Goal: Task Accomplishment & Management: Use online tool/utility

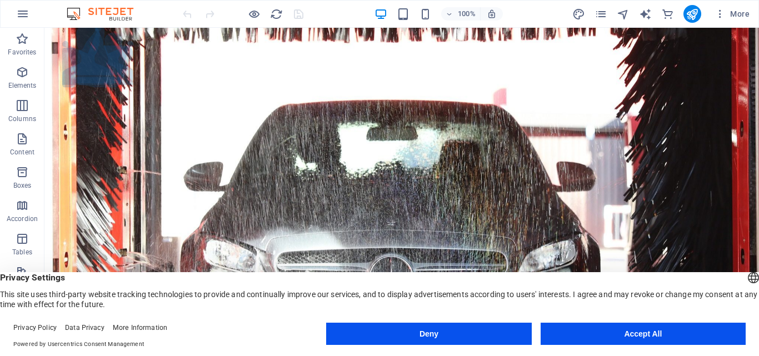
click at [635, 326] on button "Accept All" at bounding box center [643, 334] width 205 height 22
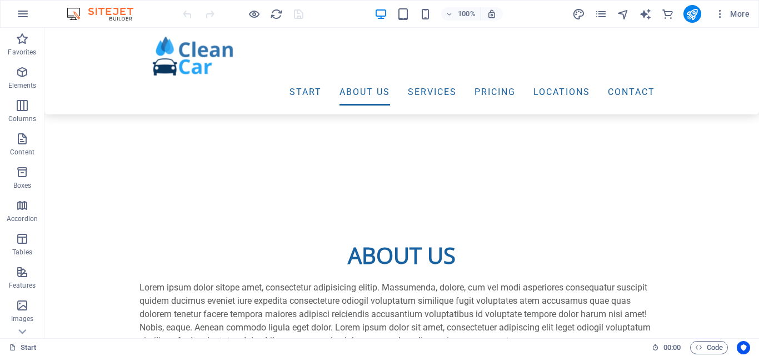
scroll to position [349, 0]
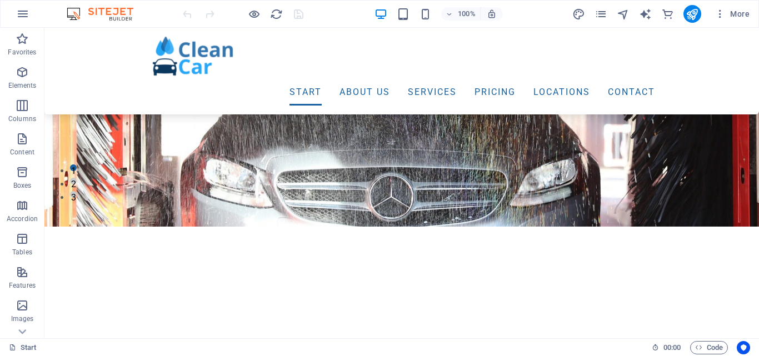
scroll to position [174, 0]
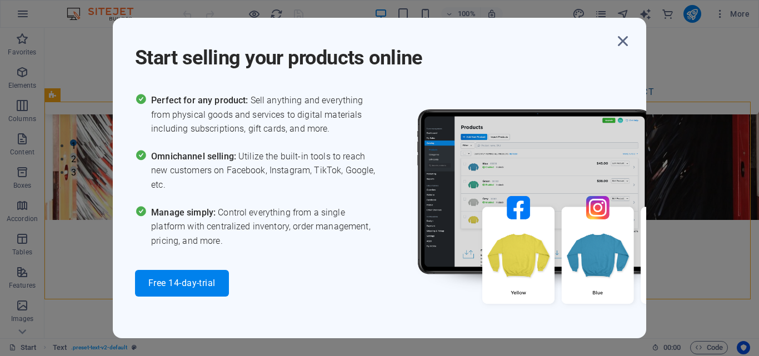
click at [397, 7] on div "Start selling your products online Perfect for any product: Sell anything and e…" at bounding box center [379, 178] width 759 height 356
click at [632, 39] on icon "button" at bounding box center [623, 41] width 20 height 20
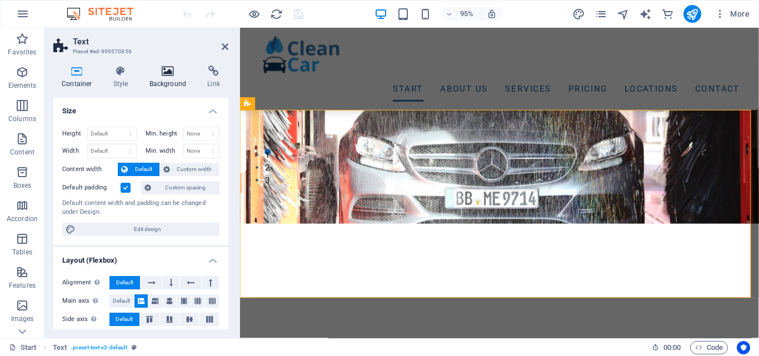
click at [167, 76] on icon at bounding box center [168, 71] width 54 height 11
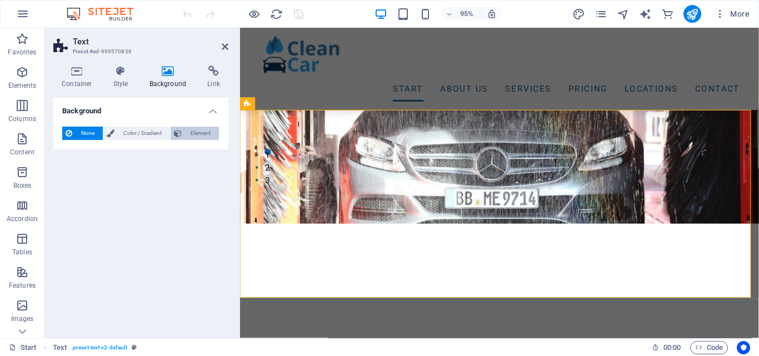
click at [193, 138] on span "Element" at bounding box center [200, 133] width 31 height 13
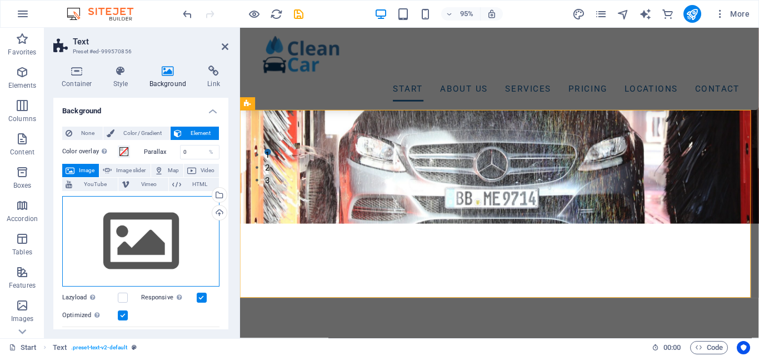
click at [176, 236] on div "Drag files here, click to choose files or select files from Files or our free s…" at bounding box center [140, 241] width 157 height 91
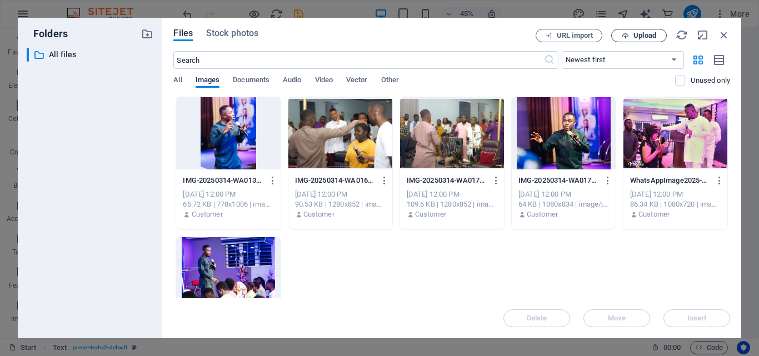
click at [628, 31] on button "Upload" at bounding box center [639, 35] width 56 height 13
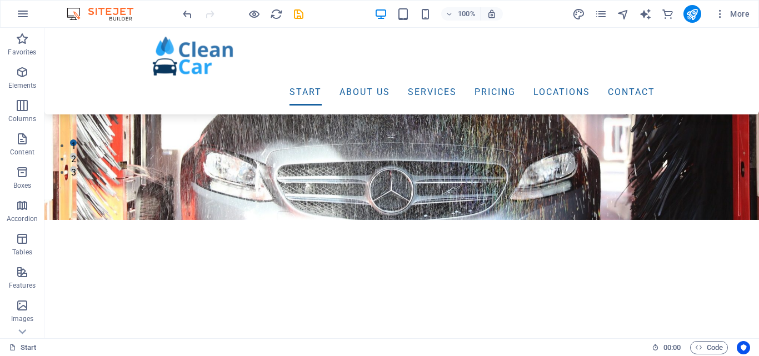
scroll to position [149, 0]
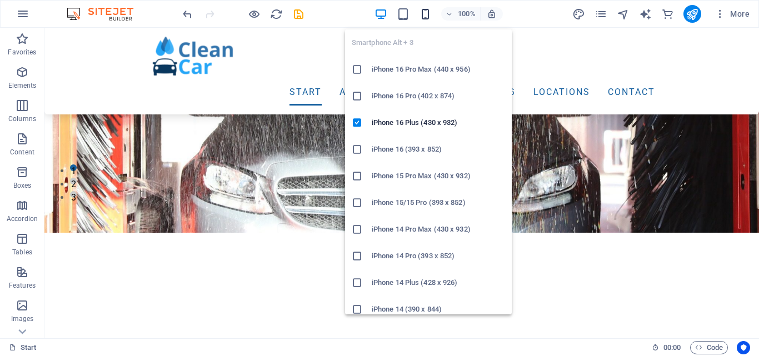
click at [431, 17] on icon "button" at bounding box center [425, 14] width 13 height 13
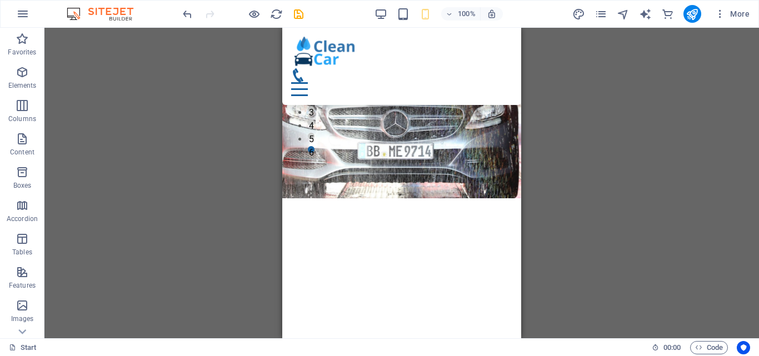
scroll to position [127, 0]
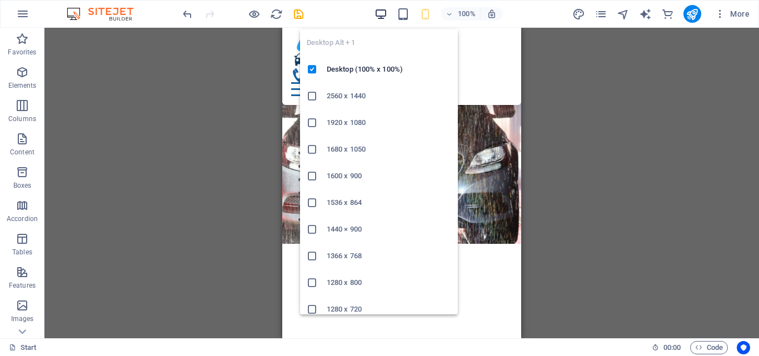
click at [388, 13] on span "button" at bounding box center [380, 14] width 13 height 13
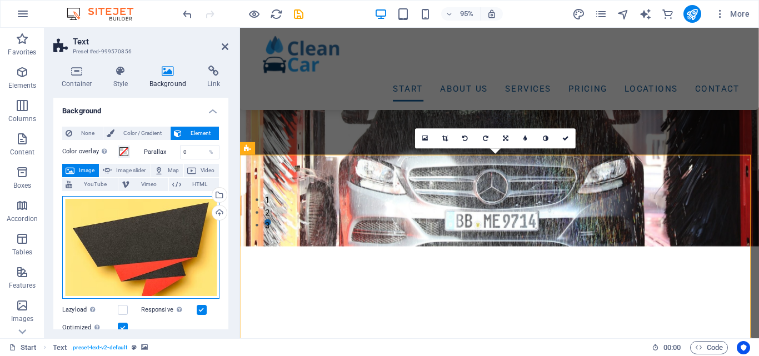
click at [203, 249] on div "Drag files here, click to choose files or select files from Files or our free s…" at bounding box center [140, 247] width 157 height 103
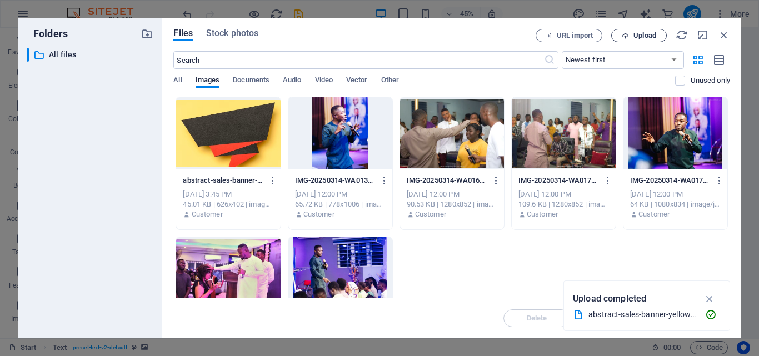
click at [636, 30] on button "Upload" at bounding box center [639, 35] width 56 height 13
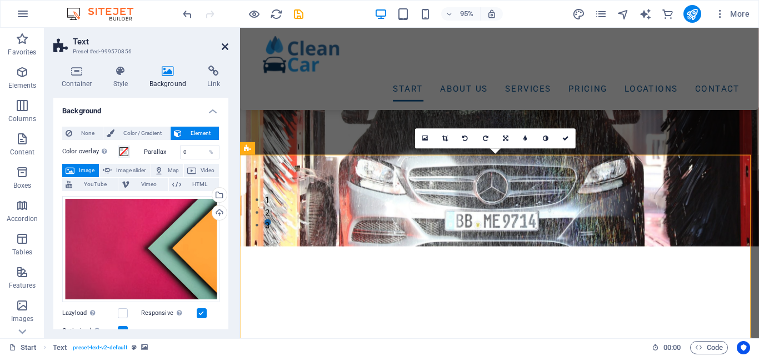
click at [226, 49] on icon at bounding box center [225, 46] width 7 height 9
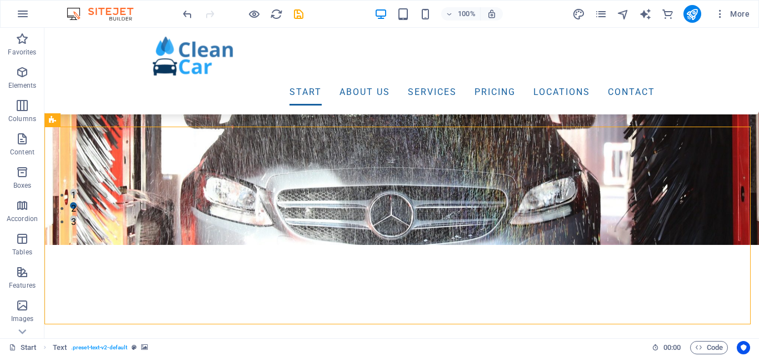
scroll to position [149, 0]
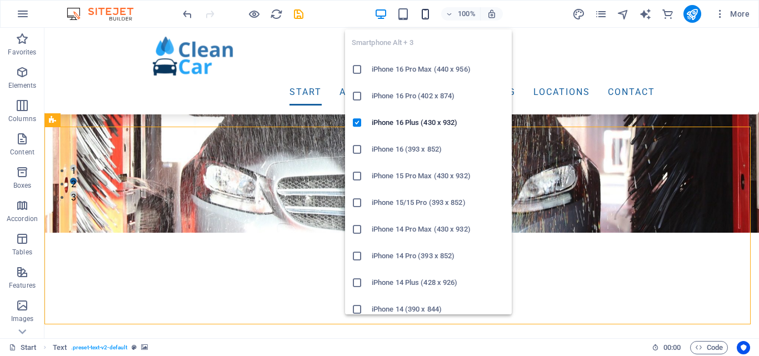
click at [427, 13] on icon "button" at bounding box center [425, 14] width 13 height 13
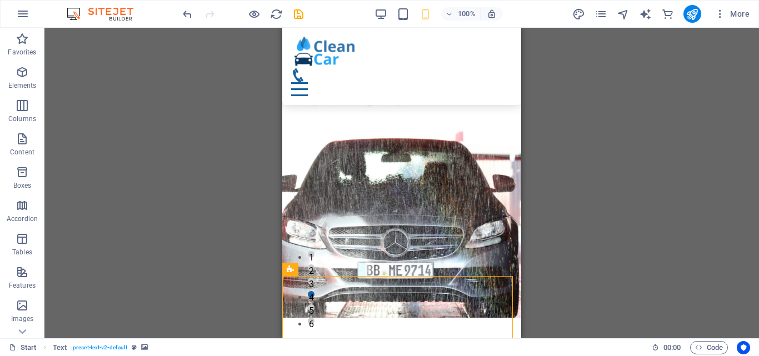
scroll to position [0, 0]
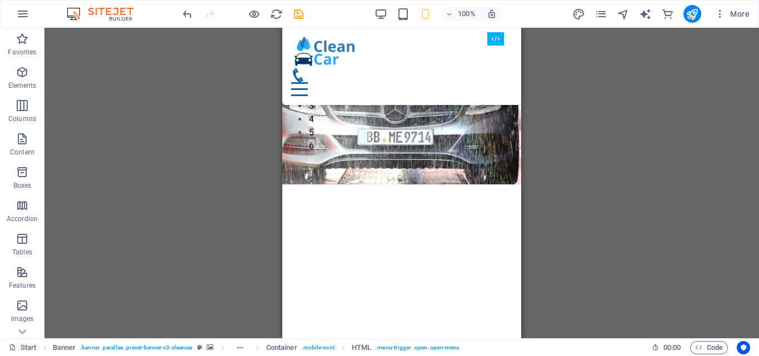
scroll to position [157, 0]
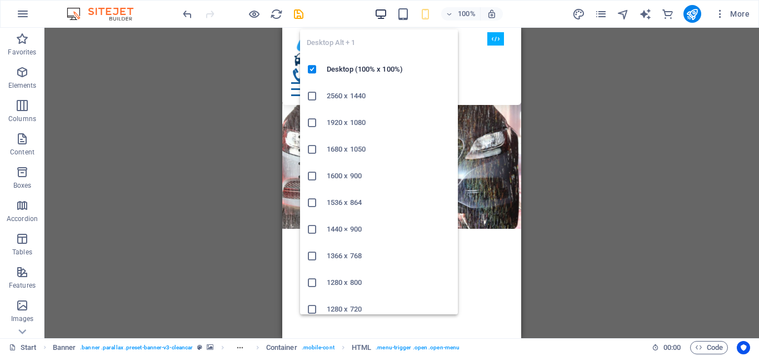
click at [383, 19] on icon "button" at bounding box center [380, 14] width 13 height 13
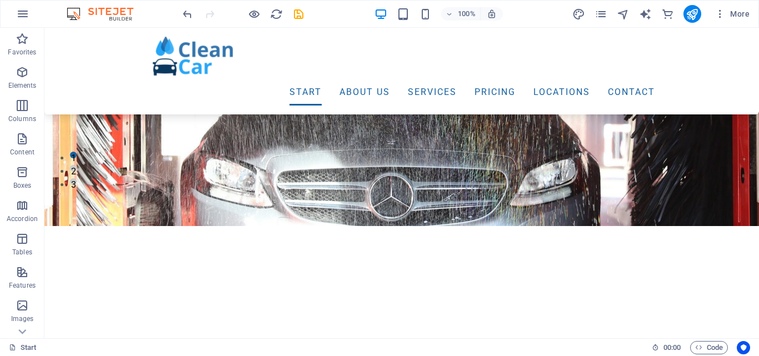
scroll to position [174, 0]
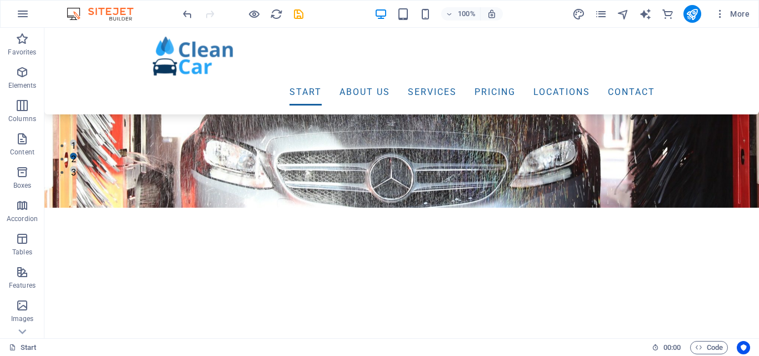
scroll to position [149, 0]
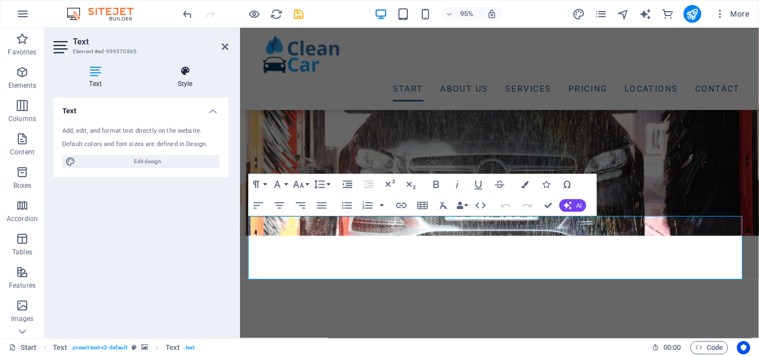
click at [188, 88] on h4 "Style" at bounding box center [185, 77] width 87 height 23
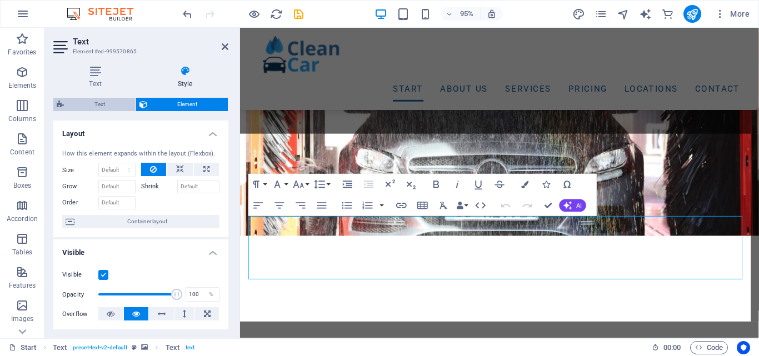
click at [106, 100] on span "Text" at bounding box center [99, 104] width 65 height 13
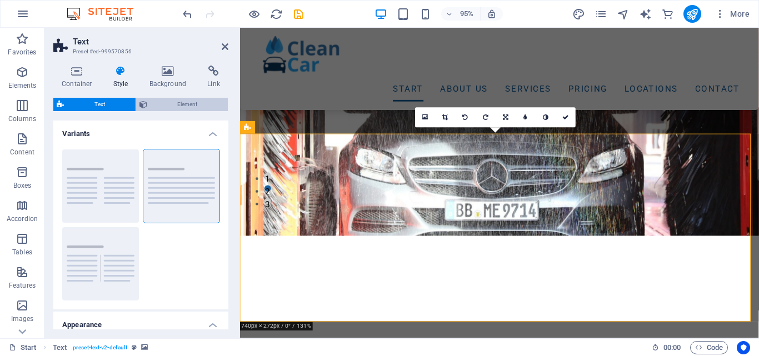
click at [196, 102] on span "Element" at bounding box center [188, 104] width 74 height 13
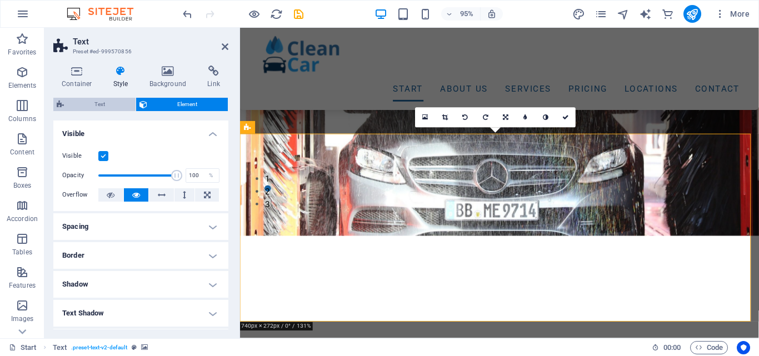
click at [102, 104] on span "Text" at bounding box center [99, 104] width 65 height 13
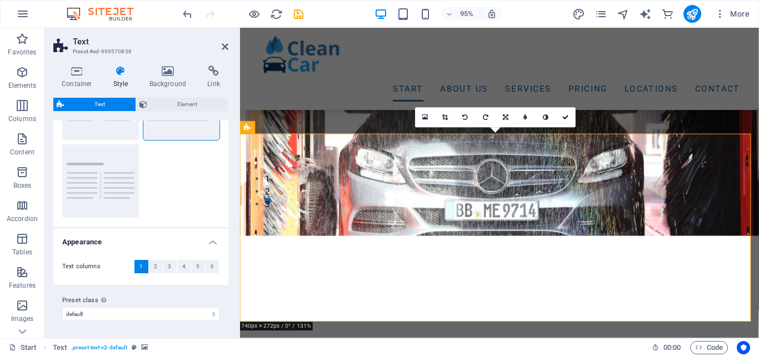
scroll to position [0, 0]
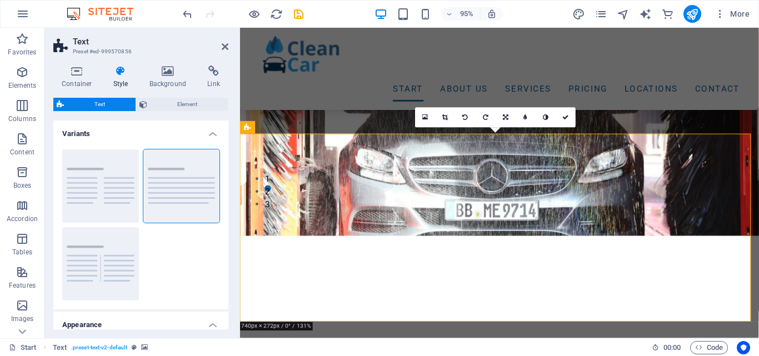
drag, startPoint x: 228, startPoint y: 152, endPoint x: 225, endPoint y: 234, distance: 82.3
click at [225, 234] on div "Container Style Background Link Size Height Default px rem % vh vw Min. height …" at bounding box center [140, 198] width 193 height 282
click at [225, 234] on div "Columns Default Separator" at bounding box center [140, 225] width 175 height 169
click at [226, 237] on div "Variants Columns Default Separator Appearance Text columns 1 2 3 4 5 6 Columns …" at bounding box center [140, 225] width 175 height 209
click at [191, 107] on span "Element" at bounding box center [188, 104] width 74 height 13
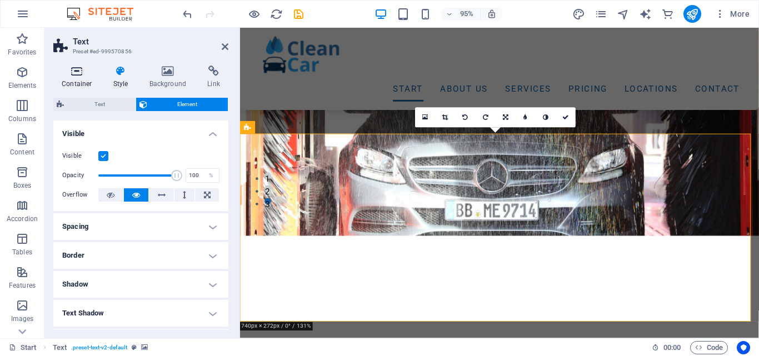
click at [80, 76] on icon at bounding box center [76, 71] width 47 height 11
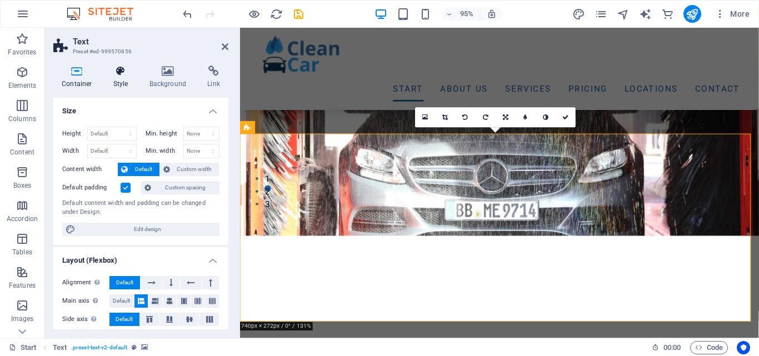
click at [121, 77] on h4 "Style" at bounding box center [123, 77] width 36 height 23
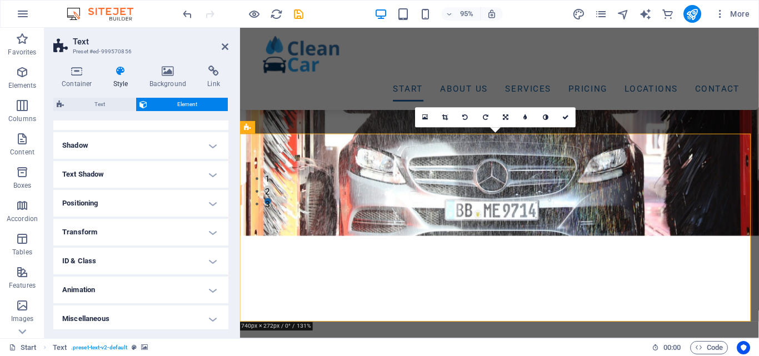
scroll to position [141, 0]
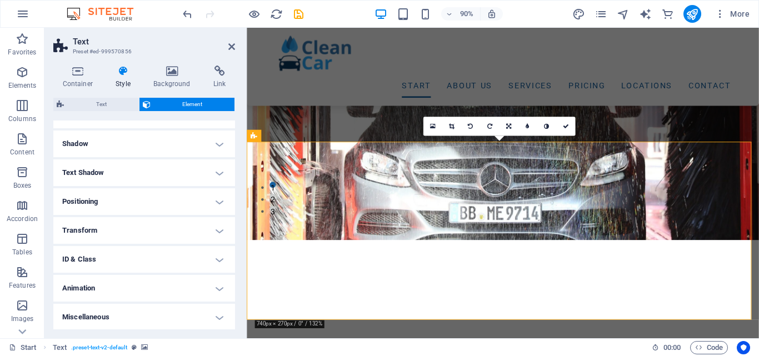
drag, startPoint x: 238, startPoint y: 268, endPoint x: 238, endPoint y: 214, distance: 53.9
click at [238, 214] on aside "Text Preset #ed-999570856 Container Style Background Link Size Height Default p…" at bounding box center [145, 183] width 202 height 311
click at [550, 129] on link at bounding box center [546, 126] width 19 height 19
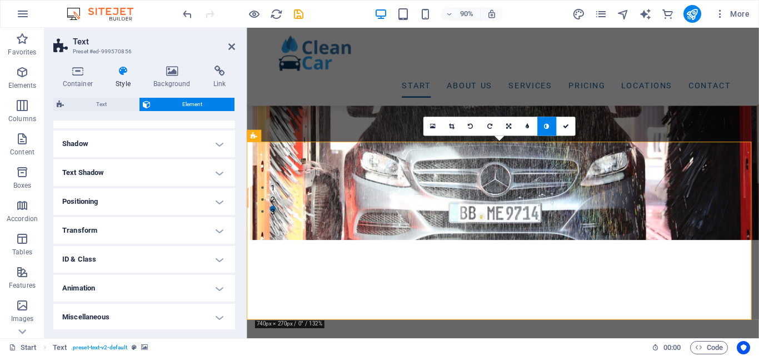
click at [550, 129] on link at bounding box center [546, 126] width 19 height 19
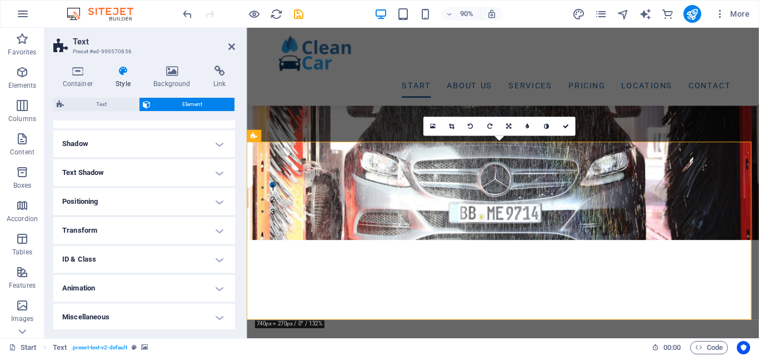
click at [550, 129] on link at bounding box center [546, 126] width 19 height 19
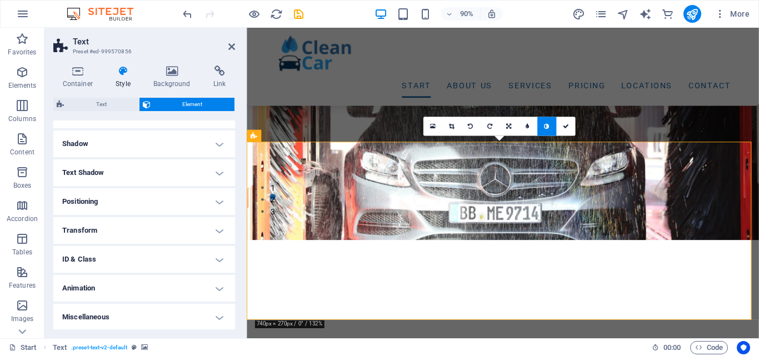
click at [550, 129] on link at bounding box center [546, 126] width 19 height 19
drag, startPoint x: 235, startPoint y: 220, endPoint x: 232, endPoint y: 236, distance: 15.9
click at [232, 236] on div "Container Style Background Link Size Height Default px rem % vh vw Min. height …" at bounding box center [143, 198] width 199 height 282
click at [177, 69] on icon at bounding box center [172, 71] width 56 height 11
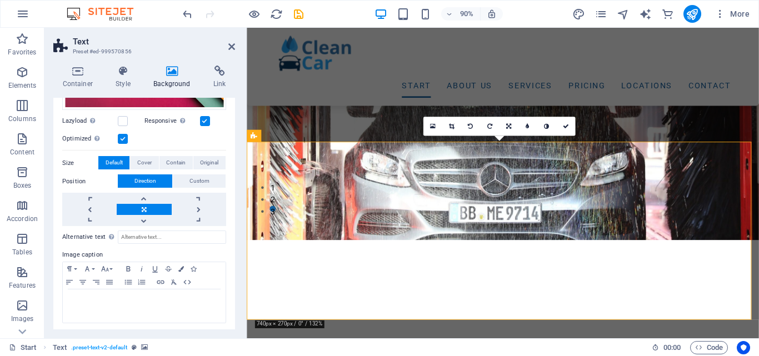
scroll to position [198, 0]
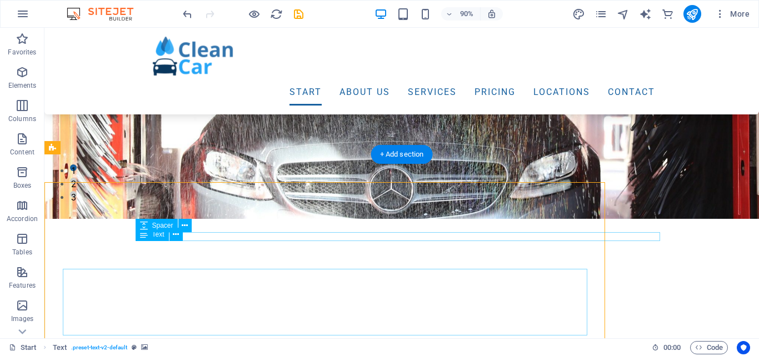
scroll to position [122, 0]
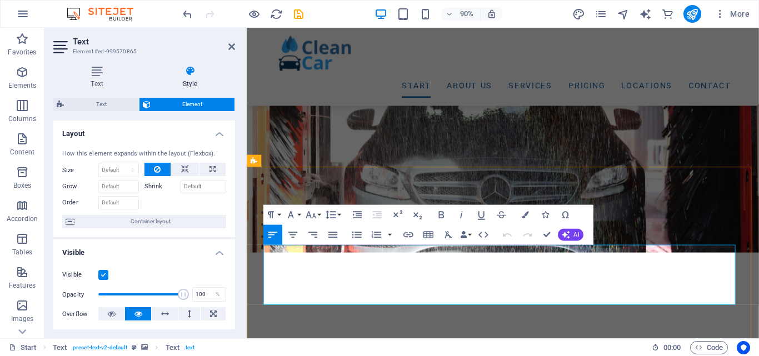
click at [530, 213] on button "Colors" at bounding box center [525, 214] width 19 height 20
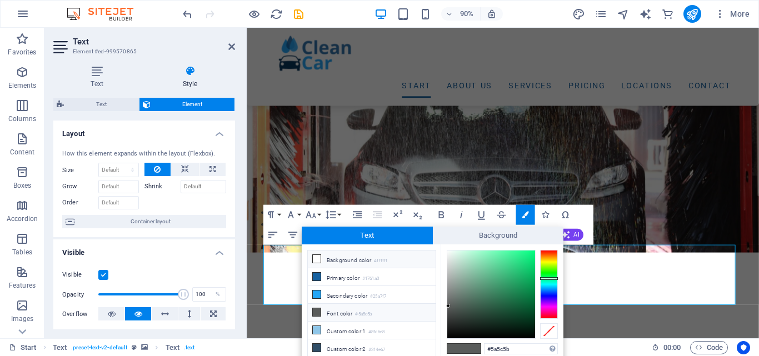
click at [317, 258] on icon at bounding box center [317, 259] width 8 height 8
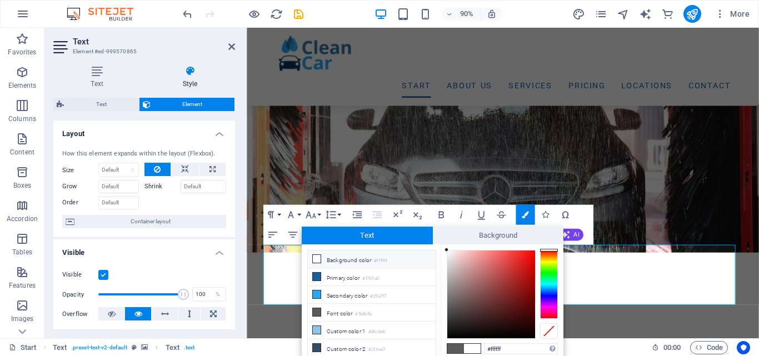
click at [319, 259] on icon at bounding box center [317, 259] width 8 height 8
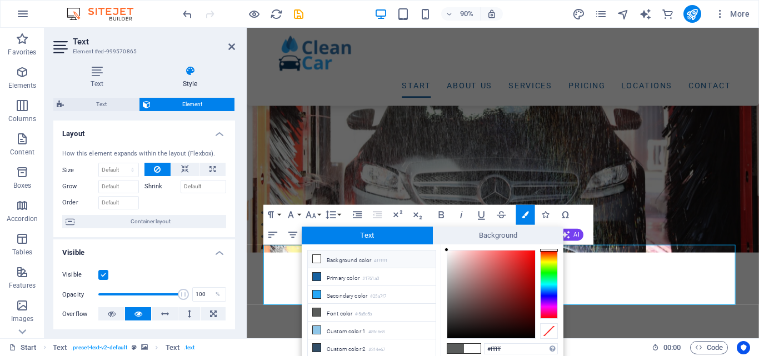
click at [319, 259] on icon at bounding box center [317, 259] width 8 height 8
click at [453, 258] on div at bounding box center [491, 295] width 88 height 88
click at [452, 254] on div at bounding box center [491, 295] width 88 height 88
click at [451, 253] on div at bounding box center [450, 253] width 4 height 4
click at [448, 254] on div at bounding box center [491, 295] width 88 height 88
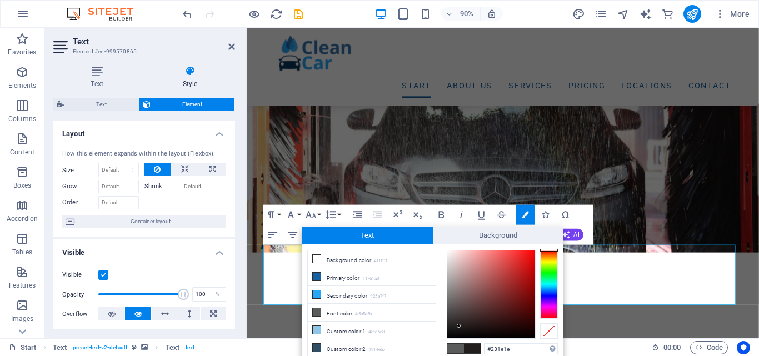
click at [459, 326] on div at bounding box center [491, 295] width 88 height 88
type input "#270d0d"
click at [506, 324] on div at bounding box center [491, 295] width 88 height 88
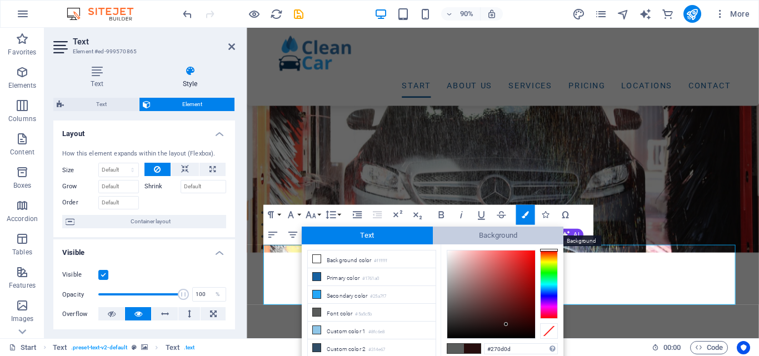
click at [506, 234] on span "Background" at bounding box center [498, 236] width 131 height 18
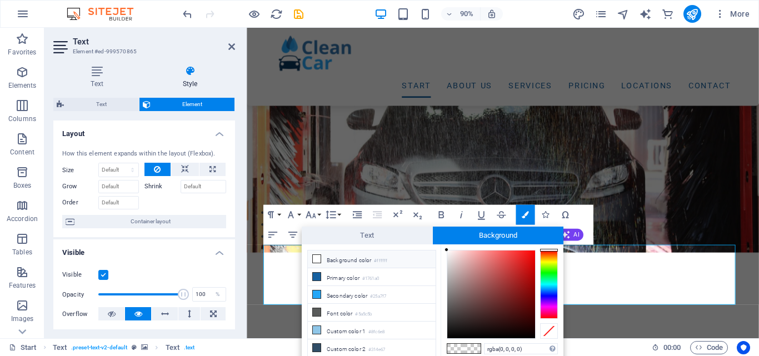
click at [316, 259] on icon at bounding box center [317, 259] width 8 height 8
click at [451, 252] on div at bounding box center [491, 295] width 88 height 88
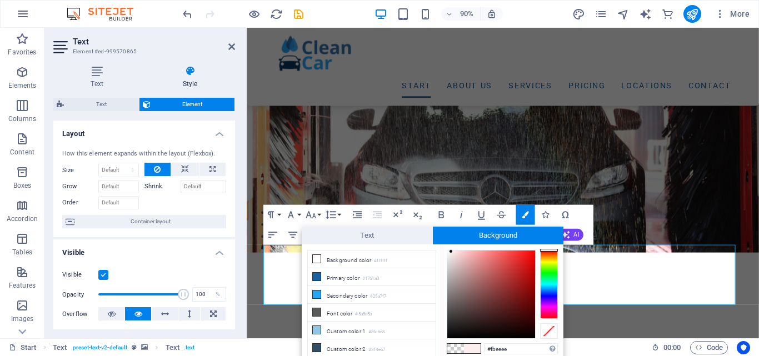
type input "#fef6f6"
click at [449, 251] on div at bounding box center [449, 250] width 4 height 4
click at [507, 348] on input "#fef6f6" at bounding box center [521, 348] width 74 height 11
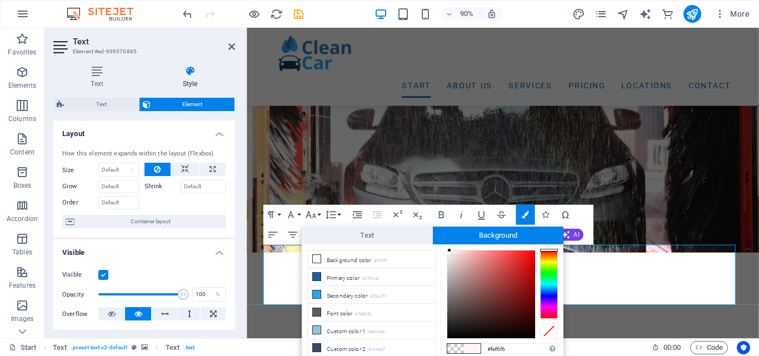
click at [478, 347] on span at bounding box center [472, 348] width 17 height 9
click at [552, 329] on div at bounding box center [549, 331] width 18 height 16
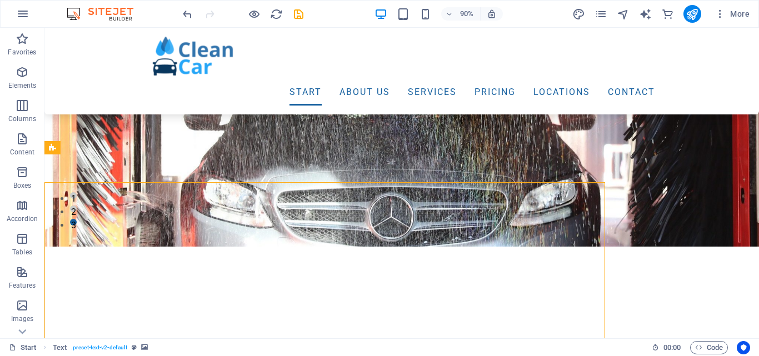
drag, startPoint x: 502, startPoint y: 191, endPoint x: 658, endPoint y: 174, distance: 157.5
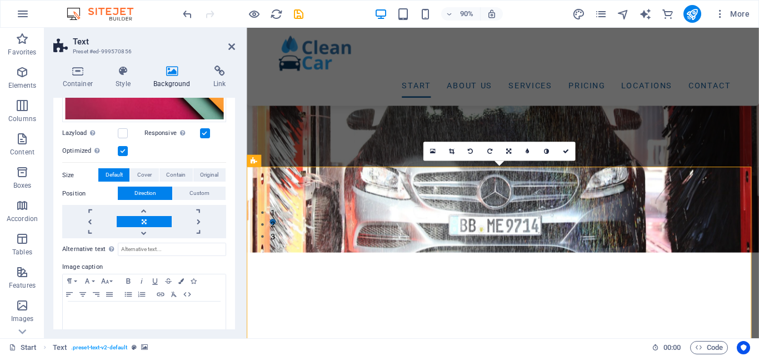
scroll to position [198, 0]
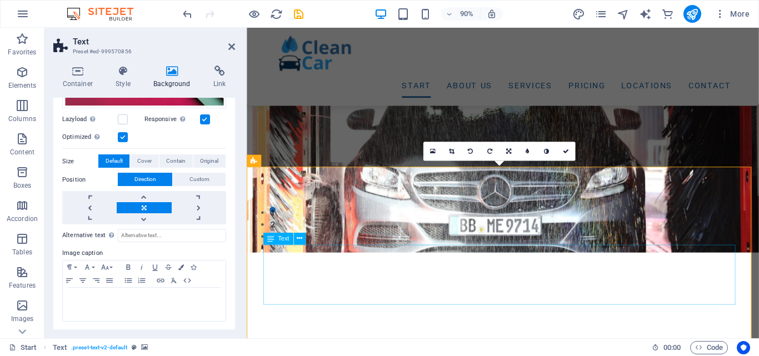
click at [298, 238] on icon at bounding box center [300, 238] width 6 height 11
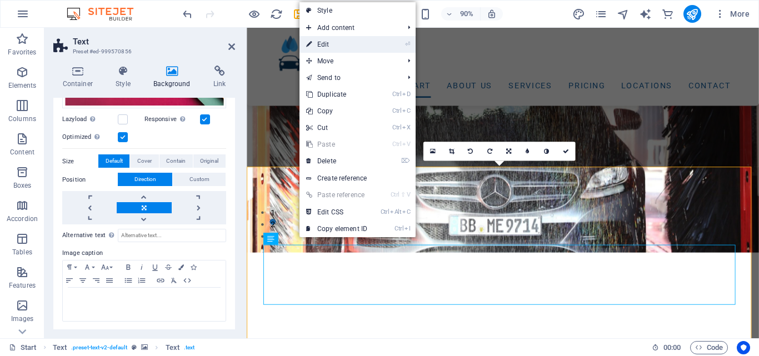
click at [327, 47] on link "⏎ Edit" at bounding box center [336, 44] width 74 height 17
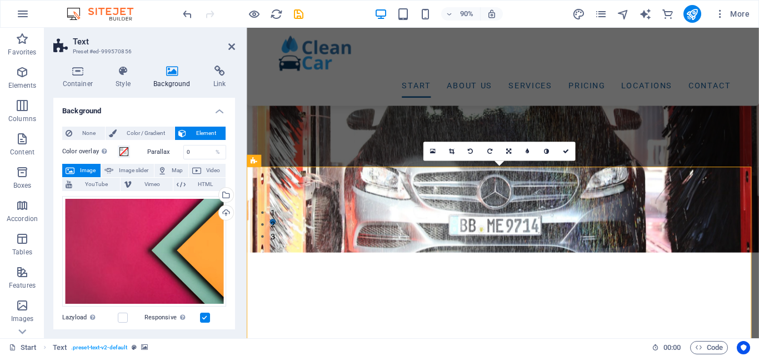
drag, startPoint x: 228, startPoint y: 46, endPoint x: 408, endPoint y: 38, distance: 179.6
click at [228, 46] on icon at bounding box center [231, 46] width 7 height 9
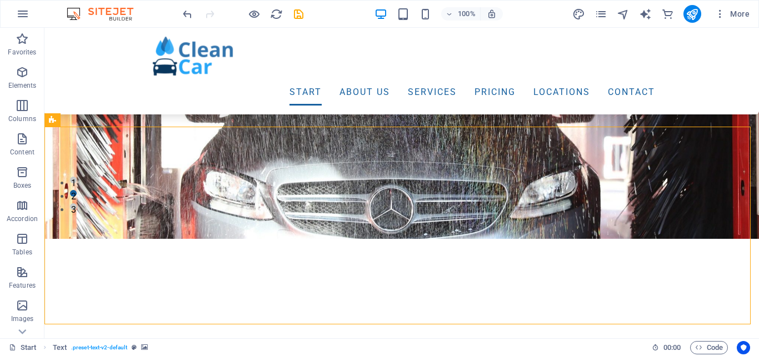
scroll to position [162, 0]
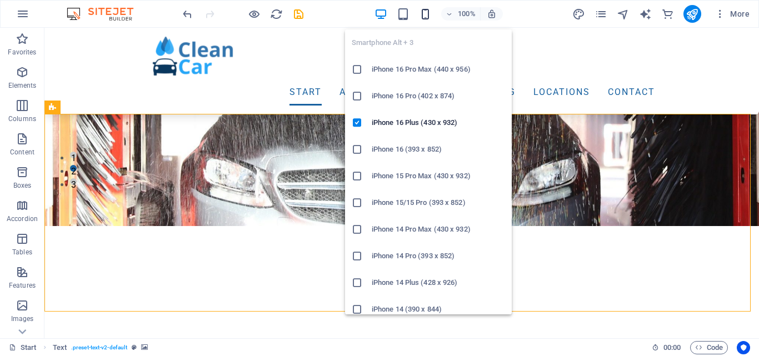
click at [428, 10] on icon "button" at bounding box center [425, 14] width 13 height 13
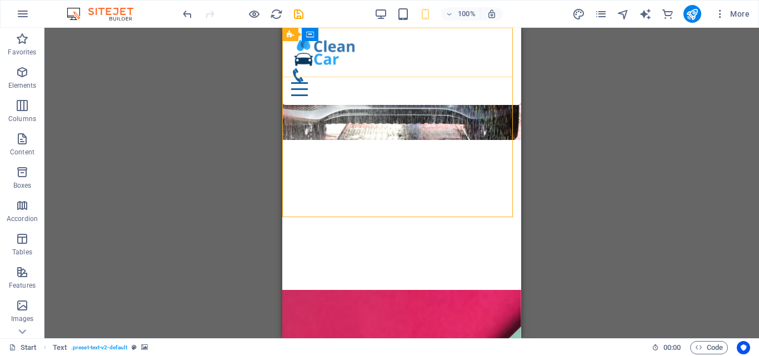
scroll to position [336, 0]
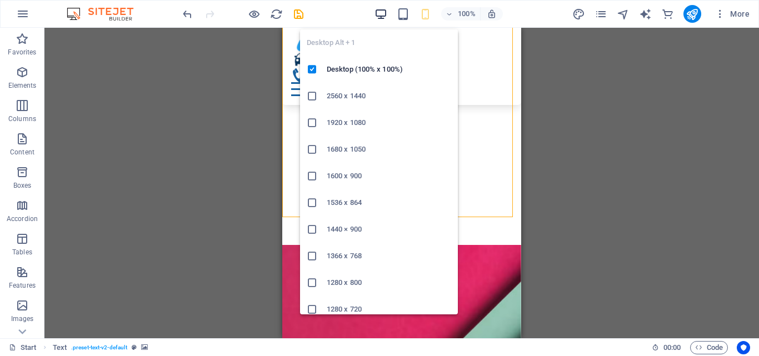
click at [379, 15] on icon "button" at bounding box center [380, 14] width 13 height 13
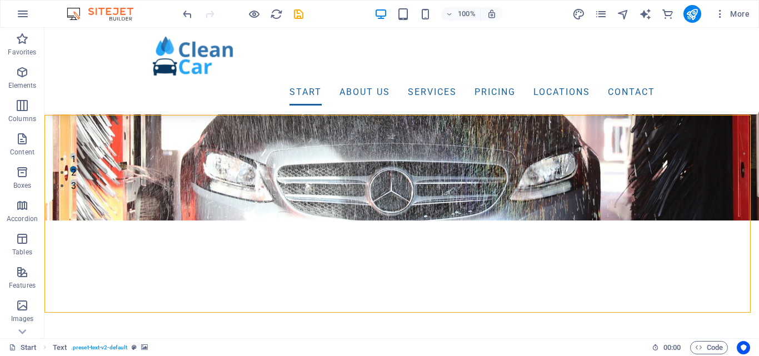
scroll to position [149, 0]
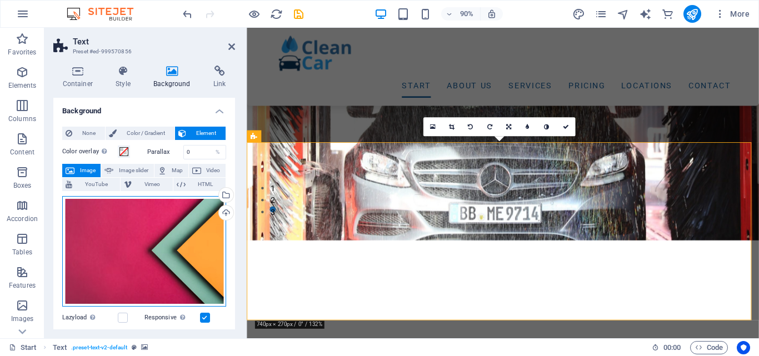
click at [196, 261] on div "Drag files here, click to choose files or select files from Files or our free s…" at bounding box center [144, 251] width 164 height 111
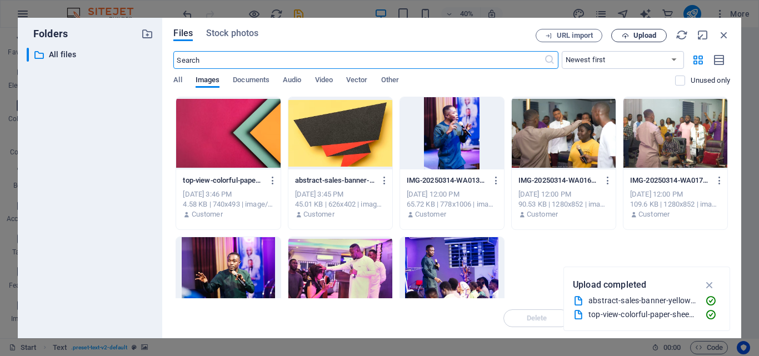
click at [658, 33] on span "Upload" at bounding box center [639, 35] width 46 height 7
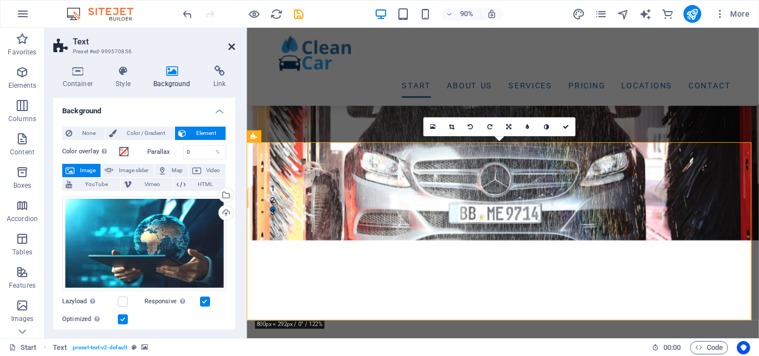
click at [231, 48] on icon at bounding box center [231, 46] width 7 height 9
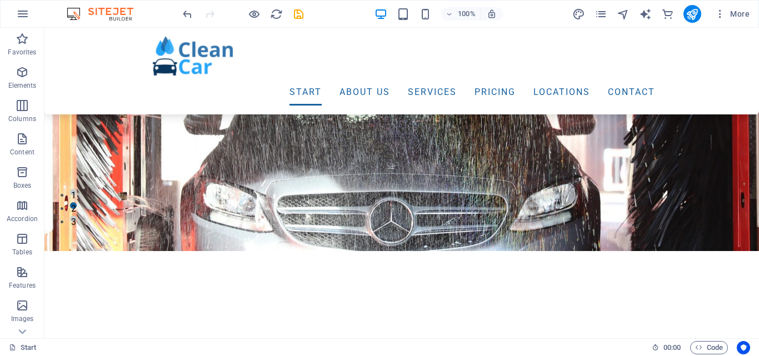
scroll to position [137, 0]
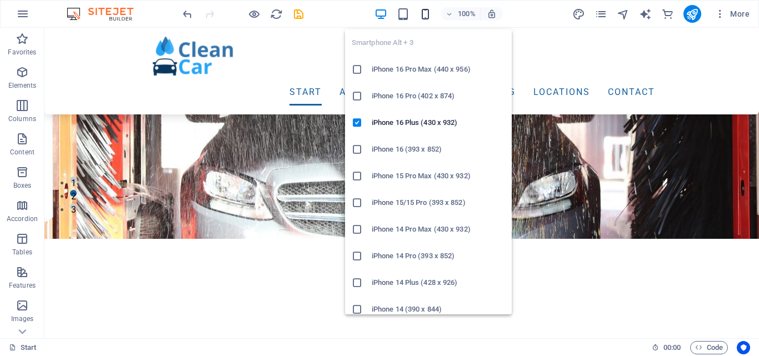
click at [424, 13] on icon "button" at bounding box center [425, 14] width 13 height 13
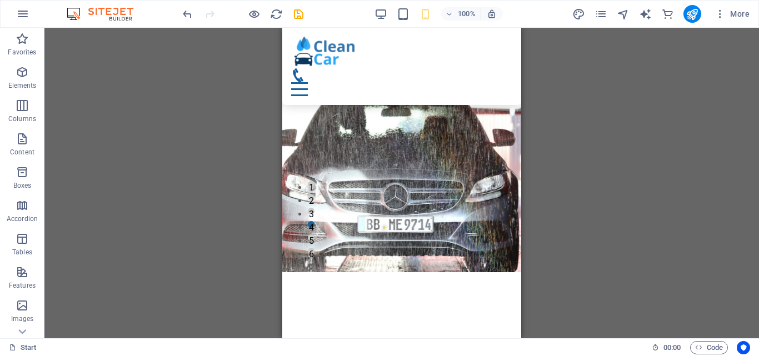
scroll to position [115, 0]
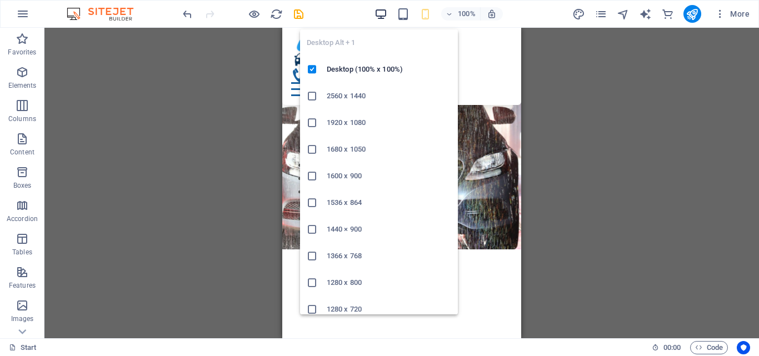
click at [378, 11] on icon "button" at bounding box center [380, 14] width 13 height 13
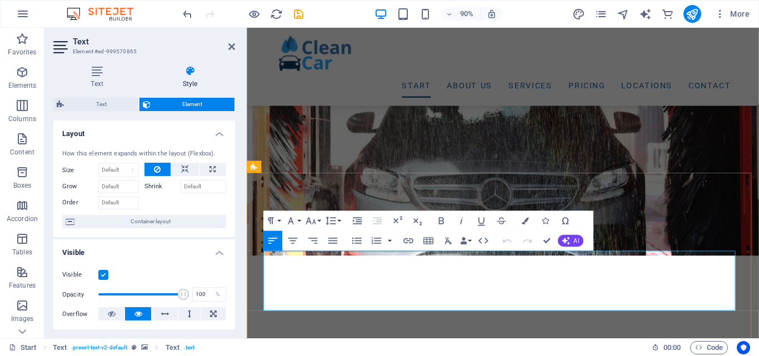
click at [526, 224] on button "Colors" at bounding box center [525, 221] width 19 height 20
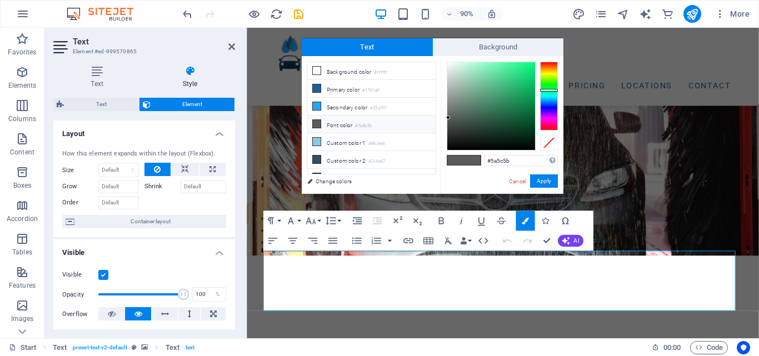
drag, startPoint x: 436, startPoint y: 116, endPoint x: 435, endPoint y: 151, distance: 34.4
click at [435, 151] on ul "Background color #ffffff Primary color #1761a0 Secondary color #25a7f7 Font col…" at bounding box center [371, 118] width 129 height 113
click at [437, 162] on div "less Background color #ffffff Primary color #1761a0 Secondary color #25a7f7 Fon…" at bounding box center [433, 125] width 262 height 138
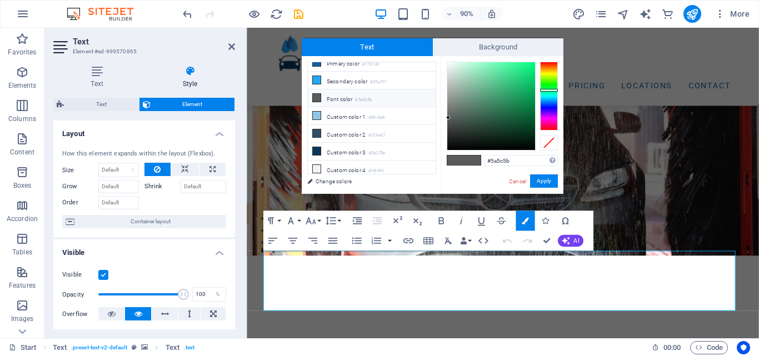
scroll to position [0, 0]
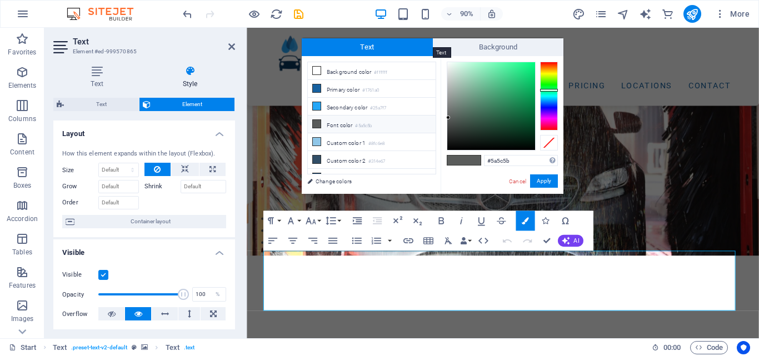
click at [386, 47] on span "Text" at bounding box center [367, 47] width 131 height 18
click at [319, 73] on icon at bounding box center [317, 71] width 8 height 8
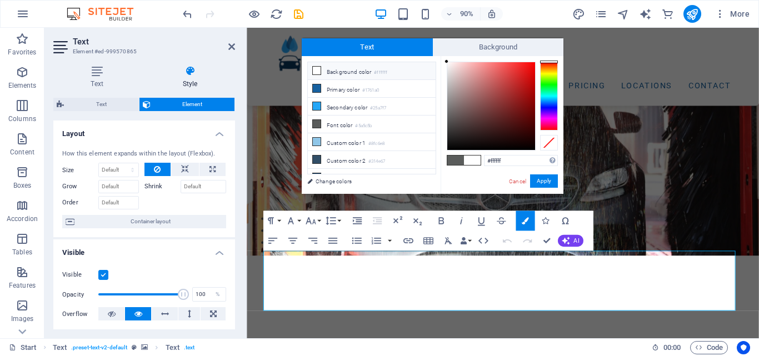
click at [319, 73] on icon at bounding box center [317, 71] width 8 height 8
click at [471, 161] on span at bounding box center [472, 160] width 17 height 9
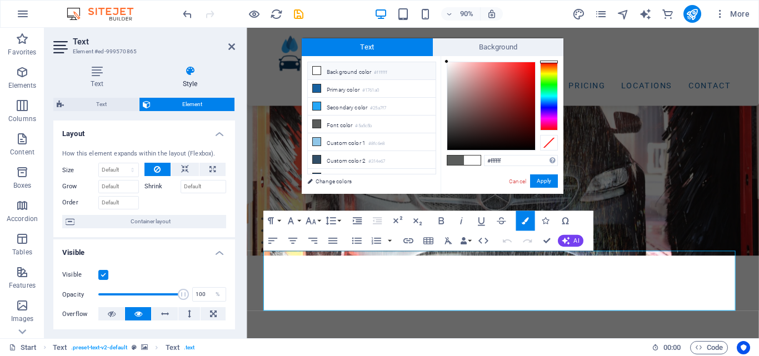
click at [471, 161] on span at bounding box center [472, 160] width 17 height 9
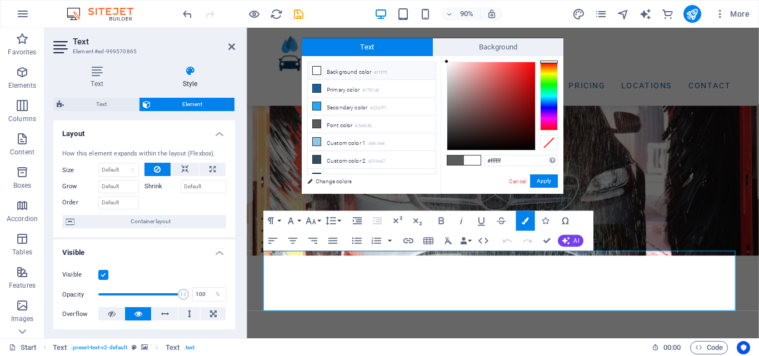
click at [471, 161] on span at bounding box center [472, 160] width 17 height 9
click at [509, 159] on input "#ffffff" at bounding box center [521, 160] width 74 height 11
click at [507, 122] on div at bounding box center [491, 106] width 88 height 88
click at [456, 65] on div at bounding box center [491, 106] width 88 height 88
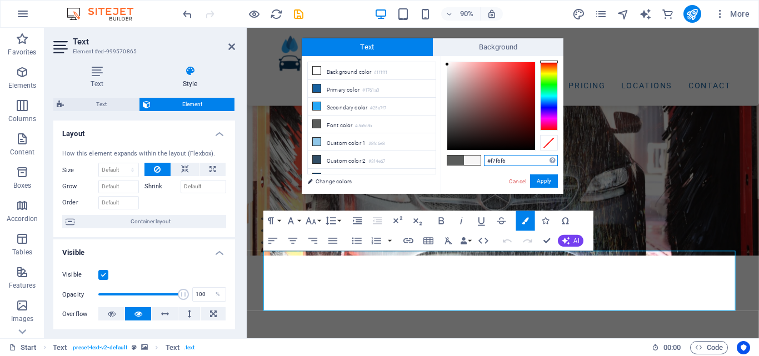
click at [447, 64] on div at bounding box center [491, 106] width 88 height 88
drag, startPoint x: 451, startPoint y: 60, endPoint x: 319, endPoint y: 71, distance: 132.1
click at [319, 71] on div "less Background color #ffffff Primary color #1761a0 Secondary color #25a7f7 Fon…" at bounding box center [433, 125] width 262 height 138
click at [319, 71] on icon at bounding box center [317, 71] width 8 height 8
type input "#ffffff"
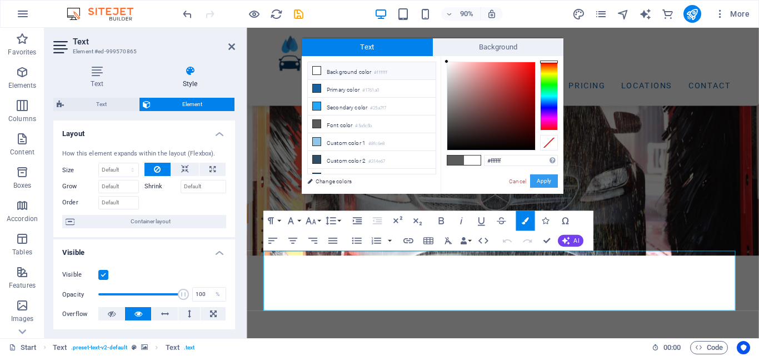
click at [545, 183] on button "Apply" at bounding box center [544, 180] width 28 height 13
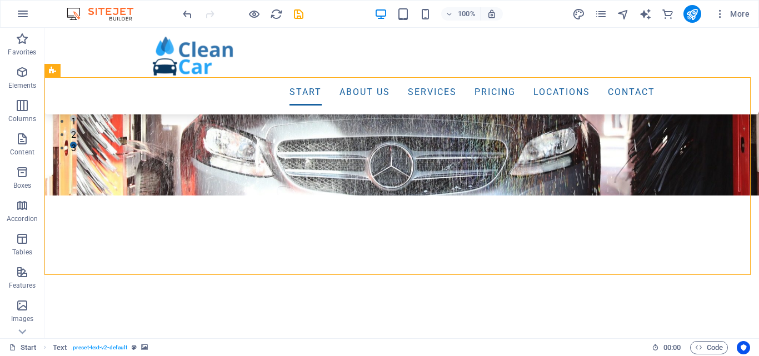
scroll to position [174, 0]
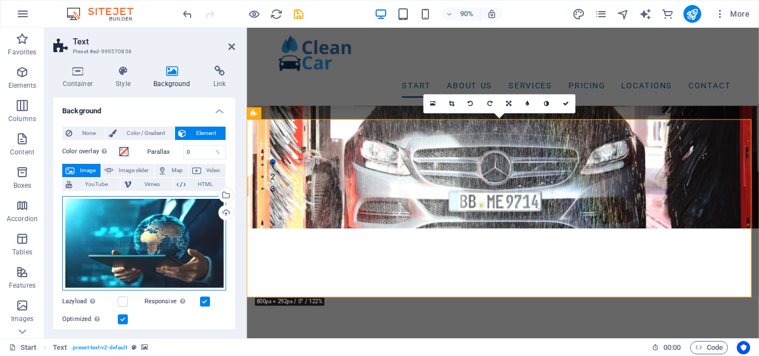
click at [187, 264] on div "Drag files here, click to choose files or select files from Files or our free s…" at bounding box center [144, 243] width 164 height 94
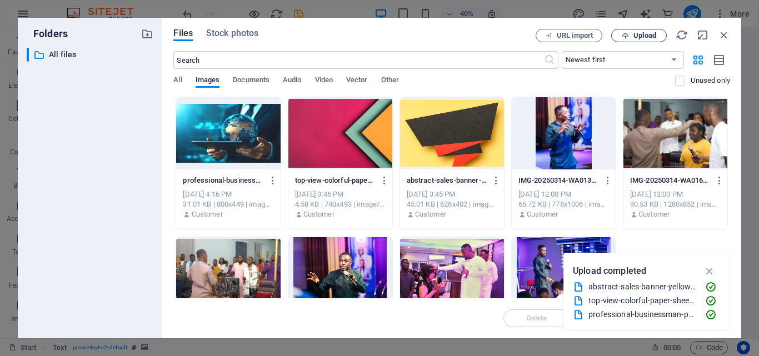
click at [648, 33] on span "Upload" at bounding box center [644, 35] width 23 height 7
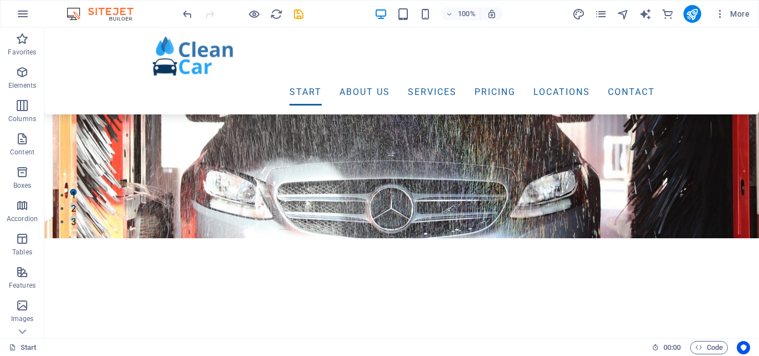
scroll to position [112, 0]
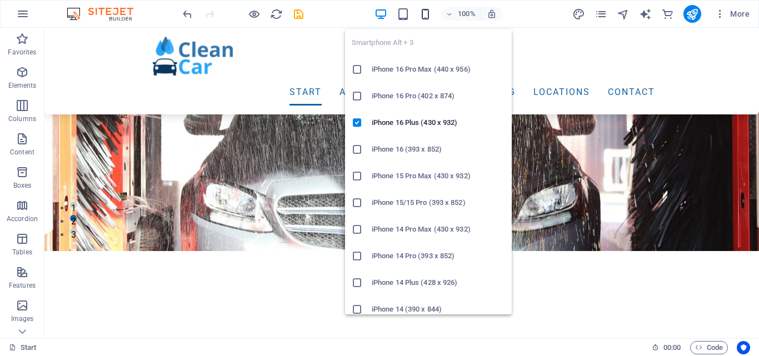
click at [422, 16] on icon "button" at bounding box center [425, 14] width 13 height 13
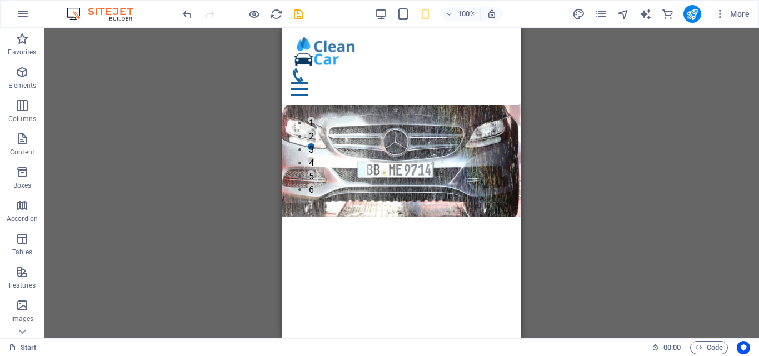
scroll to position [134, 0]
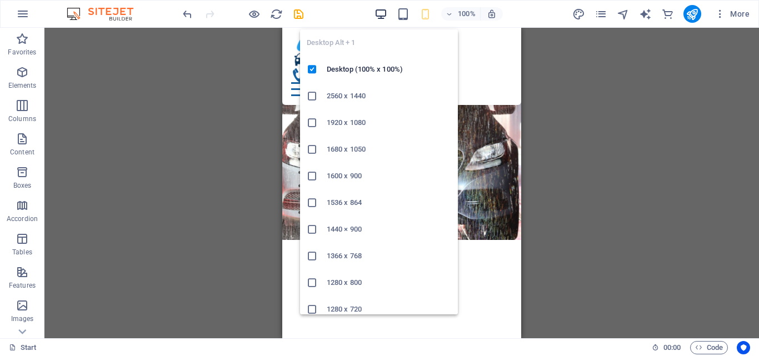
click at [374, 9] on icon "button" at bounding box center [380, 14] width 13 height 13
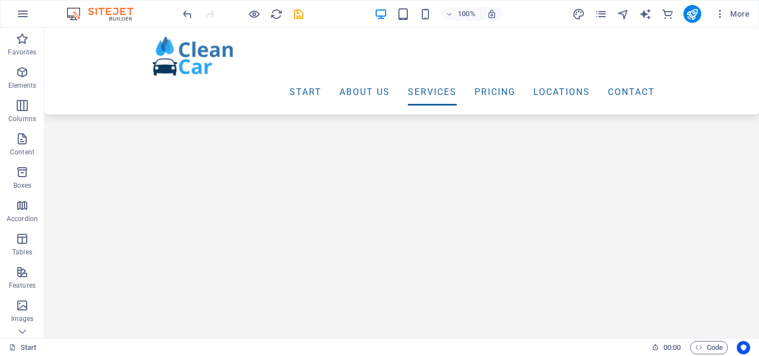
scroll to position [1506, 0]
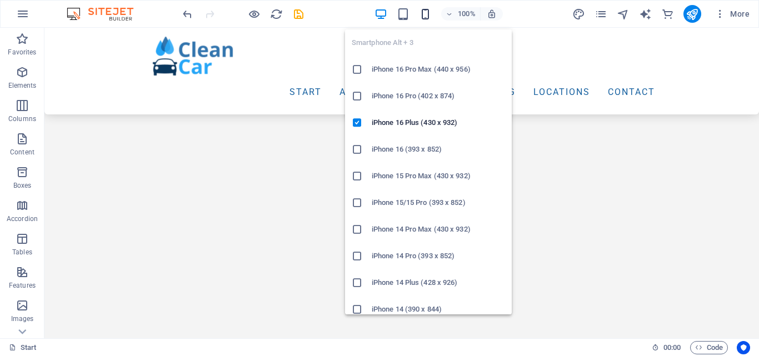
click at [429, 16] on icon "button" at bounding box center [425, 14] width 13 height 13
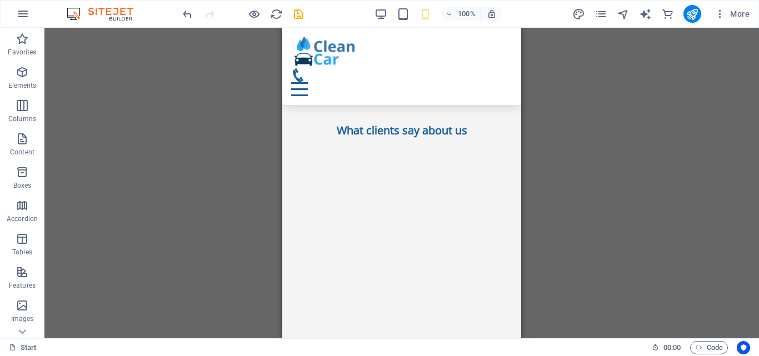
scroll to position [1371, 0]
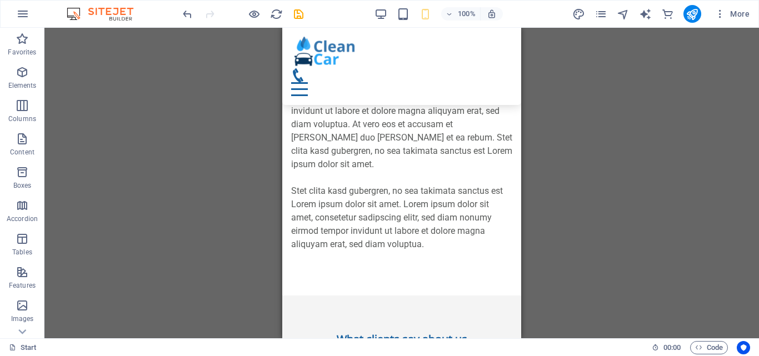
scroll to position [1140, 0]
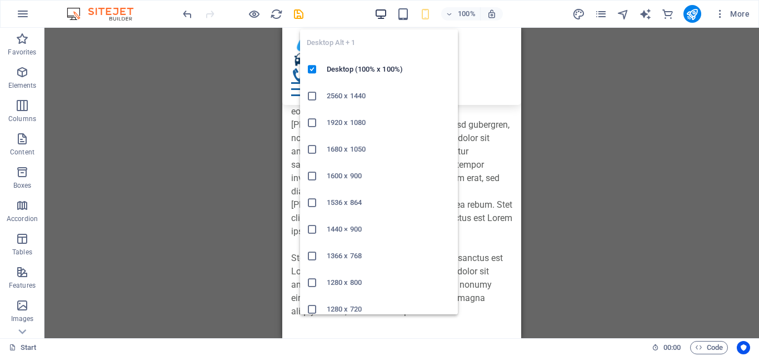
click at [384, 11] on icon "button" at bounding box center [380, 14] width 13 height 13
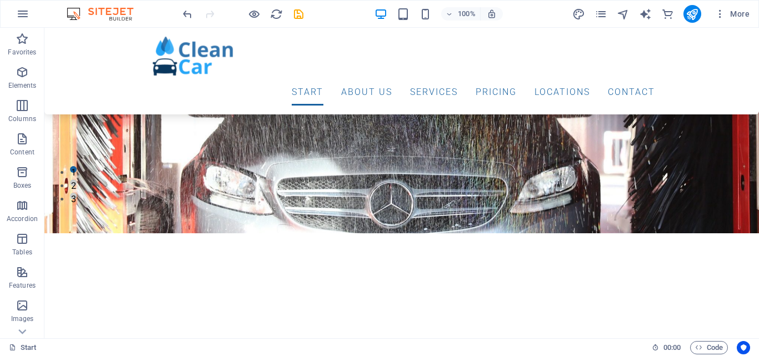
scroll to position [136, 0]
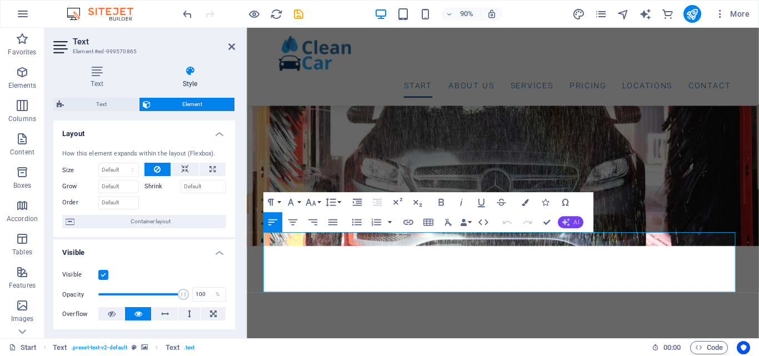
click at [568, 219] on icon "button" at bounding box center [566, 222] width 8 height 8
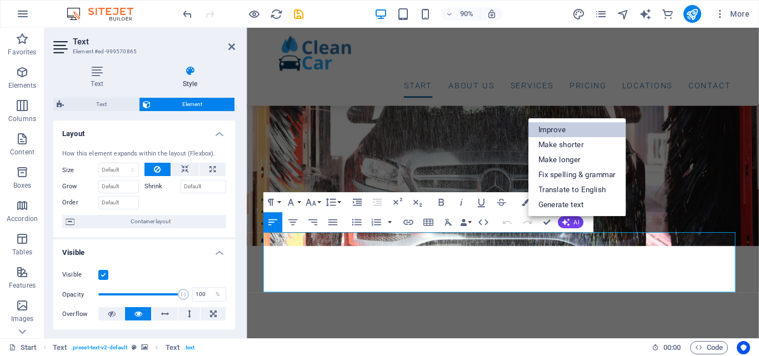
click at [576, 123] on link "Improve" at bounding box center [577, 129] width 98 height 15
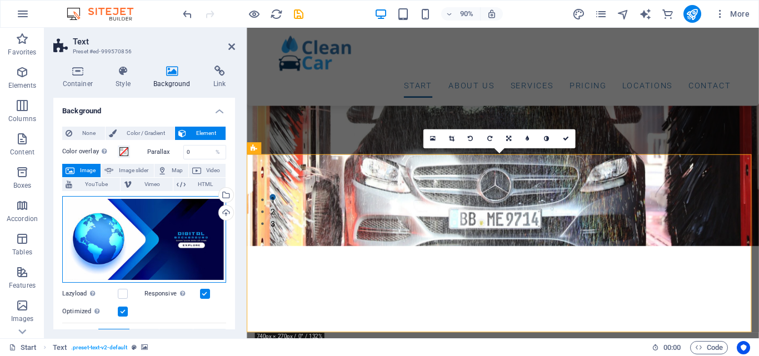
click at [187, 219] on div "Drag files here, click to choose files or select files from Files or our free s…" at bounding box center [144, 239] width 164 height 87
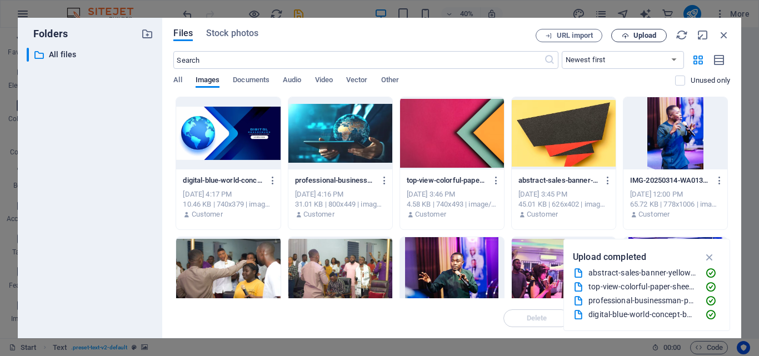
click at [642, 38] on span "Upload" at bounding box center [644, 35] width 23 height 7
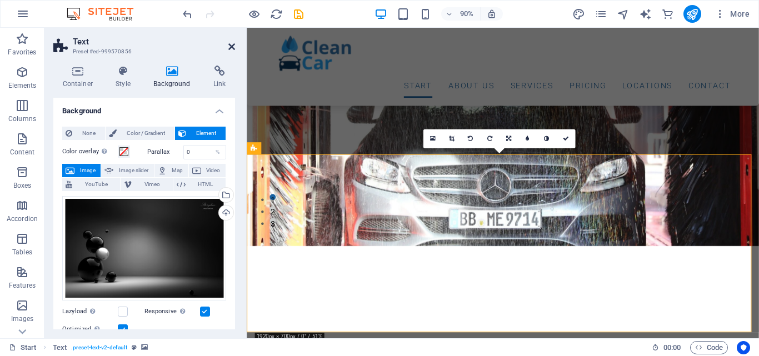
click at [233, 47] on icon at bounding box center [231, 46] width 7 height 9
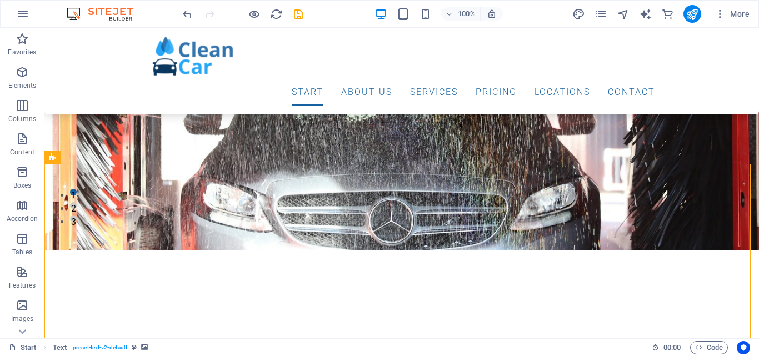
scroll to position [137, 0]
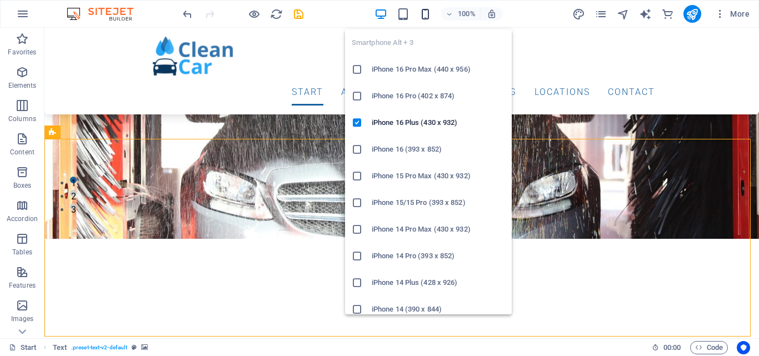
click at [426, 11] on icon "button" at bounding box center [425, 14] width 13 height 13
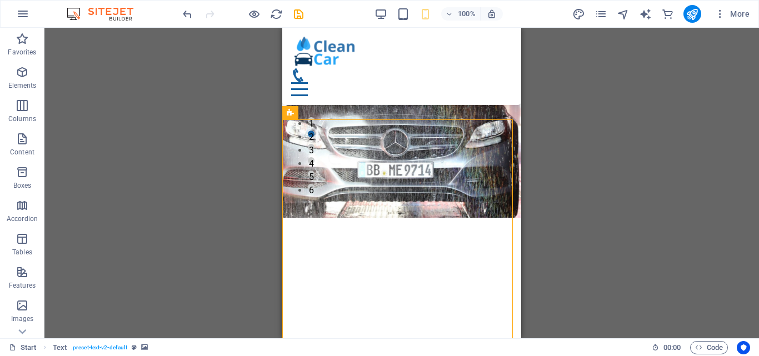
scroll to position [134, 0]
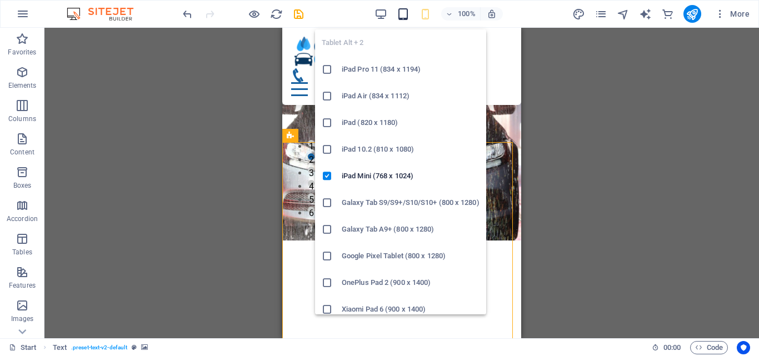
click at [409, 16] on icon "button" at bounding box center [403, 14] width 13 height 13
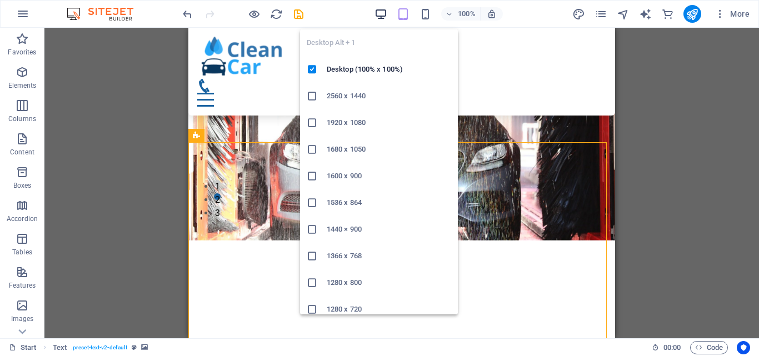
click at [380, 16] on icon "button" at bounding box center [380, 14] width 13 height 13
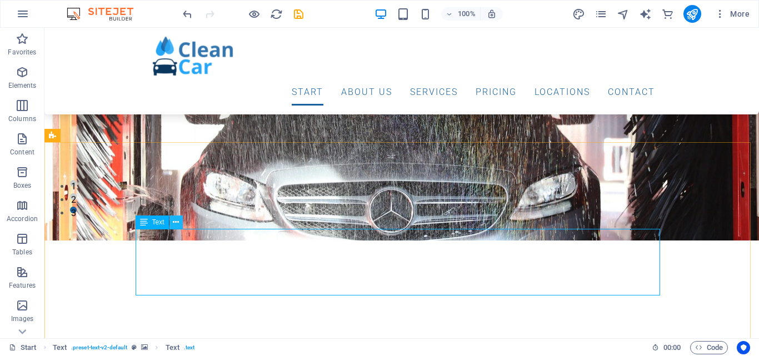
click at [176, 224] on icon at bounding box center [176, 223] width 6 height 12
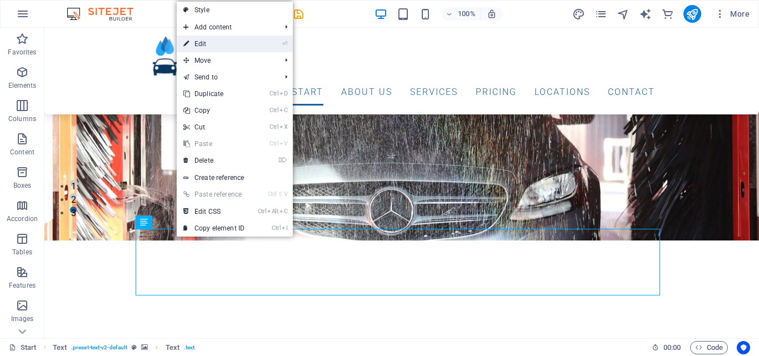
click at [233, 47] on link "⏎ Edit" at bounding box center [214, 44] width 74 height 17
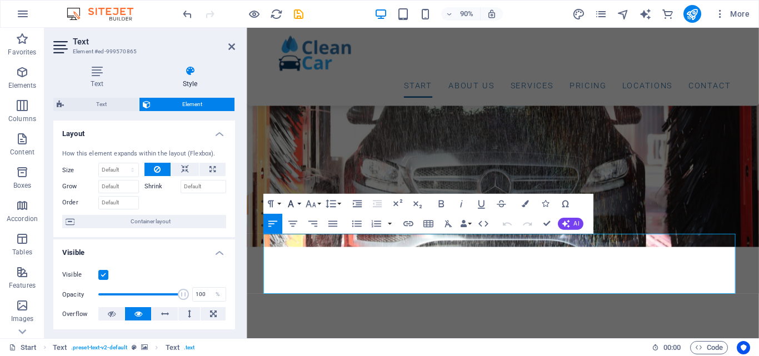
click at [298, 207] on button "Font Family" at bounding box center [292, 204] width 19 height 20
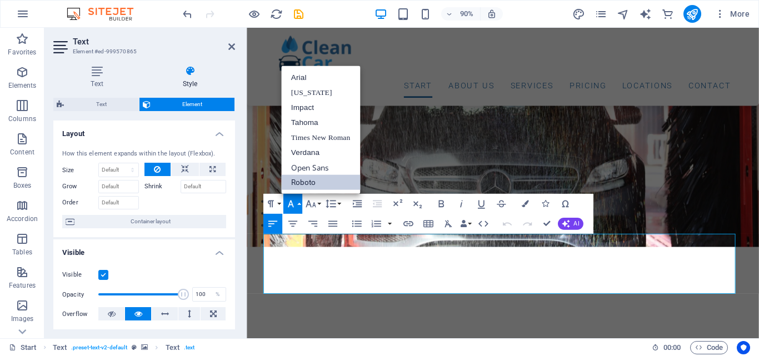
scroll to position [0, 0]
click at [298, 207] on button "Font Family" at bounding box center [292, 204] width 19 height 20
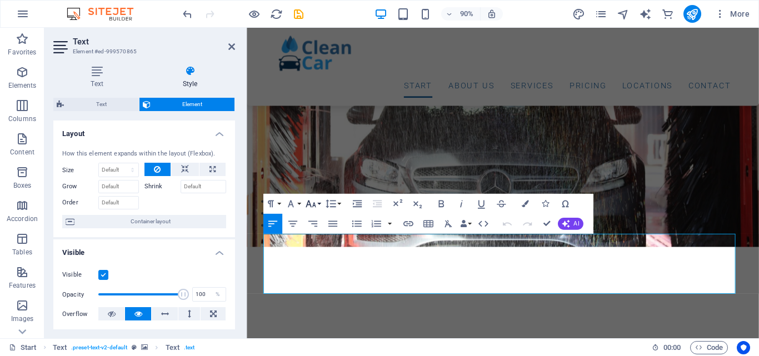
click at [319, 205] on button "Font Size" at bounding box center [312, 204] width 19 height 20
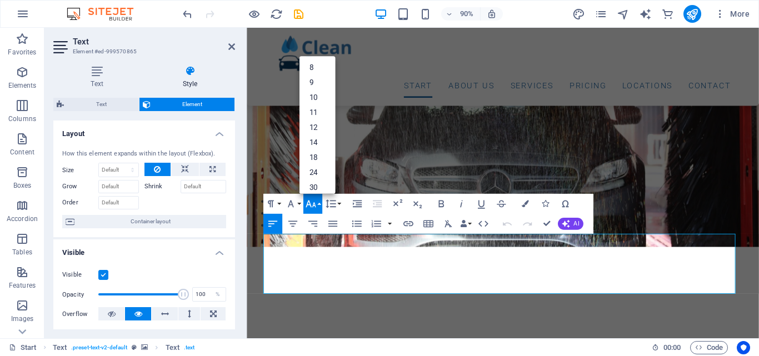
click at [319, 205] on button "Font Size" at bounding box center [312, 204] width 19 height 20
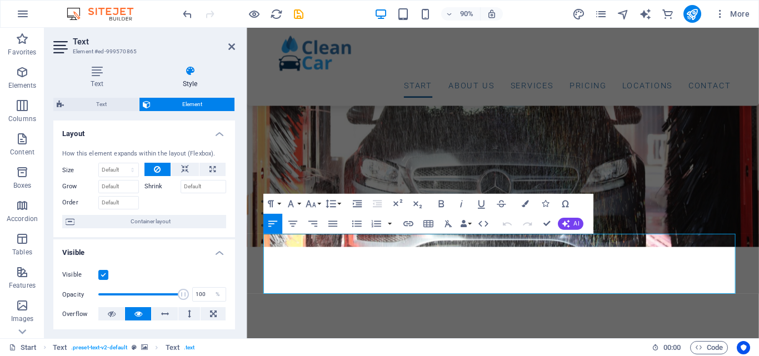
click at [157, 182] on label "Shrink" at bounding box center [162, 186] width 36 height 13
click at [181, 182] on input "Shrink" at bounding box center [204, 186] width 46 height 13
click at [157, 182] on label "Shrink" at bounding box center [162, 186] width 36 height 13
click at [181, 182] on input "Shrink" at bounding box center [204, 186] width 46 height 13
click at [154, 189] on label "Shrink" at bounding box center [162, 186] width 36 height 13
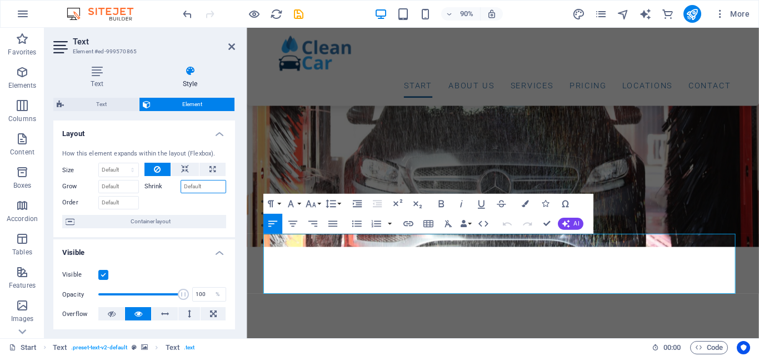
click at [181, 189] on input "Shrink" at bounding box center [204, 186] width 46 height 13
click at [216, 194] on div at bounding box center [185, 201] width 82 height 16
click at [215, 166] on button at bounding box center [212, 169] width 26 height 13
type input "100"
select select "%"
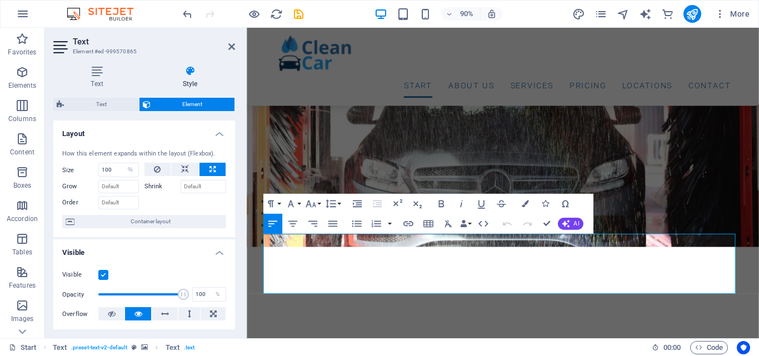
click at [215, 166] on button at bounding box center [212, 169] width 26 height 13
click at [183, 165] on icon at bounding box center [185, 169] width 8 height 13
select select "DISABLED_OPTION_VALUE"
click at [183, 165] on icon at bounding box center [185, 169] width 8 height 13
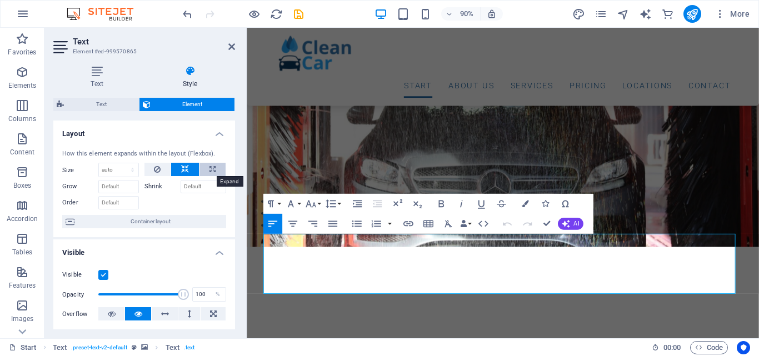
click at [215, 170] on button at bounding box center [212, 169] width 26 height 13
type input "100"
select select "%"
click at [160, 169] on button at bounding box center [157, 169] width 27 height 13
select select "DISABLED_OPTION_VALUE"
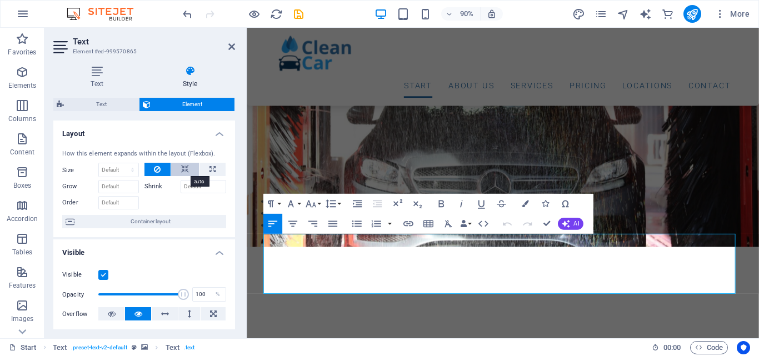
click at [181, 166] on icon at bounding box center [185, 169] width 8 height 13
click at [209, 167] on icon at bounding box center [212, 169] width 6 height 13
type input "100"
select select "%"
click at [156, 168] on icon at bounding box center [157, 169] width 7 height 13
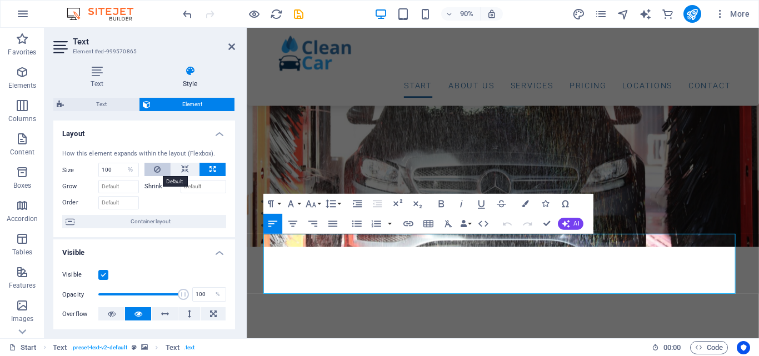
select select "DISABLED_OPTION_VALUE"
click at [117, 170] on select "Default auto px % 1/1 1/2 1/3 1/4 1/5 1/6 1/7 1/8 1/9 1/10" at bounding box center [118, 169] width 39 height 13
drag, startPoint x: 231, startPoint y: 40, endPoint x: 231, endPoint y: 47, distance: 6.7
click at [231, 47] on header "Text Element #ed-999570865" at bounding box center [144, 42] width 182 height 29
drag, startPoint x: 231, startPoint y: 47, endPoint x: 308, endPoint y: 56, distance: 77.2
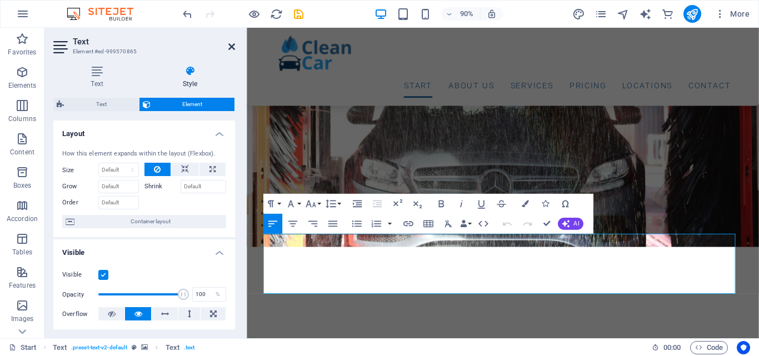
click at [231, 47] on icon at bounding box center [231, 46] width 7 height 9
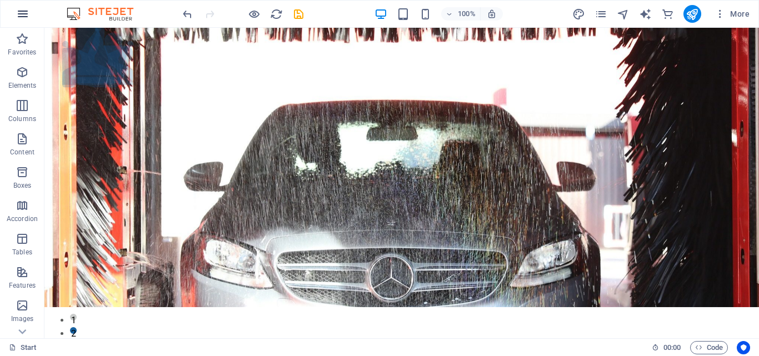
click at [21, 16] on icon "button" at bounding box center [22, 13] width 13 height 13
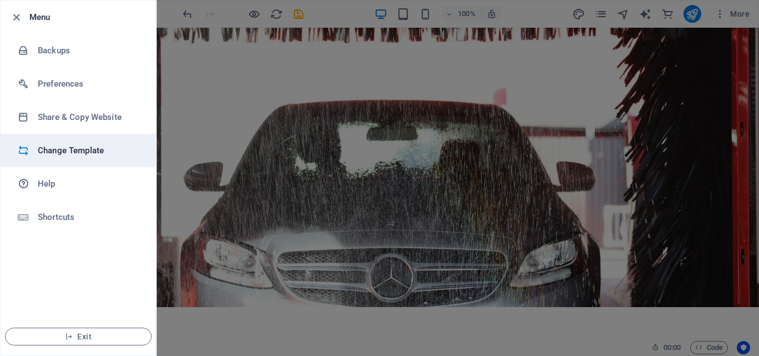
click at [64, 144] on h6 "Change Template" at bounding box center [89, 150] width 103 height 13
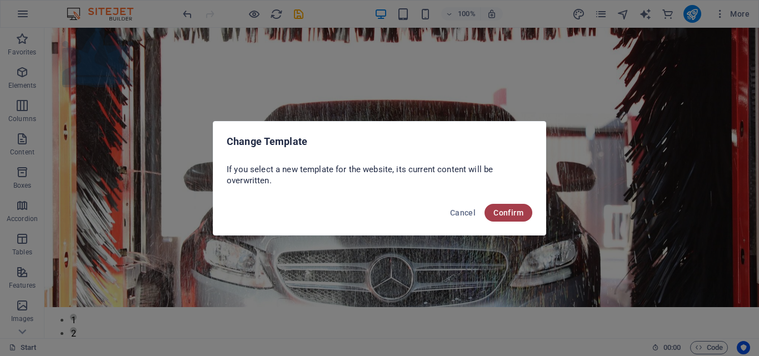
click at [494, 211] on span "Confirm" at bounding box center [508, 212] width 30 height 9
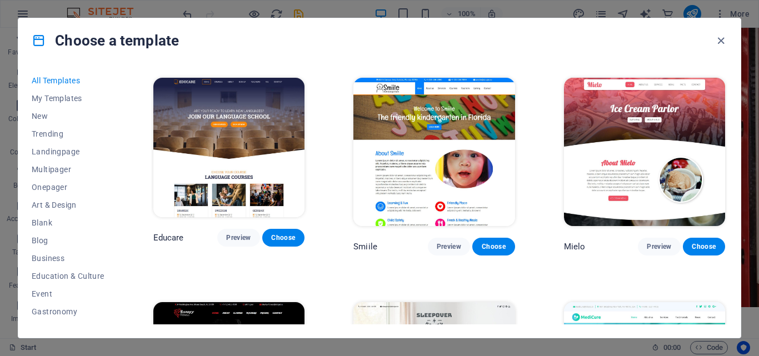
scroll to position [7670, 0]
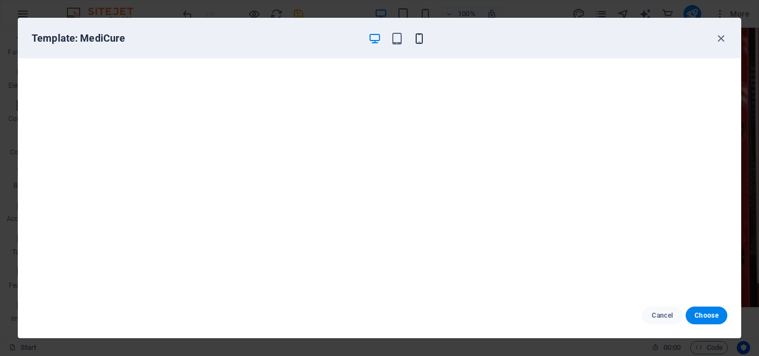
click at [423, 39] on icon "button" at bounding box center [419, 38] width 13 height 13
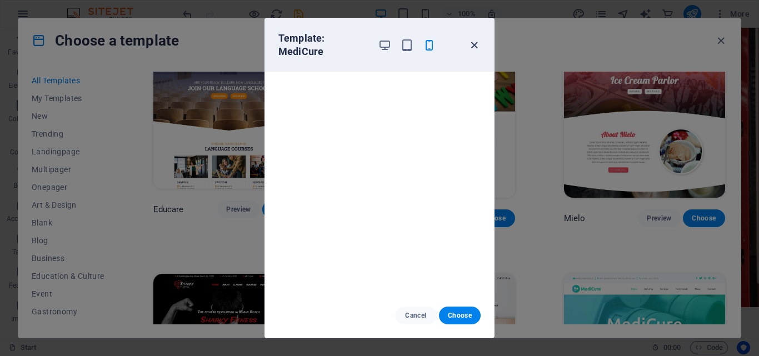
click at [478, 44] on icon "button" at bounding box center [474, 45] width 13 height 13
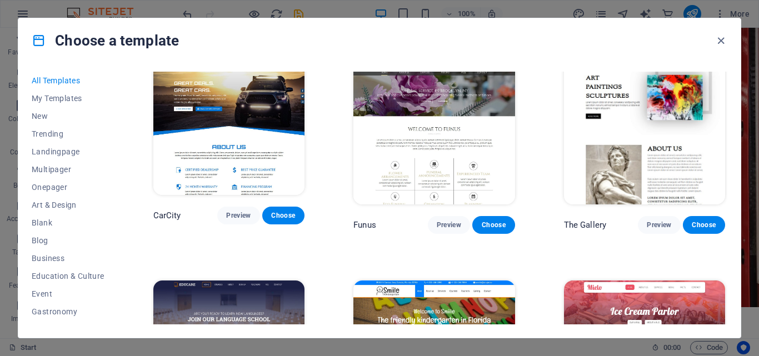
scroll to position [7497, 0]
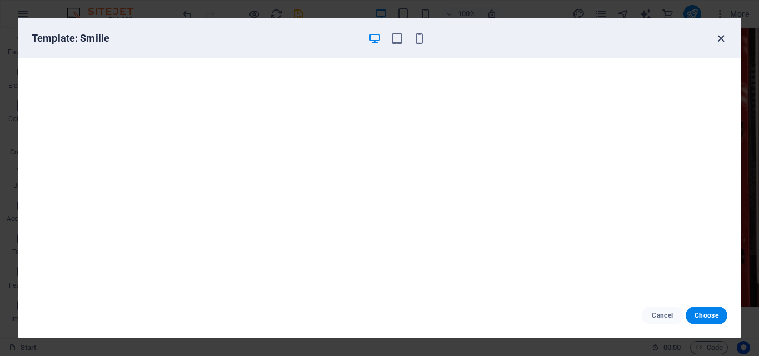
click at [723, 36] on icon "button" at bounding box center [720, 38] width 13 height 13
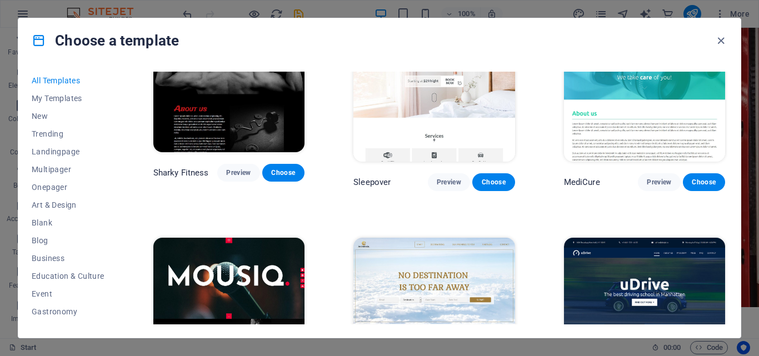
scroll to position [7989, 0]
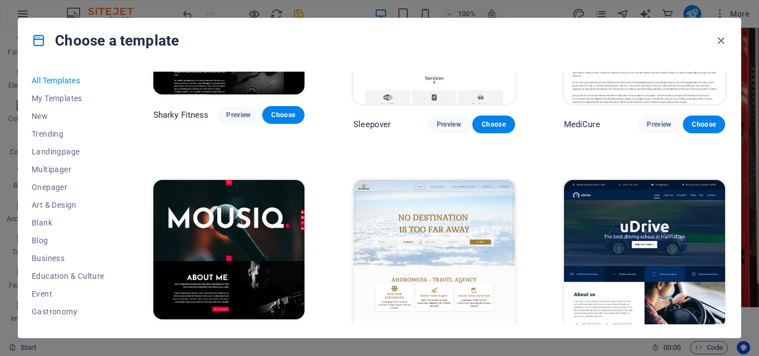
click at [447, 340] on button "Preview" at bounding box center [449, 349] width 42 height 18
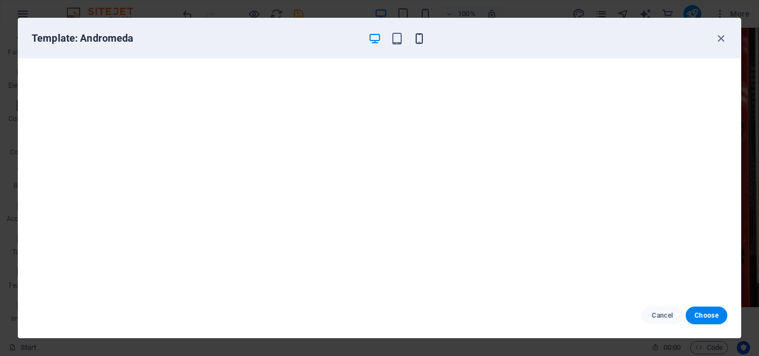
click at [419, 38] on icon "button" at bounding box center [419, 38] width 13 height 13
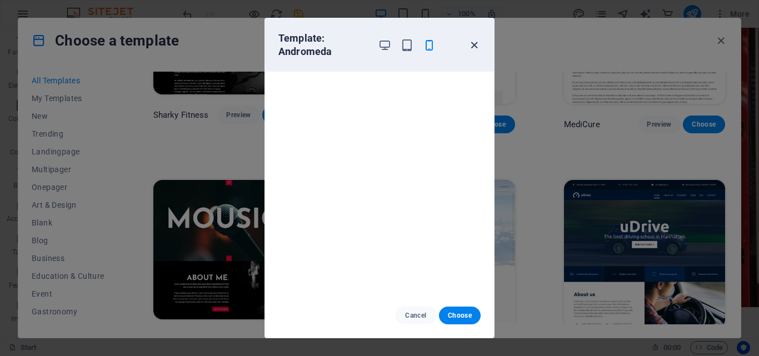
click at [476, 47] on icon "button" at bounding box center [474, 45] width 13 height 13
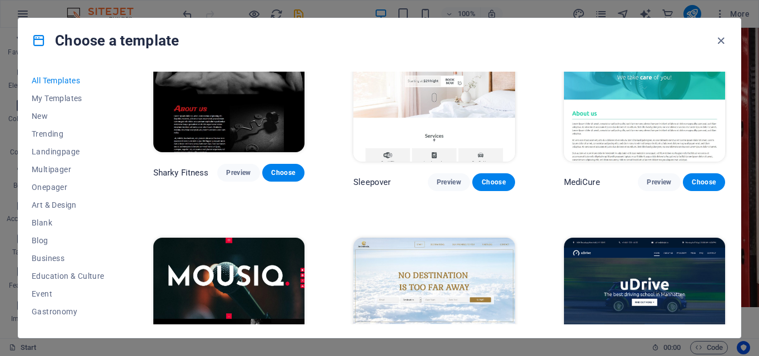
scroll to position [7960, 0]
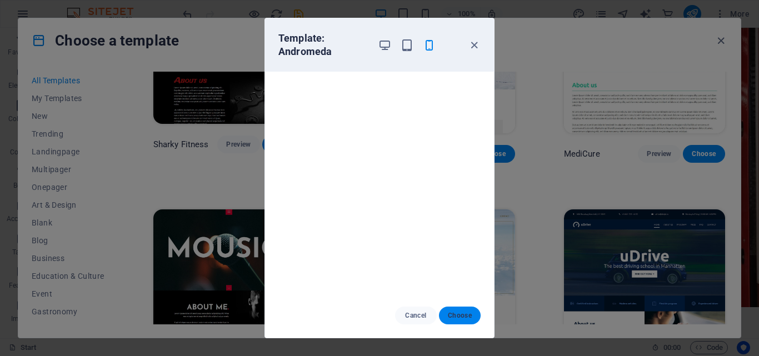
click at [457, 311] on button "Choose" at bounding box center [460, 316] width 42 height 18
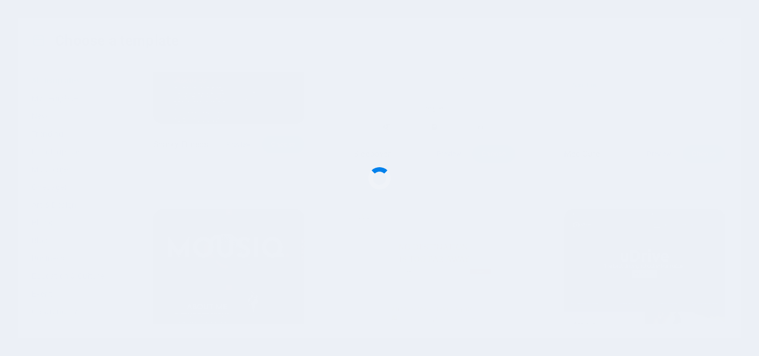
checkbox input "false"
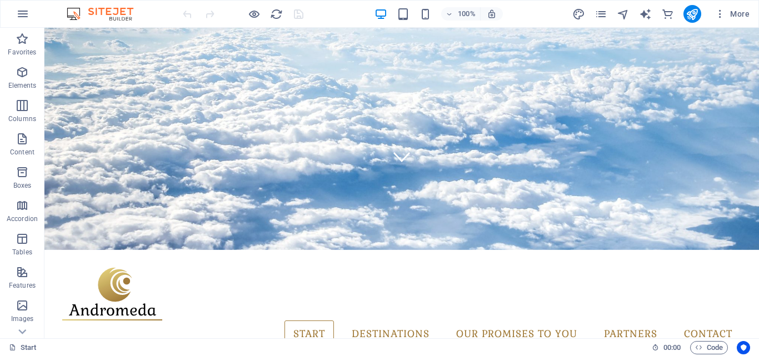
scroll to position [137, 0]
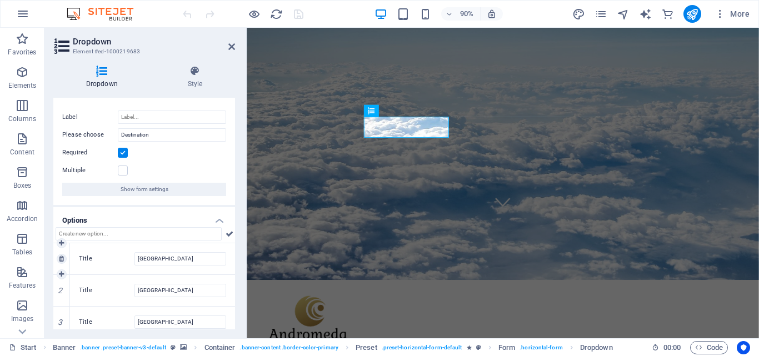
scroll to position [17, 0]
click at [229, 52] on header "Dropdown Element #ed-1000219683" at bounding box center [144, 42] width 182 height 29
click at [231, 46] on icon at bounding box center [231, 46] width 7 height 9
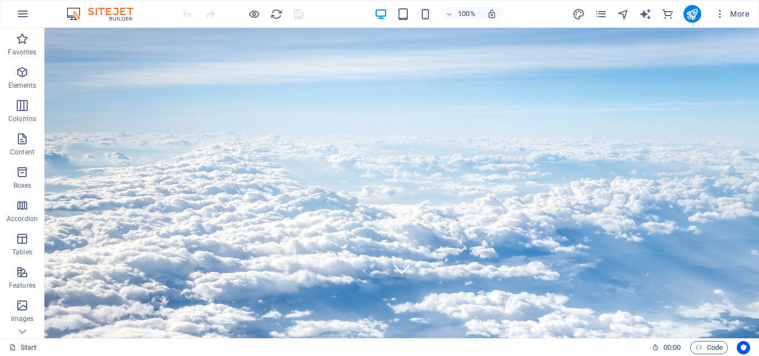
scroll to position [50, 0]
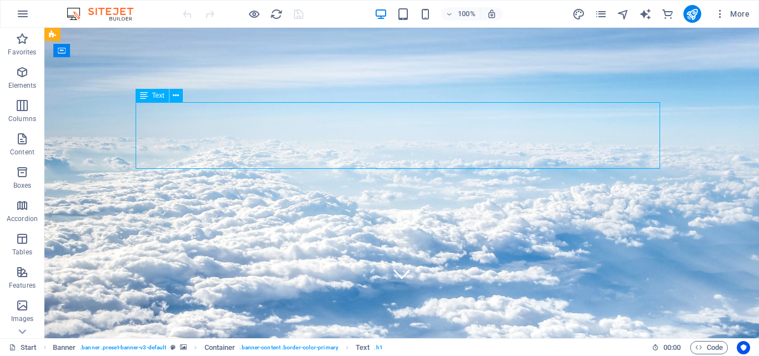
click at [299, 16] on div at bounding box center [243, 14] width 124 height 18
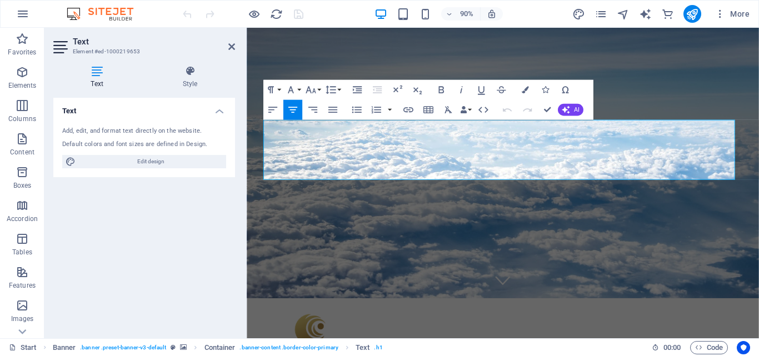
click at [98, 69] on icon at bounding box center [96, 71] width 87 height 11
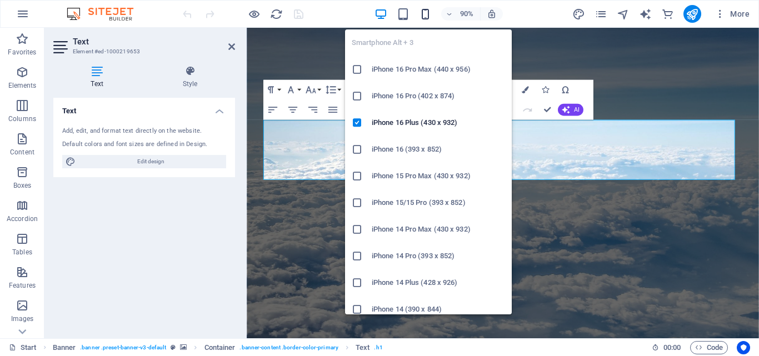
click at [426, 19] on icon "button" at bounding box center [425, 14] width 13 height 13
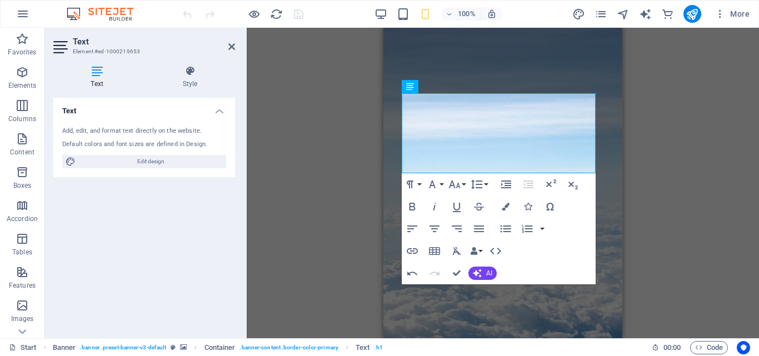
click at [651, 149] on div "Drag here to replace the existing content. Press “Ctrl” if you want to create a…" at bounding box center [503, 183] width 512 height 311
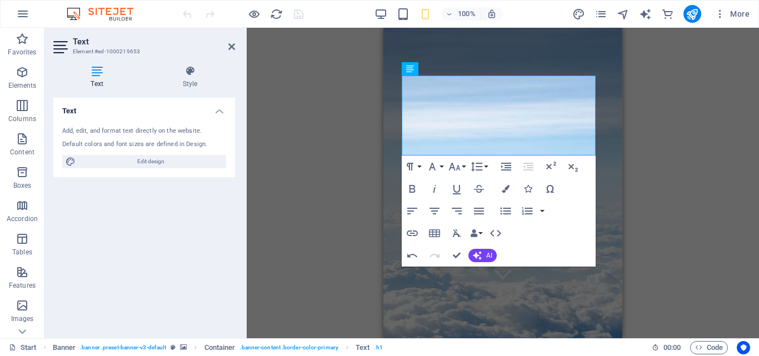
scroll to position [322, 0]
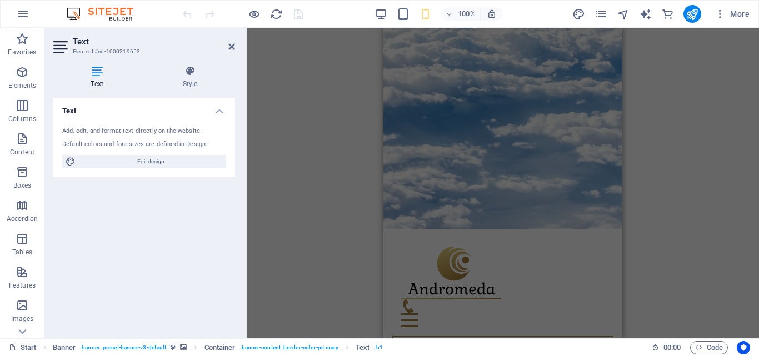
click at [678, 107] on div "Drag here to replace the existing content. Press “Ctrl” if you want to create a…" at bounding box center [503, 183] width 512 height 311
click at [229, 47] on icon at bounding box center [231, 46] width 7 height 9
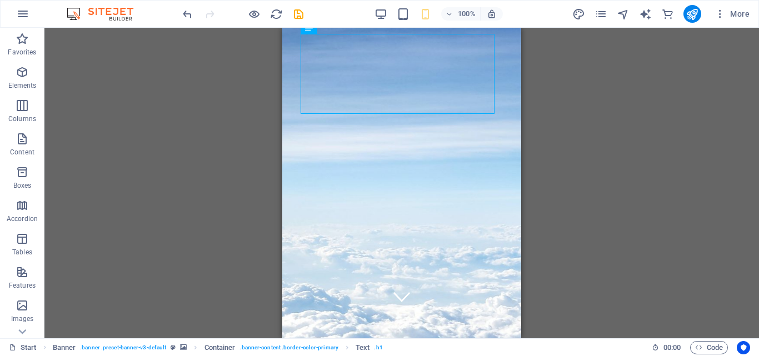
scroll to position [0, 0]
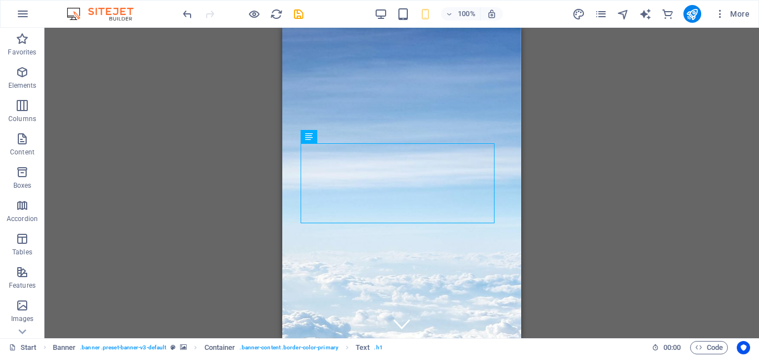
drag, startPoint x: 514, startPoint y: 51, endPoint x: 808, endPoint y: 70, distance: 294.5
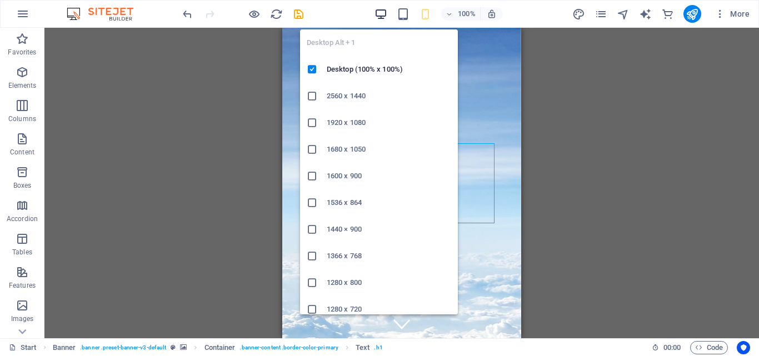
click at [385, 16] on icon "button" at bounding box center [380, 14] width 13 height 13
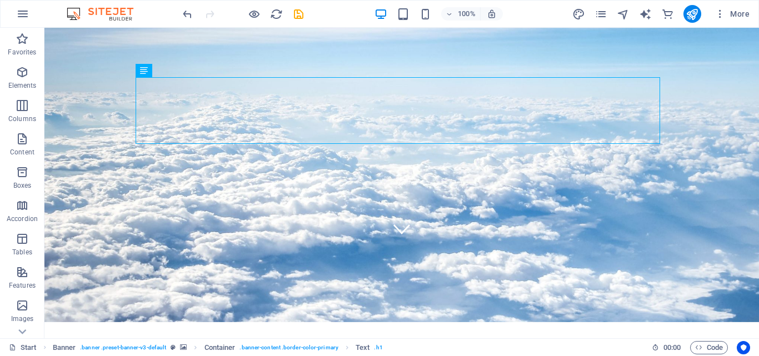
scroll to position [110, 0]
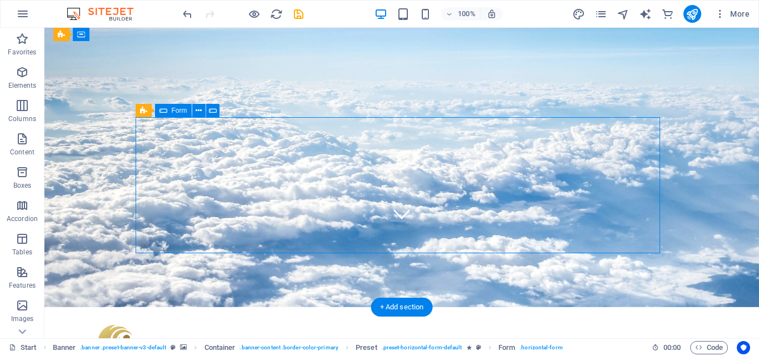
click at [196, 109] on icon at bounding box center [199, 111] width 6 height 12
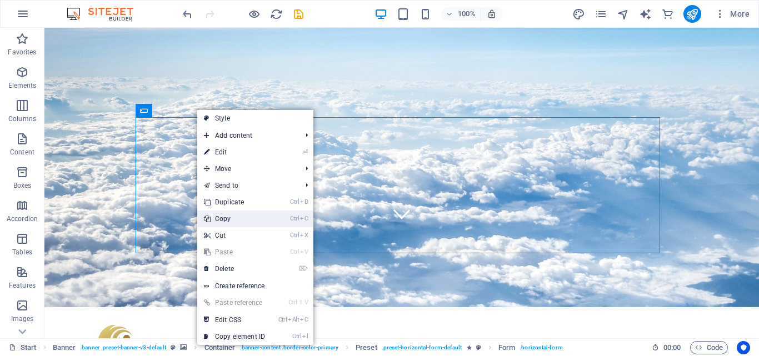
click at [234, 223] on link "Ctrl C Copy" at bounding box center [234, 219] width 74 height 17
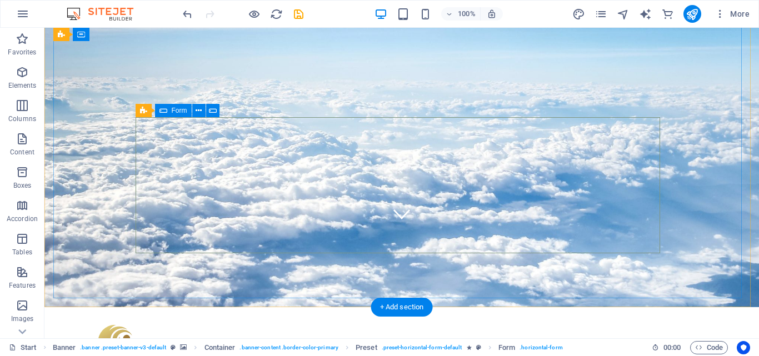
click at [201, 108] on icon at bounding box center [199, 111] width 6 height 12
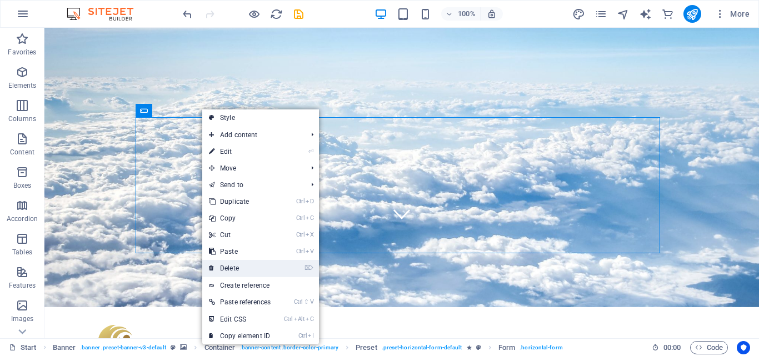
click at [246, 267] on link "⌦ Delete" at bounding box center [239, 268] width 75 height 17
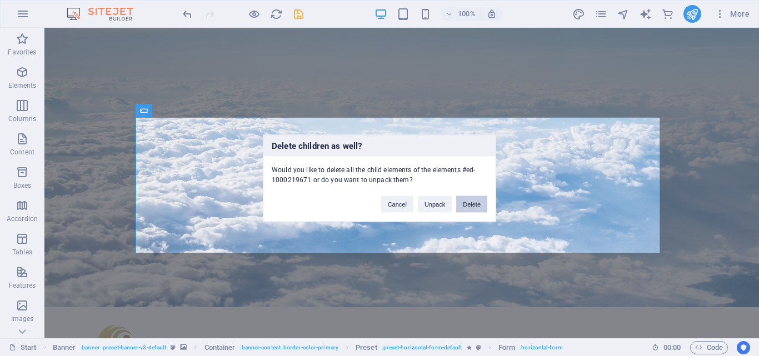
click at [463, 201] on button "Delete" at bounding box center [471, 204] width 31 height 17
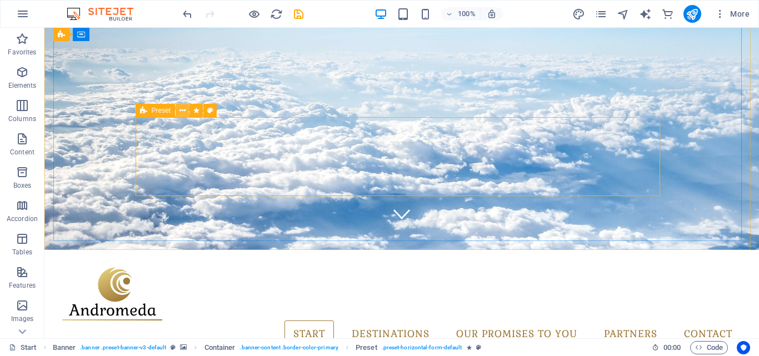
click at [184, 109] on icon at bounding box center [182, 111] width 6 height 12
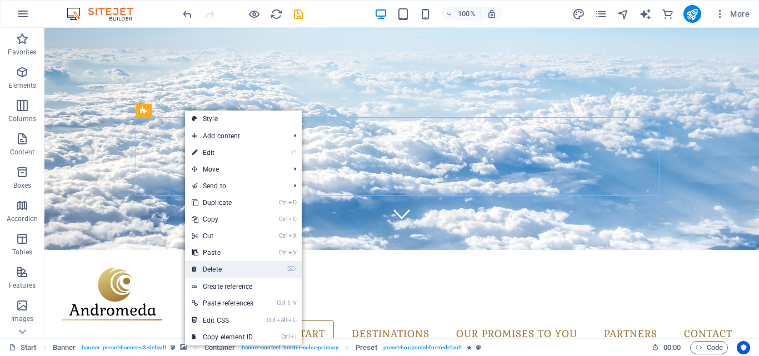
click at [230, 272] on link "⌦ Delete" at bounding box center [222, 269] width 75 height 17
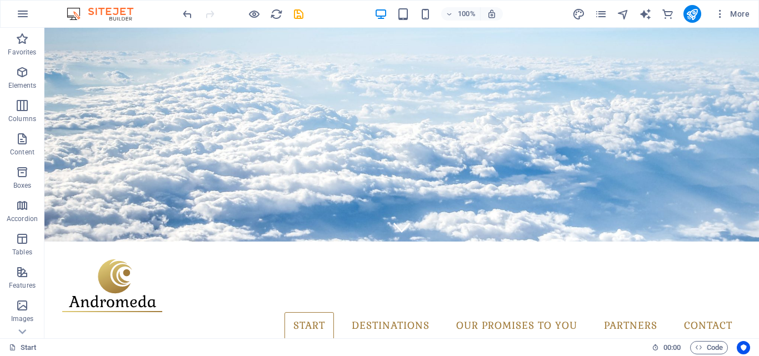
scroll to position [102, 0]
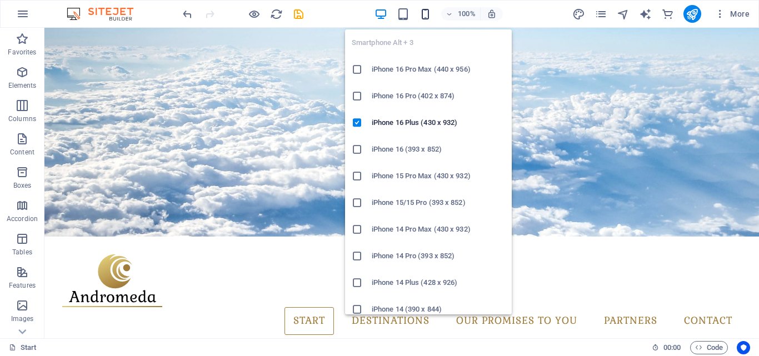
click at [425, 20] on icon "button" at bounding box center [425, 14] width 13 height 13
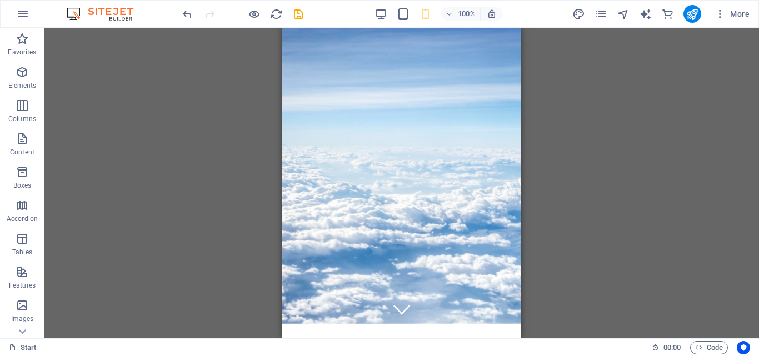
scroll to position [0, 0]
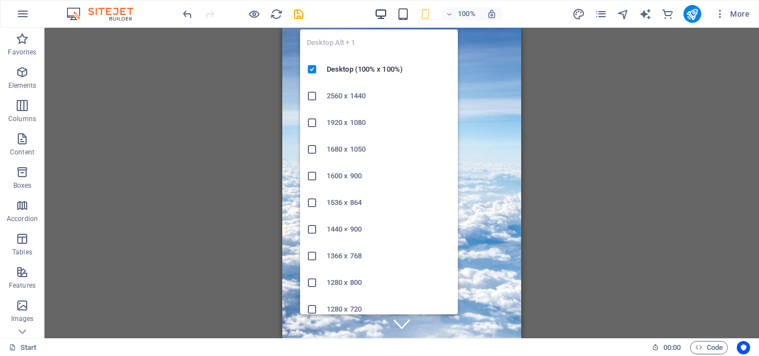
click at [387, 14] on icon "button" at bounding box center [380, 14] width 13 height 13
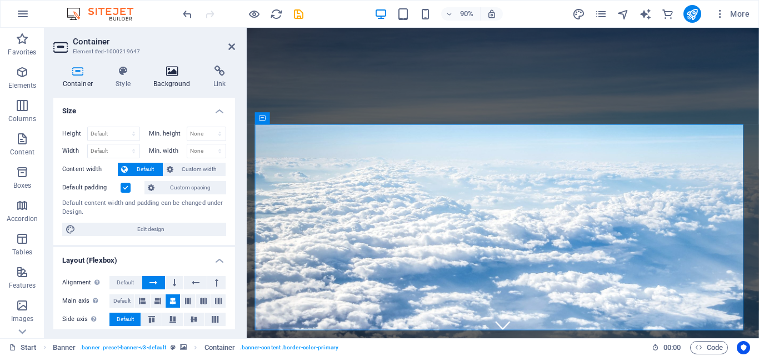
click at [174, 75] on icon at bounding box center [172, 71] width 56 height 11
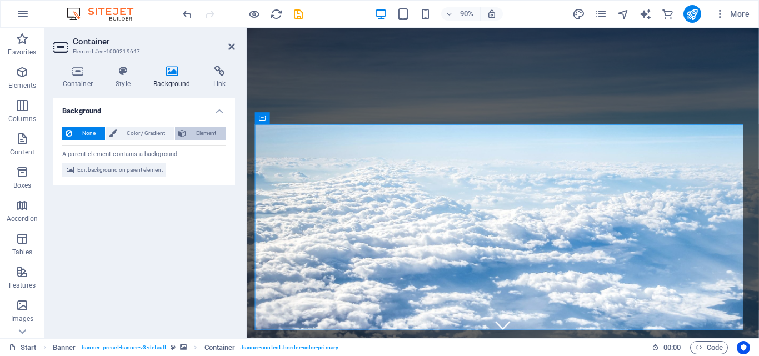
click at [189, 134] on button "Element" at bounding box center [200, 133] width 51 height 13
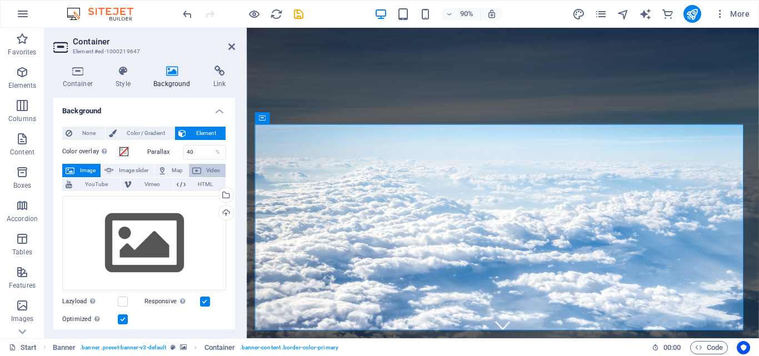
click at [196, 169] on icon at bounding box center [196, 170] width 9 height 13
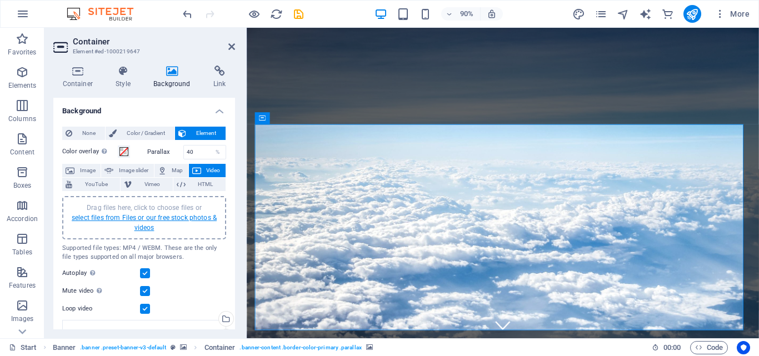
click at [167, 218] on link "select files from Files or our free stock photos & videos" at bounding box center [144, 223] width 145 height 18
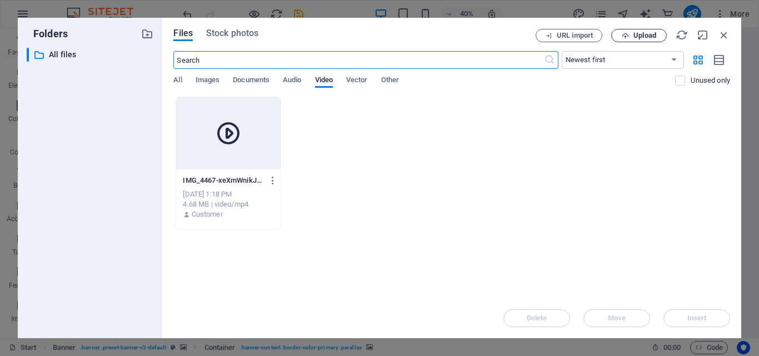
click at [628, 37] on icon "button" at bounding box center [625, 35] width 7 height 7
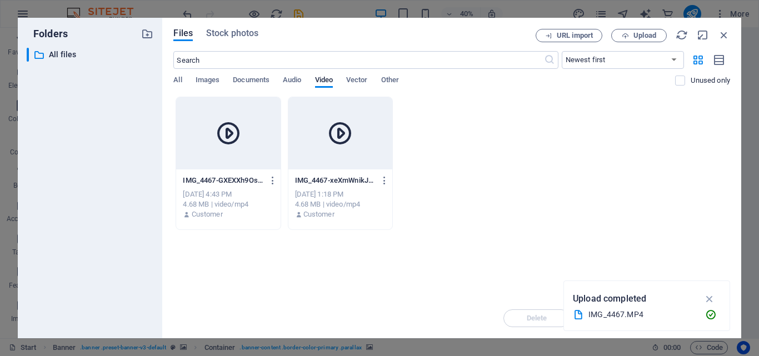
click at [257, 161] on div at bounding box center [228, 133] width 104 height 72
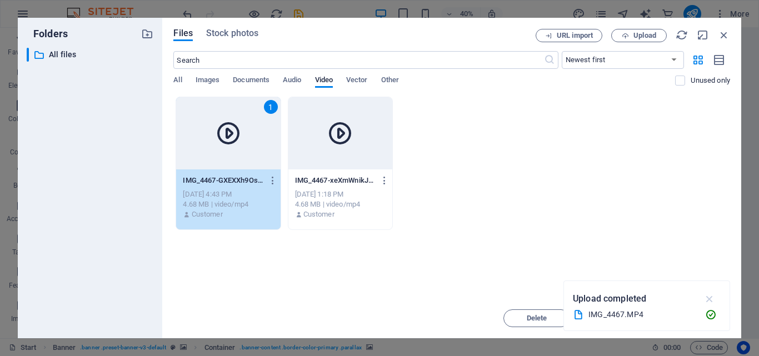
click at [708, 293] on icon "button" at bounding box center [709, 299] width 13 height 12
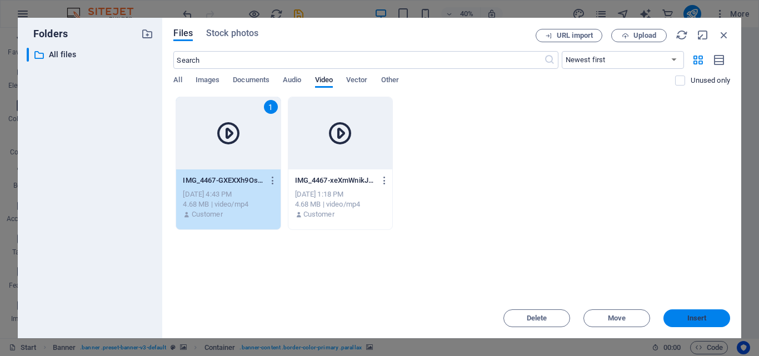
click at [689, 315] on span "Insert" at bounding box center [696, 318] width 19 height 7
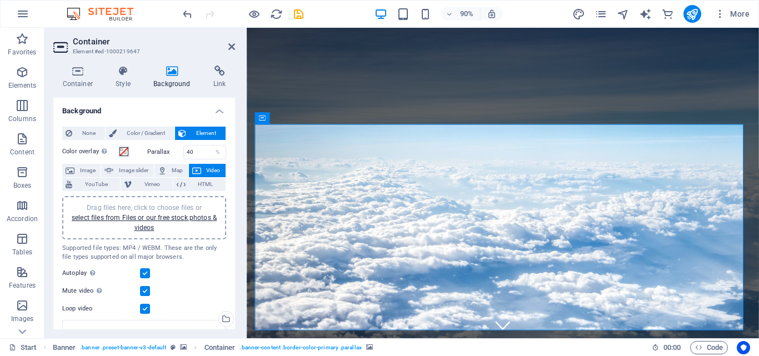
click at [758, 83] on figure at bounding box center [531, 200] width 569 height 345
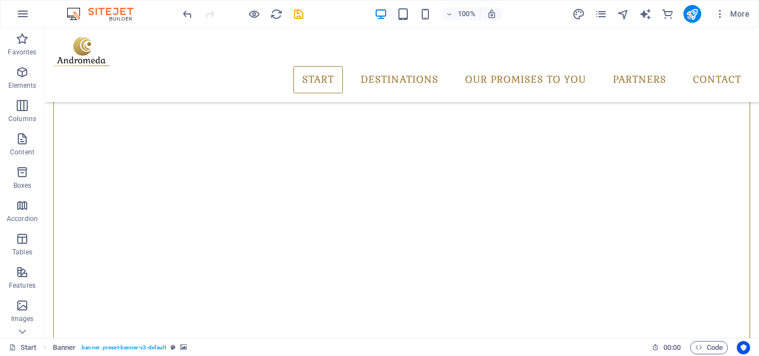
scroll to position [373, 0]
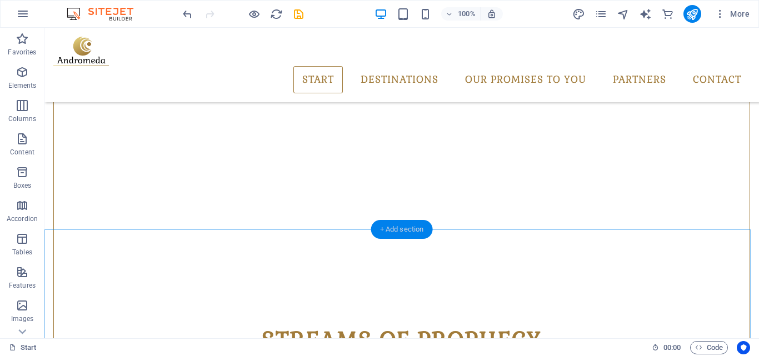
click at [405, 237] on div "+ Add section" at bounding box center [402, 229] width 62 height 19
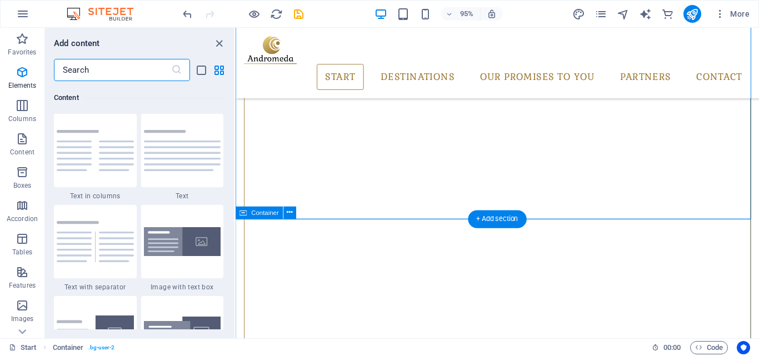
scroll to position [1944, 0]
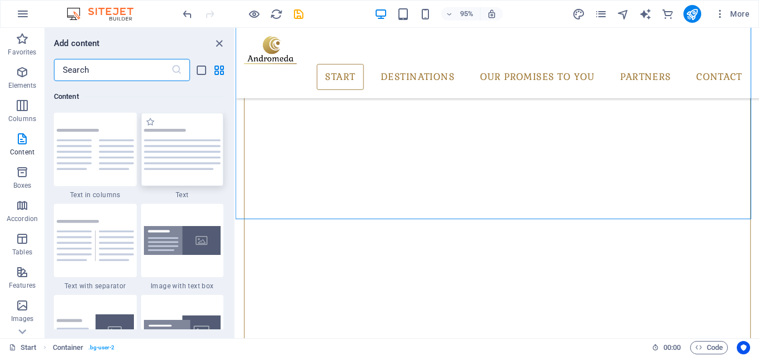
click at [162, 169] on img at bounding box center [182, 149] width 77 height 41
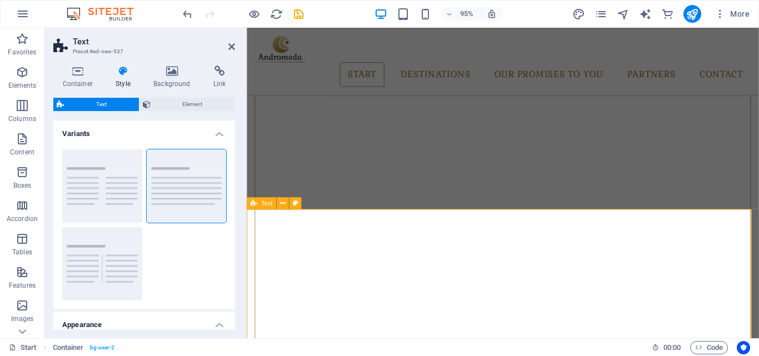
scroll to position [408, 0]
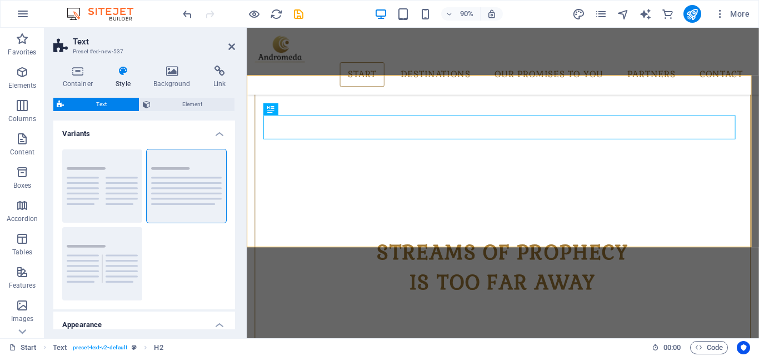
scroll to position [557, 0]
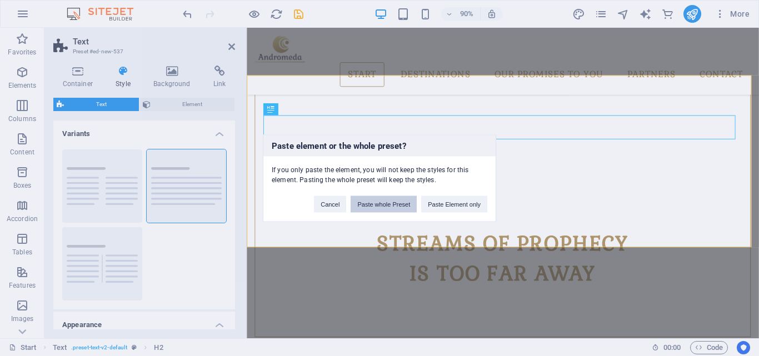
click at [409, 200] on button "Paste whole Preset" at bounding box center [384, 204] width 66 height 17
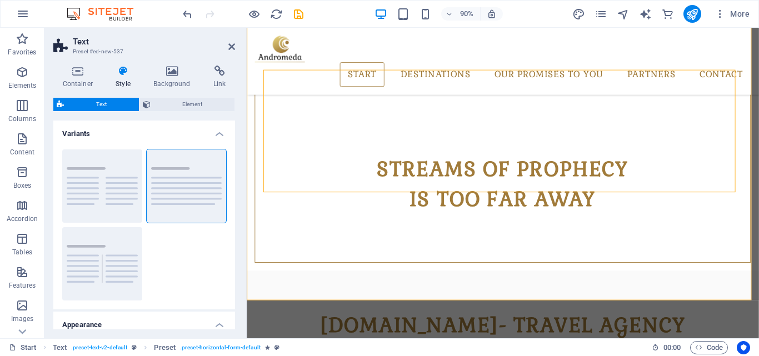
scroll to position [634, 0]
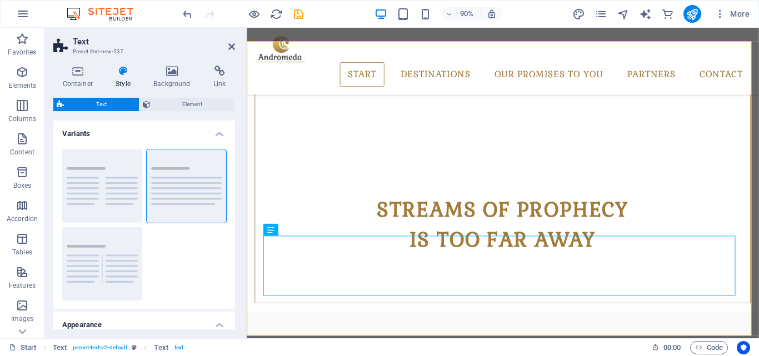
scroll to position [600, 0]
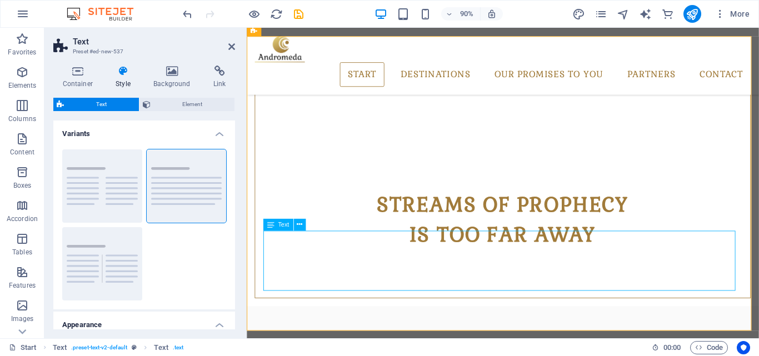
click at [297, 228] on icon at bounding box center [300, 224] width 6 height 11
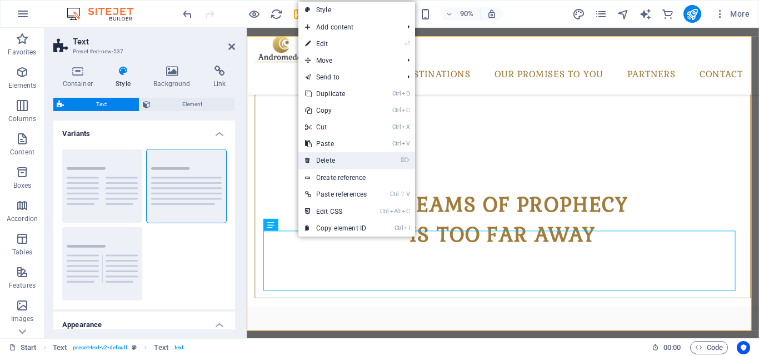
click at [358, 158] on link "⌦ Delete" at bounding box center [335, 160] width 75 height 17
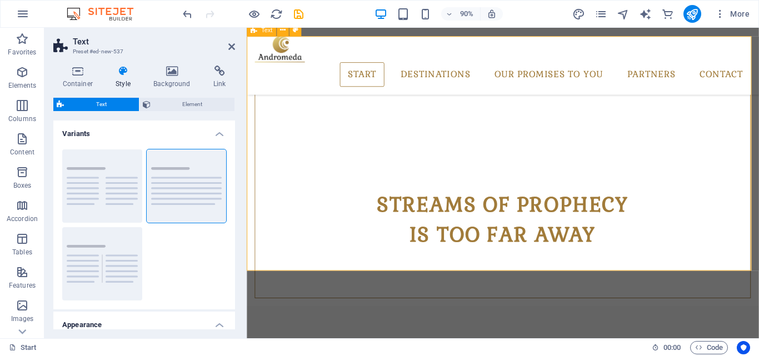
click at [232, 51] on icon at bounding box center [231, 46] width 7 height 9
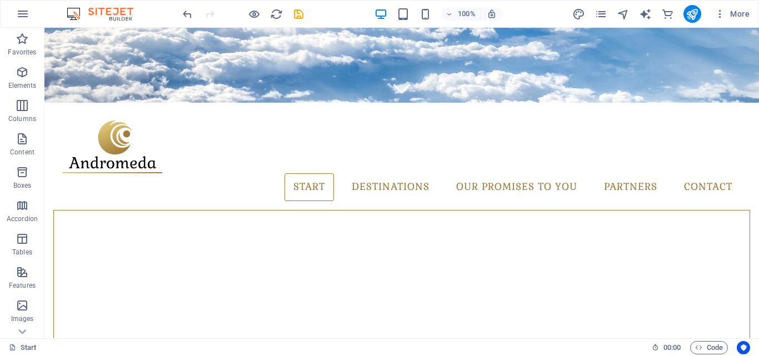
scroll to position [252, 0]
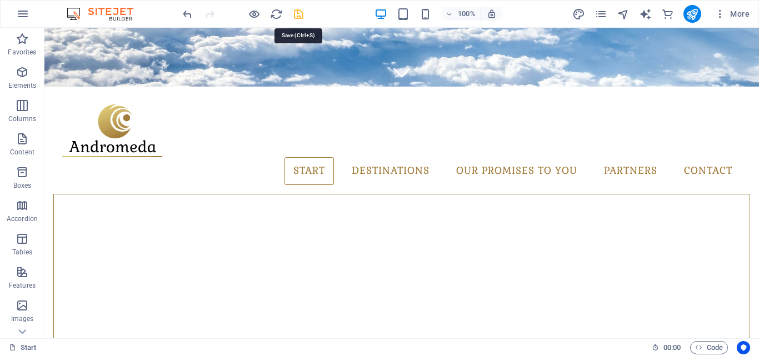
click at [294, 11] on icon "save" at bounding box center [298, 14] width 13 height 13
checkbox input "false"
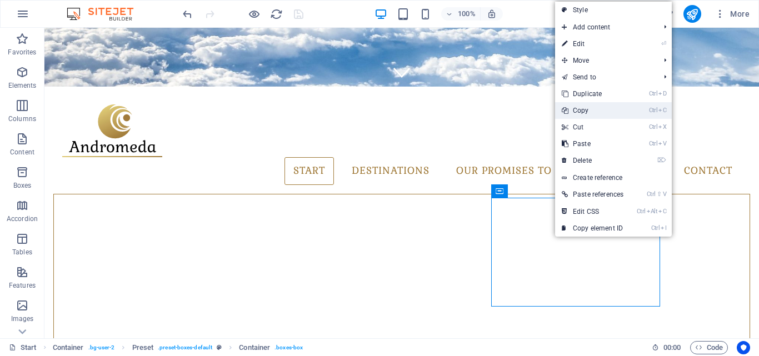
click at [588, 108] on link "Ctrl C Copy" at bounding box center [592, 110] width 75 height 17
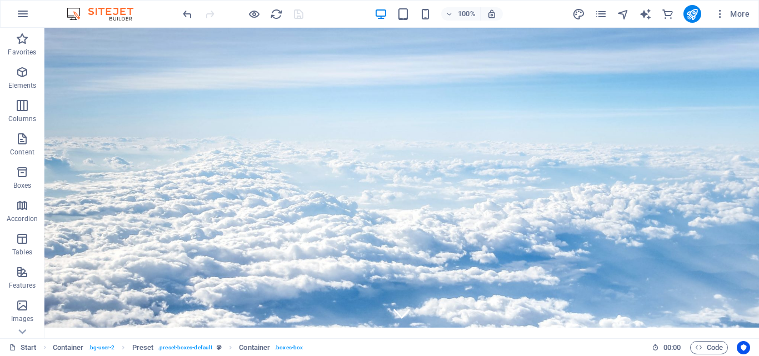
scroll to position [0, 0]
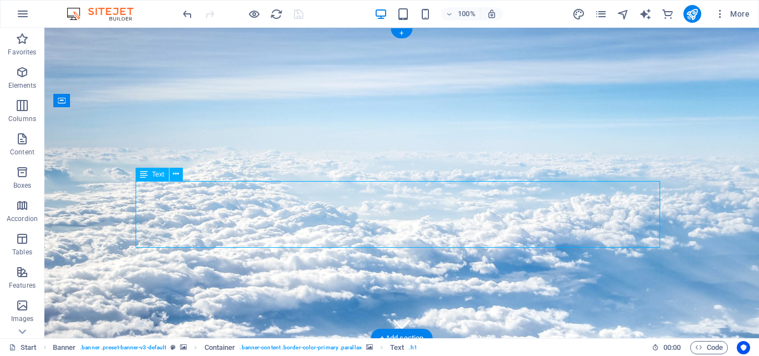
click at [178, 173] on icon at bounding box center [176, 174] width 6 height 12
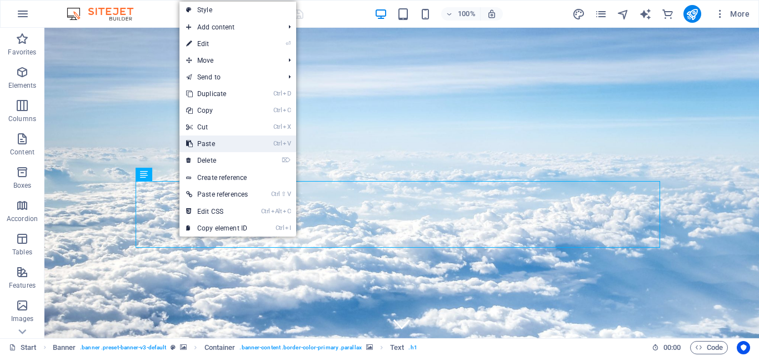
click at [221, 144] on link "Ctrl V Paste" at bounding box center [216, 144] width 75 height 17
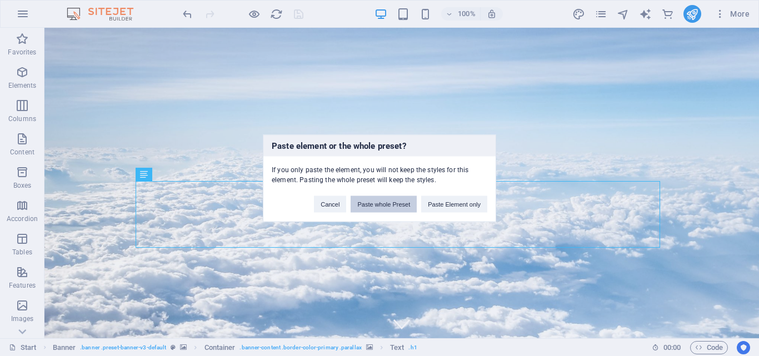
click at [392, 204] on button "Paste whole Preset" at bounding box center [384, 204] width 66 height 17
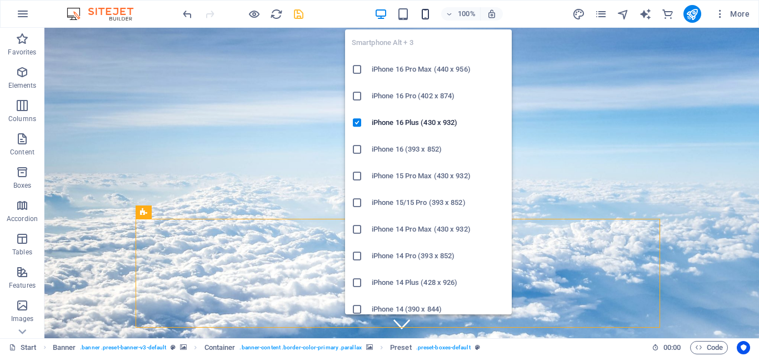
click at [423, 16] on icon "button" at bounding box center [425, 14] width 13 height 13
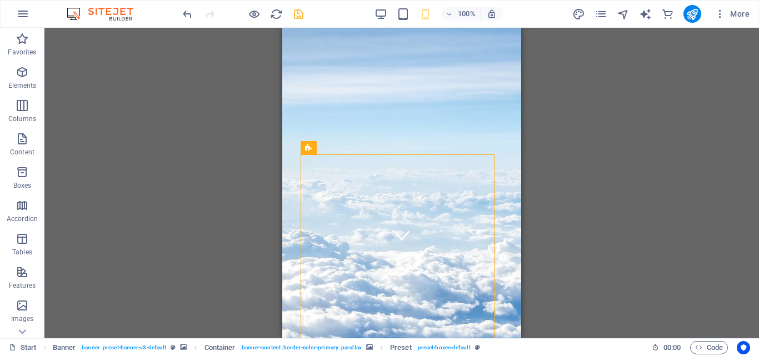
scroll to position [39, 0]
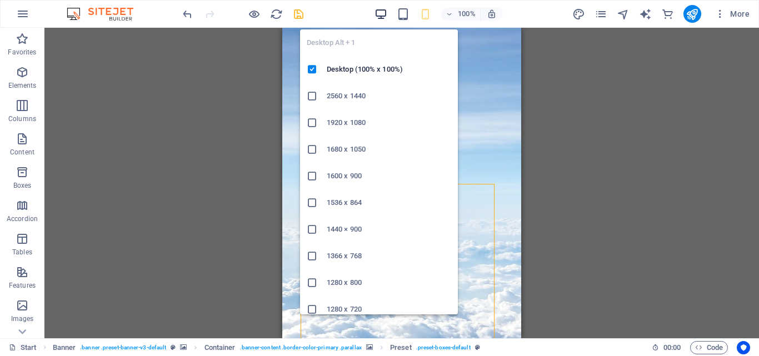
click at [385, 8] on icon "button" at bounding box center [380, 14] width 13 height 13
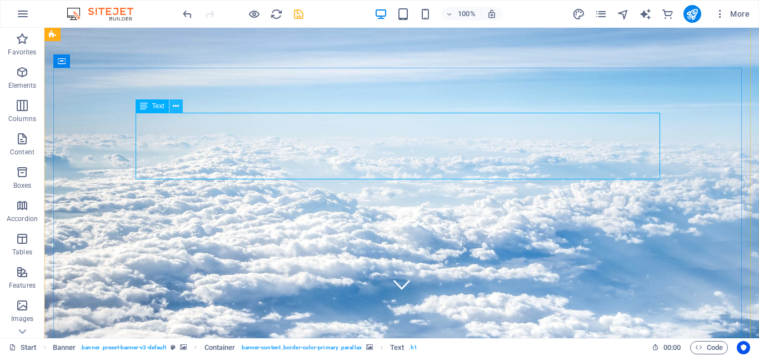
click at [176, 108] on icon at bounding box center [176, 107] width 6 height 12
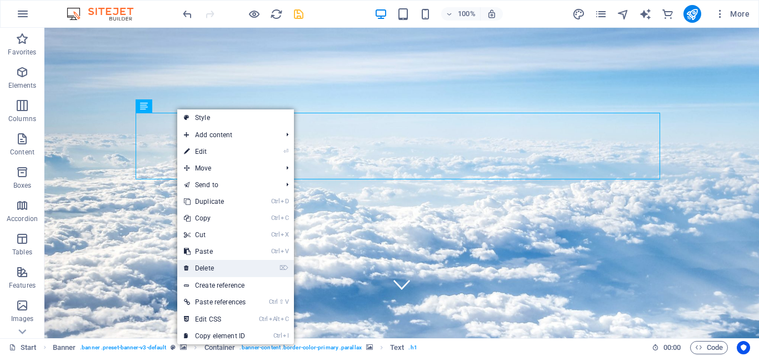
click at [217, 272] on link "⌦ Delete" at bounding box center [214, 268] width 75 height 17
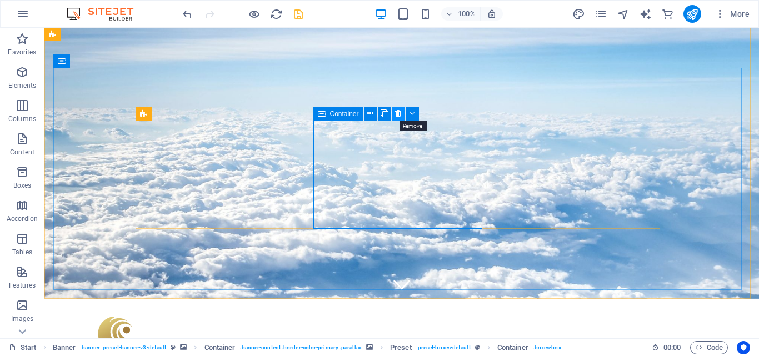
click at [396, 115] on icon at bounding box center [398, 114] width 6 height 12
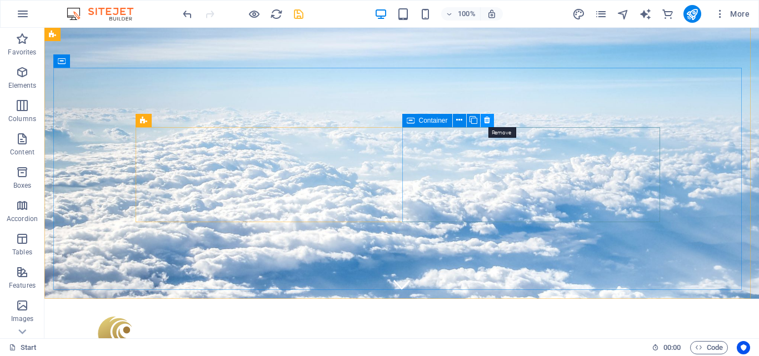
click at [485, 124] on icon at bounding box center [487, 120] width 6 height 12
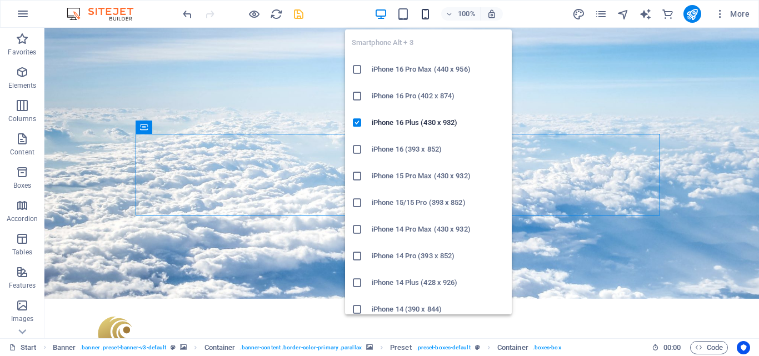
click at [427, 16] on icon "button" at bounding box center [425, 14] width 13 height 13
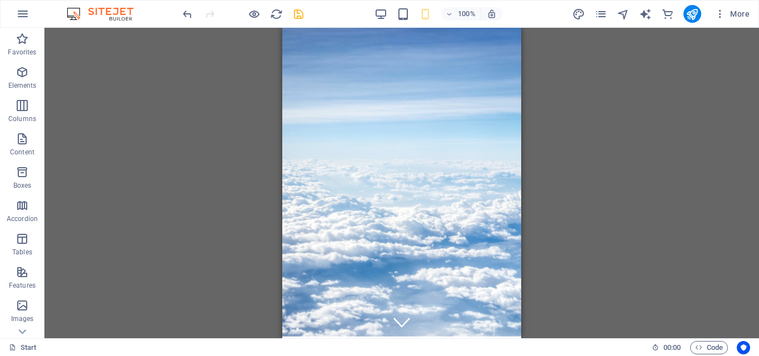
scroll to position [0, 0]
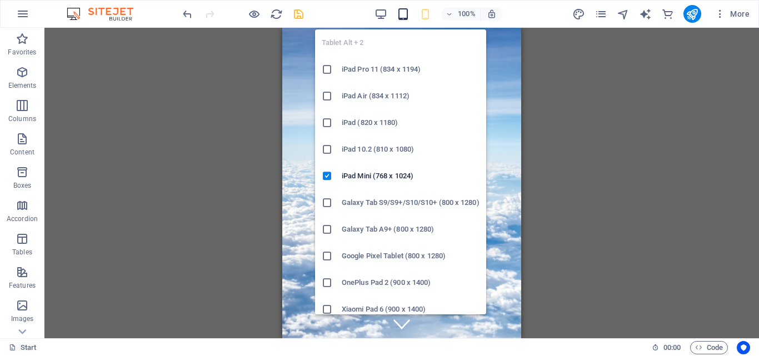
click at [406, 17] on icon "button" at bounding box center [403, 14] width 13 height 13
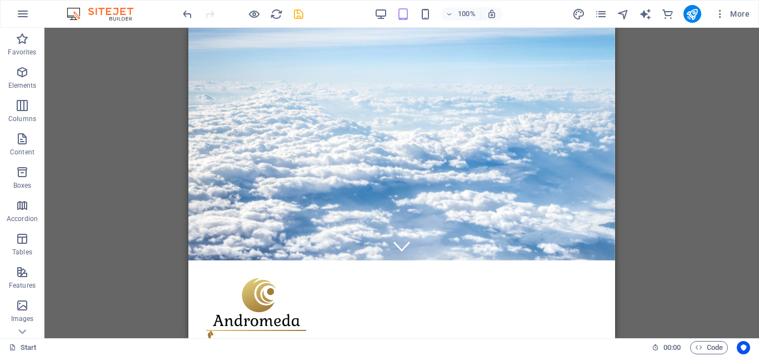
scroll to position [48, 0]
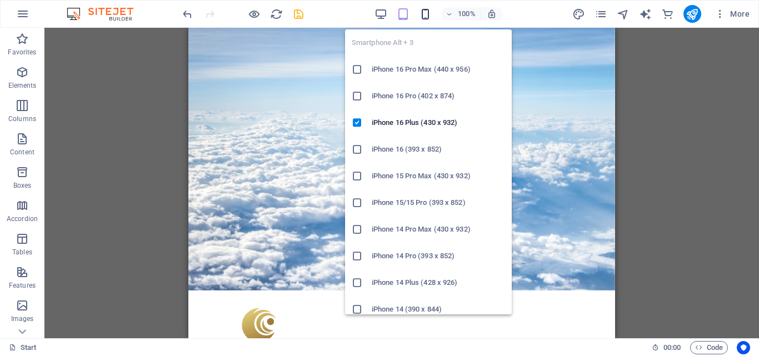
click at [423, 16] on icon "button" at bounding box center [425, 14] width 13 height 13
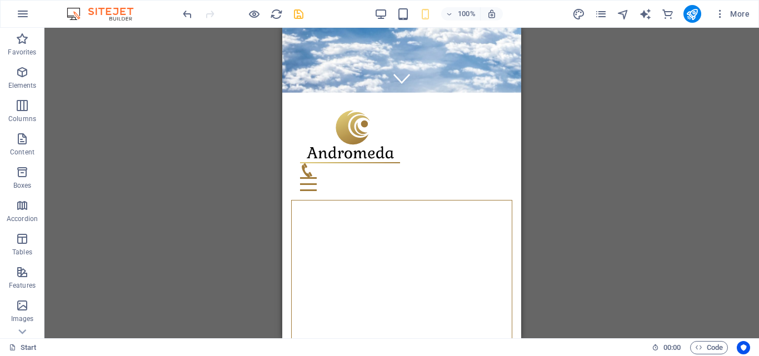
scroll to position [0, 0]
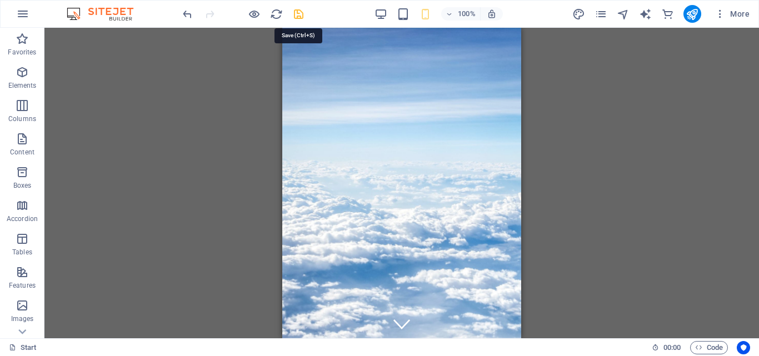
click at [299, 16] on icon "save" at bounding box center [298, 14] width 13 height 13
checkbox input "false"
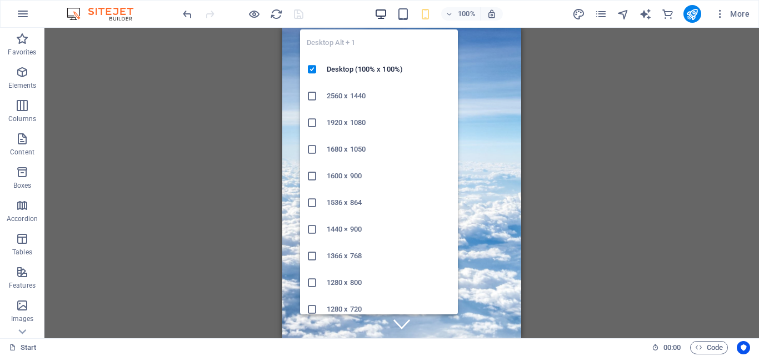
click at [384, 9] on icon "button" at bounding box center [380, 14] width 13 height 13
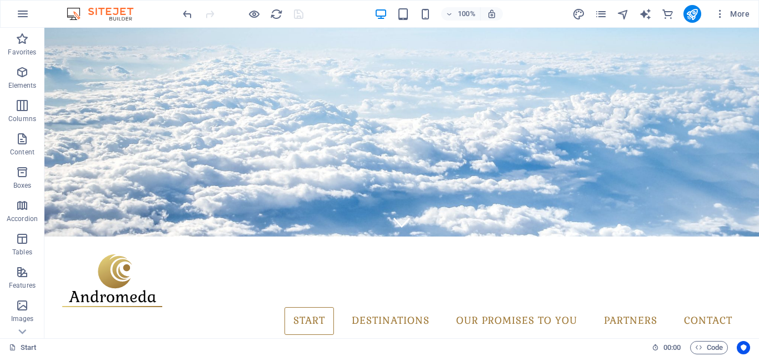
scroll to position [91, 0]
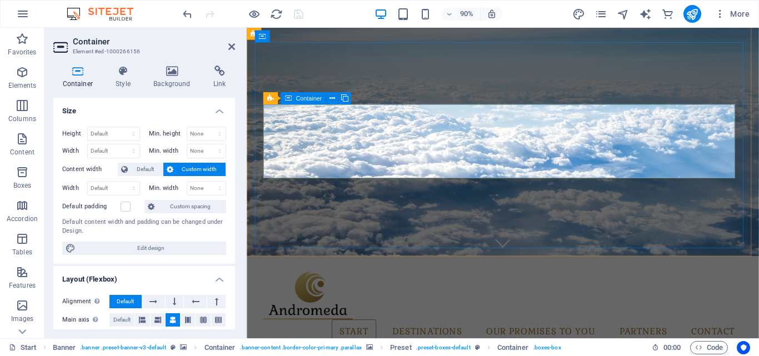
click at [126, 151] on select "Default px rem % em vh vw" at bounding box center [114, 150] width 52 height 13
select select "px"
click at [122, 144] on select "Default px rem % em vh vw" at bounding box center [114, 150] width 52 height 13
click at [136, 152] on select "Default px rem % em vh vw" at bounding box center [132, 150] width 16 height 13
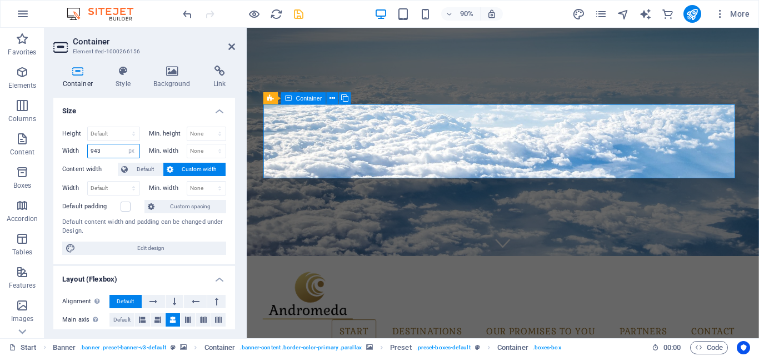
click at [116, 150] on input "943" at bounding box center [114, 150] width 52 height 13
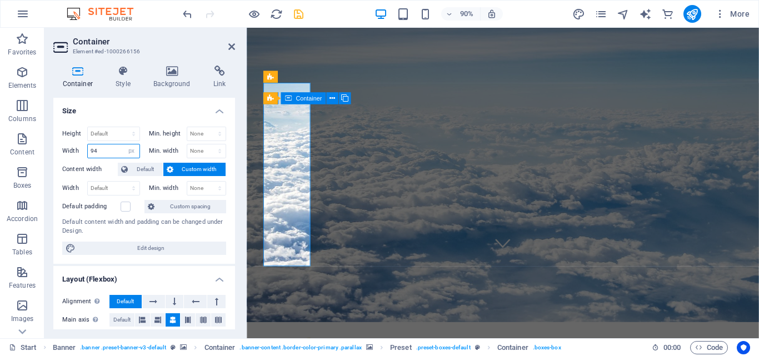
type input "9"
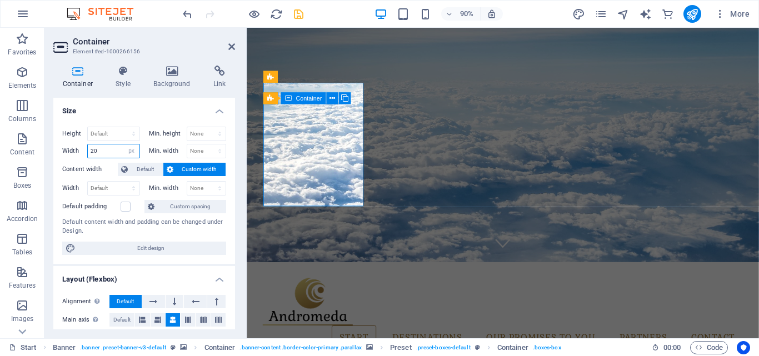
type input "2"
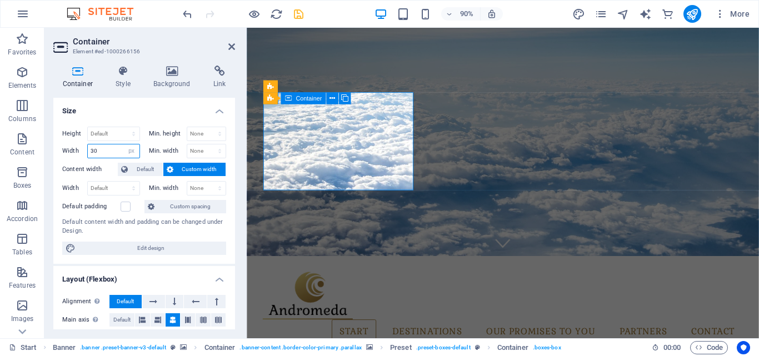
type input "3"
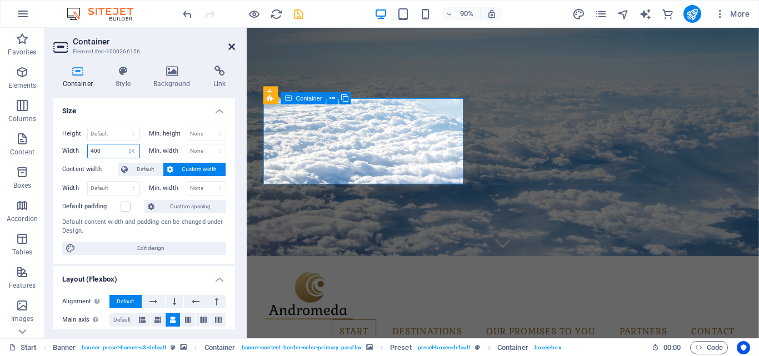
type input "400"
click at [229, 44] on icon at bounding box center [231, 46] width 7 height 9
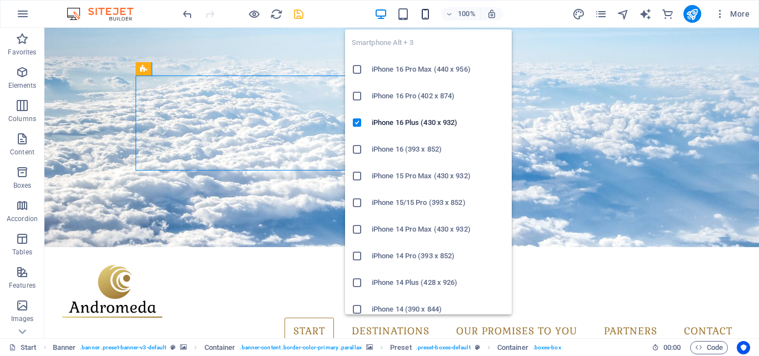
click at [424, 13] on icon "button" at bounding box center [425, 14] width 13 height 13
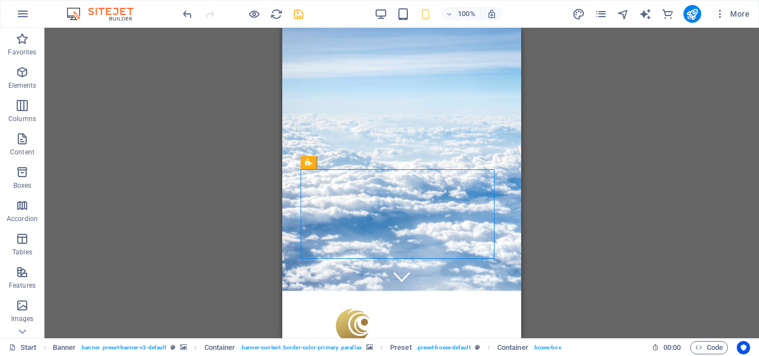
scroll to position [0, 0]
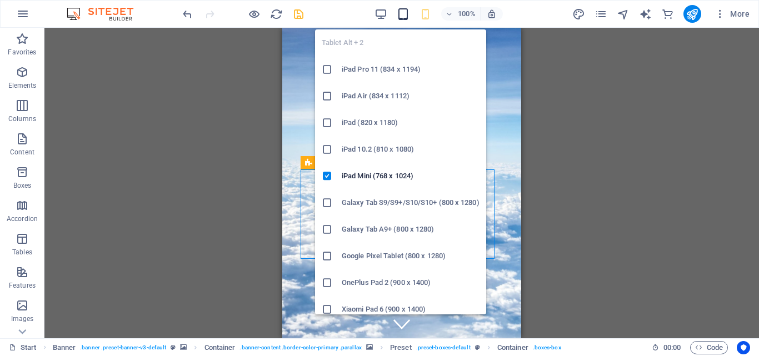
click at [406, 14] on icon "button" at bounding box center [403, 14] width 13 height 13
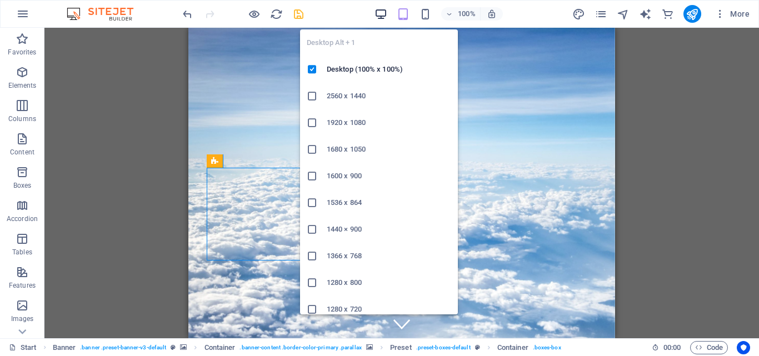
click at [382, 10] on icon "button" at bounding box center [380, 14] width 13 height 13
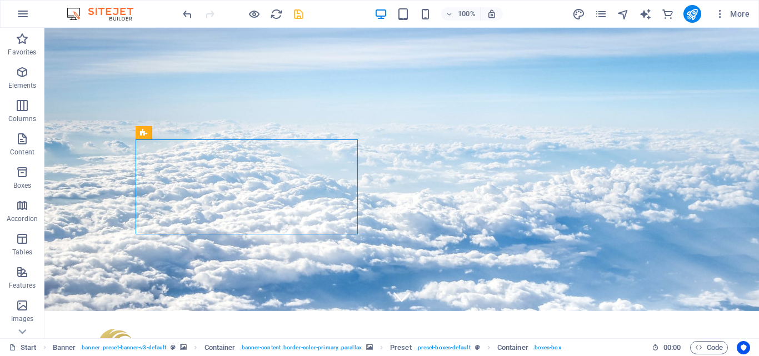
scroll to position [32, 0]
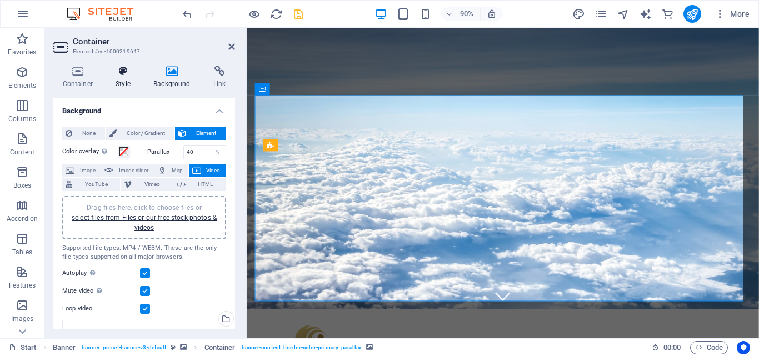
click at [126, 84] on h4 "Style" at bounding box center [126, 77] width 38 height 23
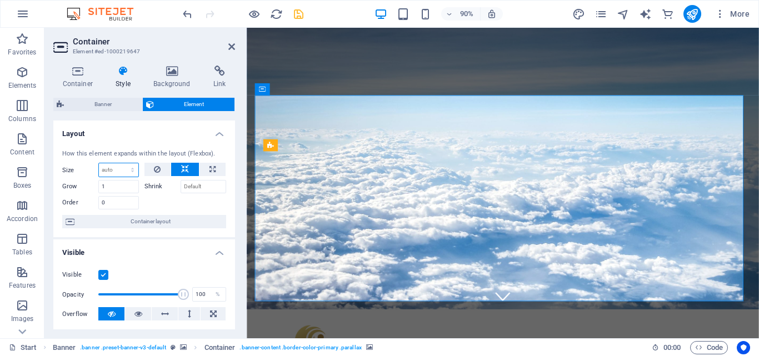
click at [131, 166] on select "Default auto px % 1/1 1/2 1/3 1/4 1/5 1/6 1/7 1/8 1/9 1/10" at bounding box center [118, 169] width 39 height 13
click at [87, 88] on h4 "Container" at bounding box center [79, 77] width 53 height 23
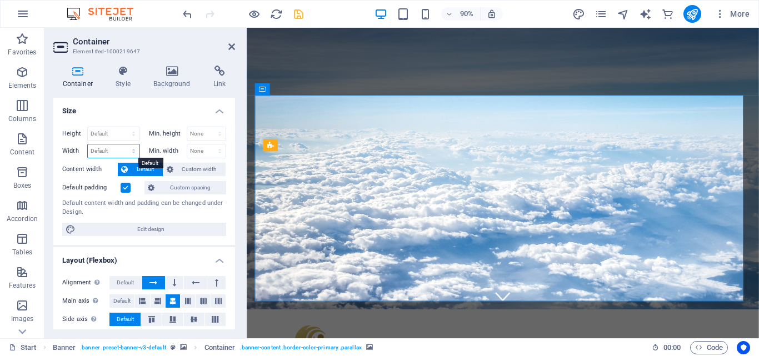
click at [134, 154] on select "Default px rem % em vh vw" at bounding box center [114, 150] width 52 height 13
select select "px"
click at [122, 144] on select "Default px rem % em vh vw" at bounding box center [114, 150] width 52 height 13
click at [110, 150] on input "977" at bounding box center [114, 150] width 52 height 13
type input "9"
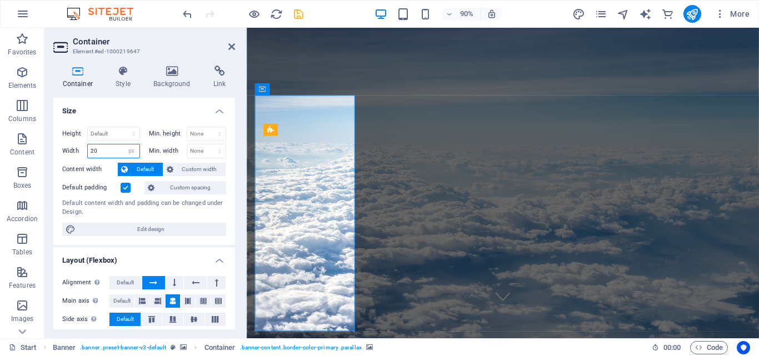
type input "2"
type input "100"
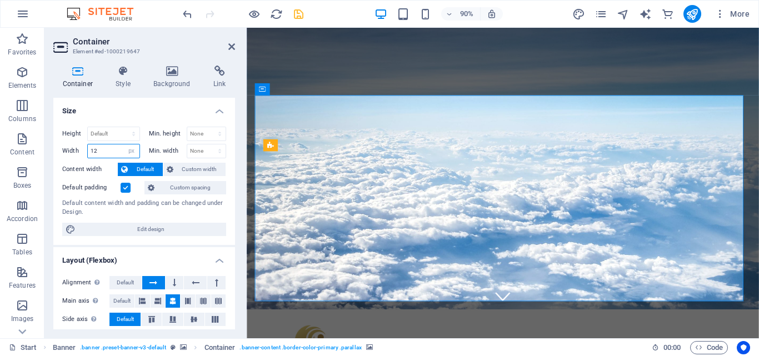
type input "1"
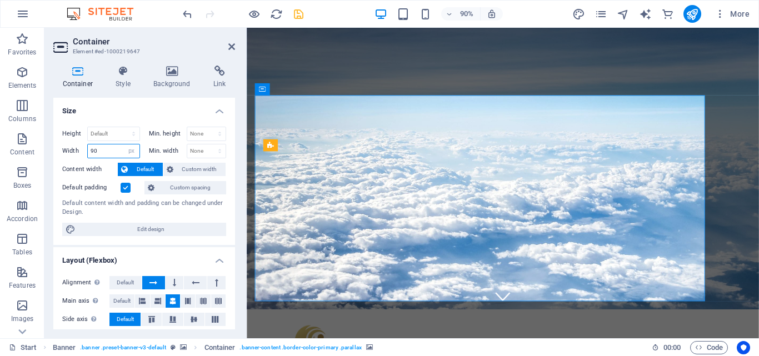
type input "9"
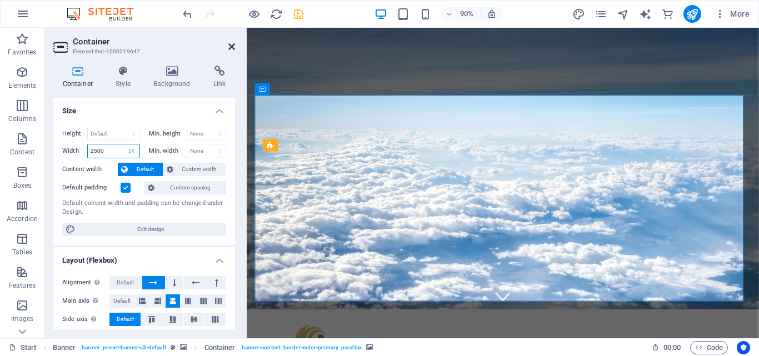
type input "2500"
click at [232, 47] on icon at bounding box center [231, 46] width 7 height 9
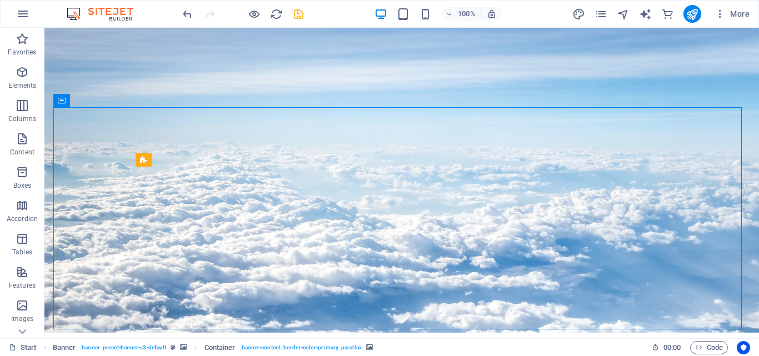
scroll to position [11, 0]
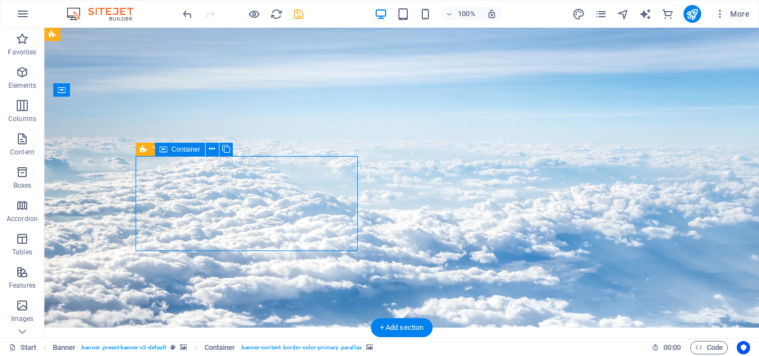
select select "px"
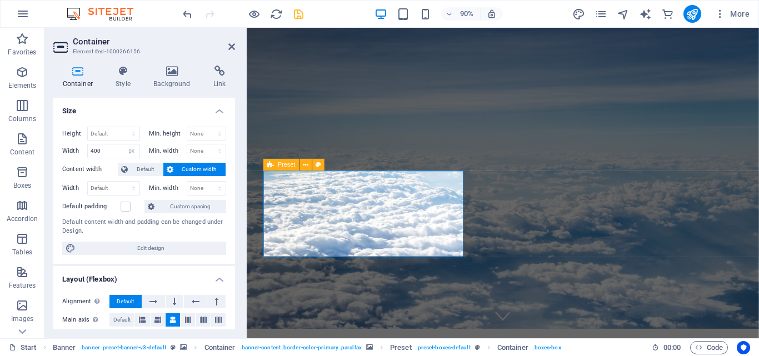
drag, startPoint x: 235, startPoint y: 208, endPoint x: 232, endPoint y: 228, distance: 20.2
click at [232, 228] on div "Container Style Background Link Size Height Default px rem % vh vw Min. height …" at bounding box center [143, 198] width 199 height 282
click at [190, 319] on icon at bounding box center [187, 319] width 7 height 13
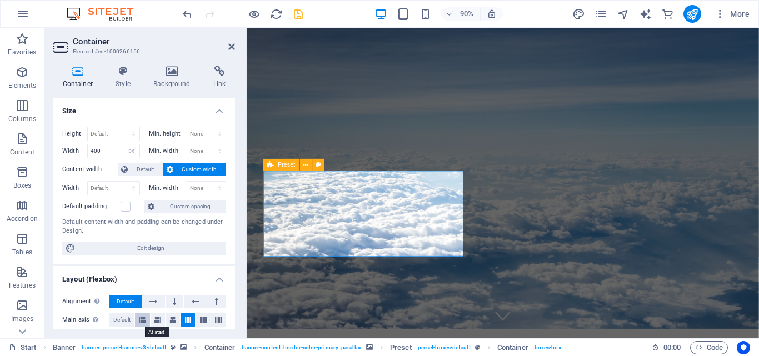
click at [140, 321] on icon at bounding box center [142, 319] width 7 height 13
click at [157, 320] on icon at bounding box center [157, 319] width 7 height 13
click at [172, 321] on icon at bounding box center [172, 319] width 7 height 13
click at [168, 299] on button at bounding box center [175, 301] width 18 height 13
click at [151, 303] on icon at bounding box center [153, 301] width 8 height 13
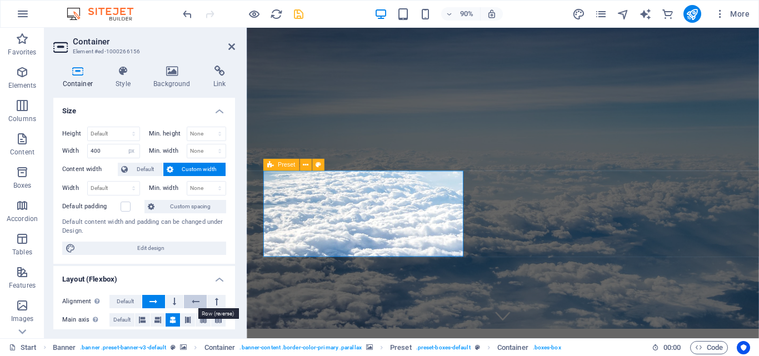
click at [194, 302] on icon at bounding box center [196, 301] width 8 height 13
click at [212, 302] on button at bounding box center [216, 301] width 18 height 13
click at [156, 304] on icon at bounding box center [153, 301] width 8 height 13
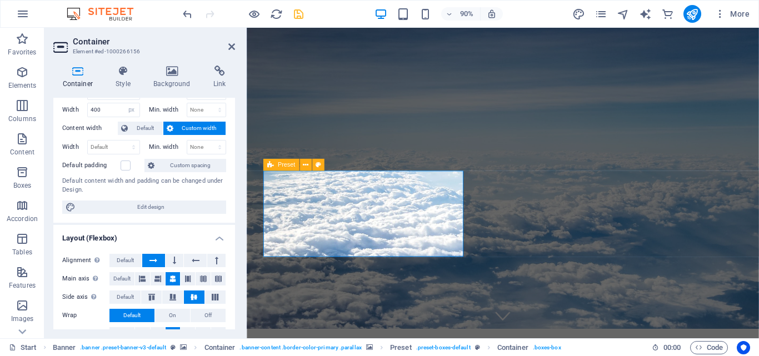
scroll to position [0, 0]
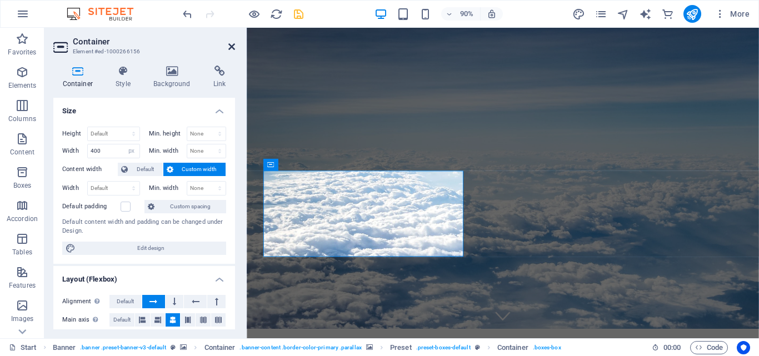
click at [230, 46] on icon at bounding box center [231, 46] width 7 height 9
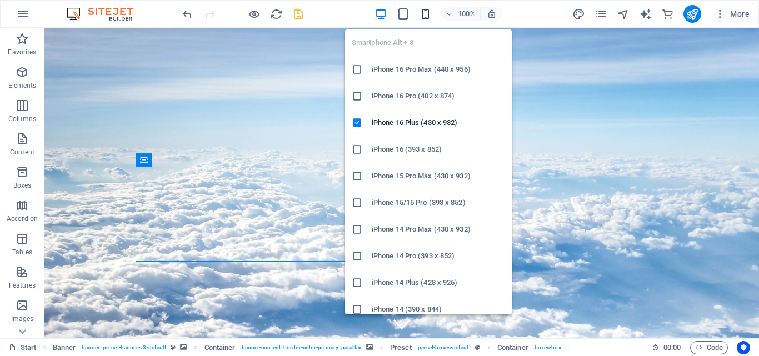
click at [423, 18] on icon "button" at bounding box center [425, 14] width 13 height 13
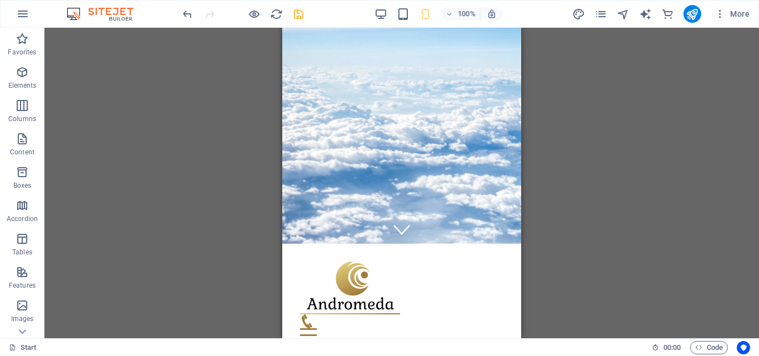
scroll to position [66, 0]
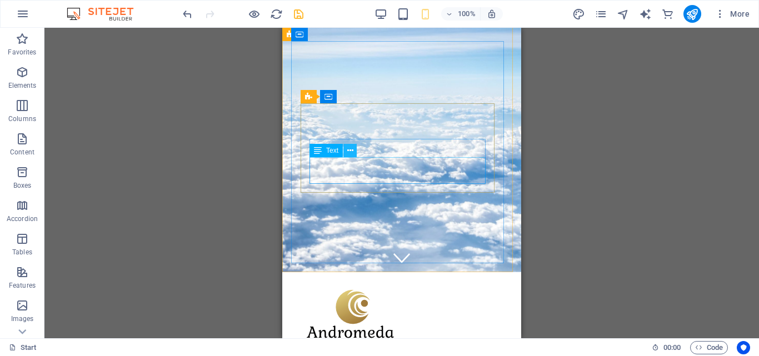
click at [347, 153] on icon at bounding box center [350, 151] width 6 height 12
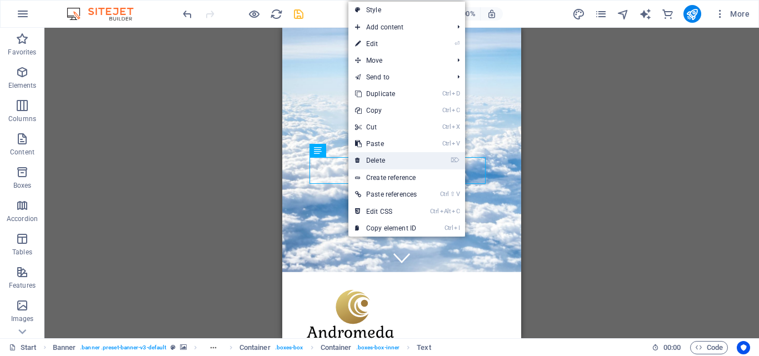
click at [381, 163] on link "⌦ Delete" at bounding box center [385, 160] width 75 height 17
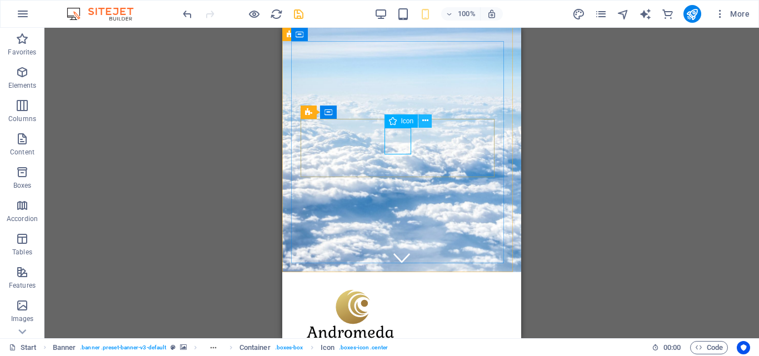
click at [422, 122] on icon at bounding box center [425, 121] width 6 height 12
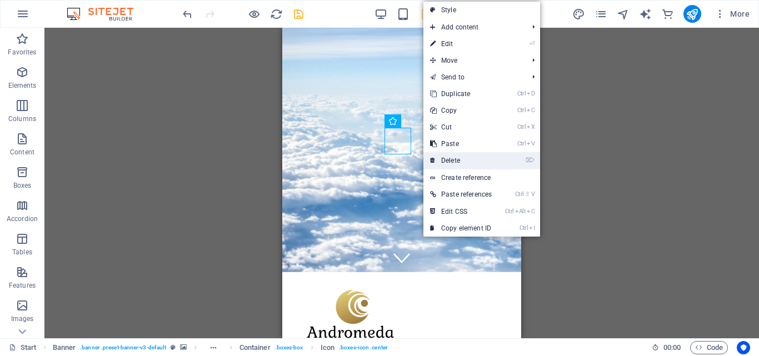
click at [458, 157] on link "⌦ Delete" at bounding box center [460, 160] width 75 height 17
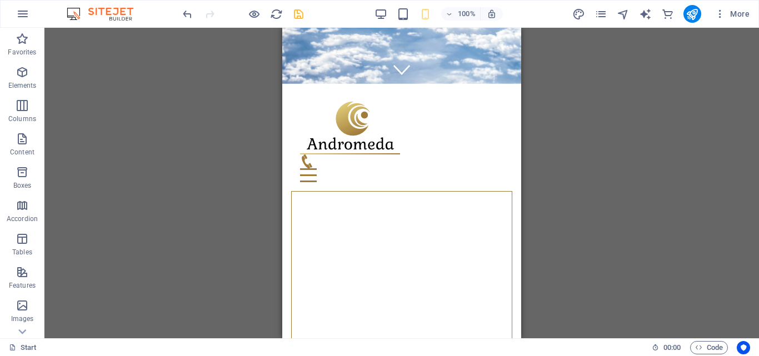
scroll to position [273, 0]
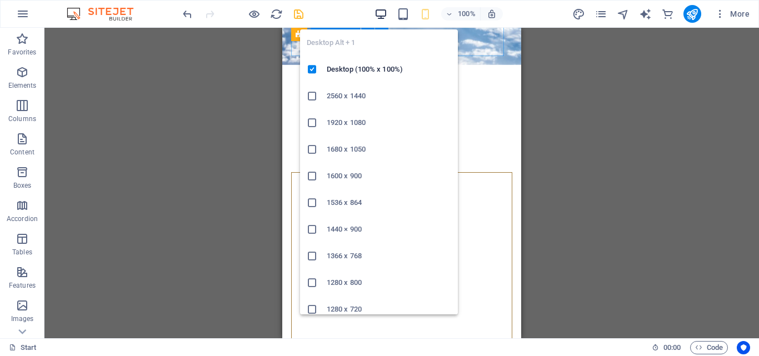
click at [384, 12] on icon "button" at bounding box center [380, 14] width 13 height 13
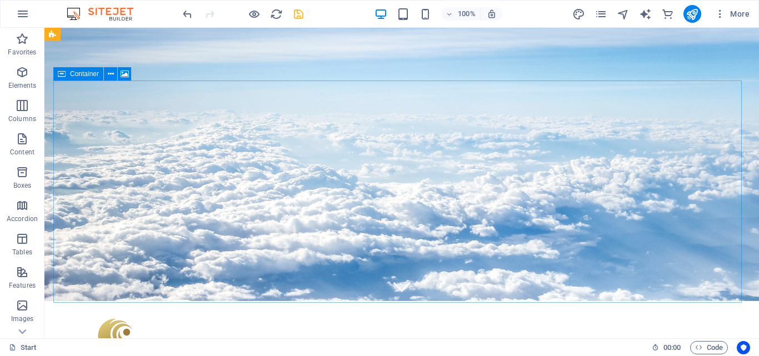
scroll to position [27, 0]
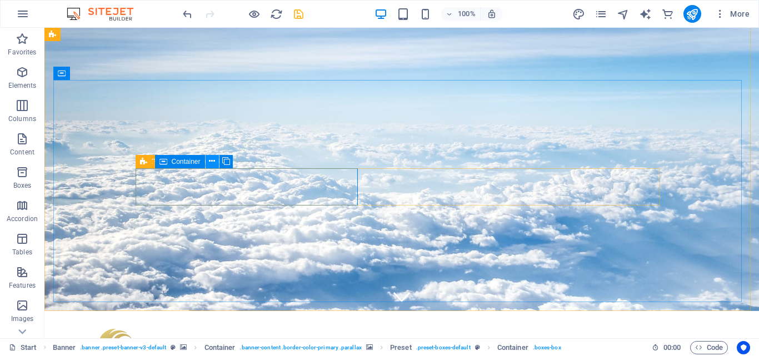
click at [213, 161] on icon at bounding box center [212, 162] width 6 height 12
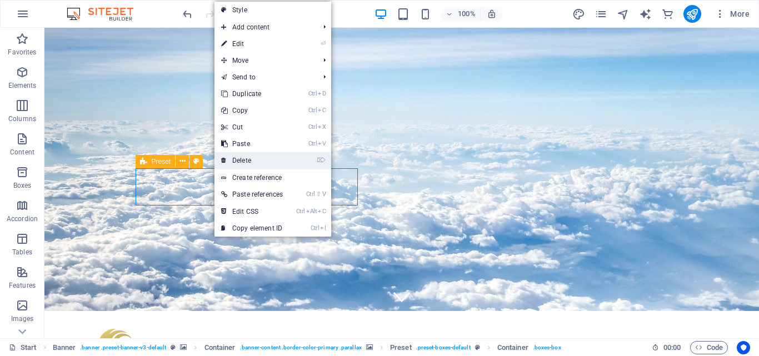
click at [263, 157] on link "⌦ Delete" at bounding box center [251, 160] width 75 height 17
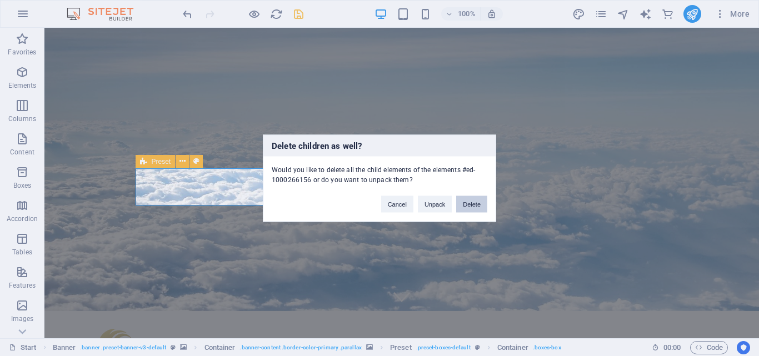
click at [463, 206] on button "Delete" at bounding box center [471, 204] width 31 height 17
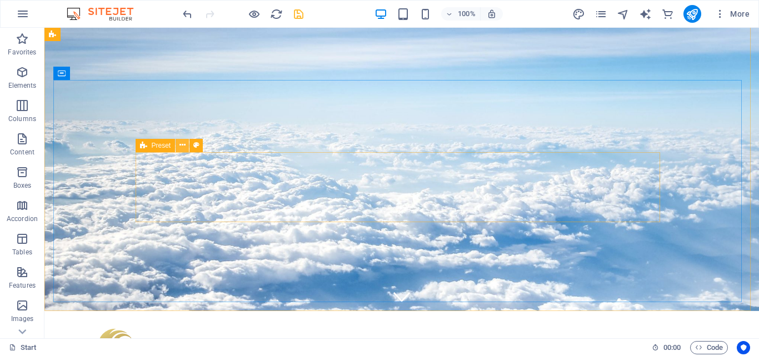
click at [186, 145] on button at bounding box center [182, 145] width 13 height 13
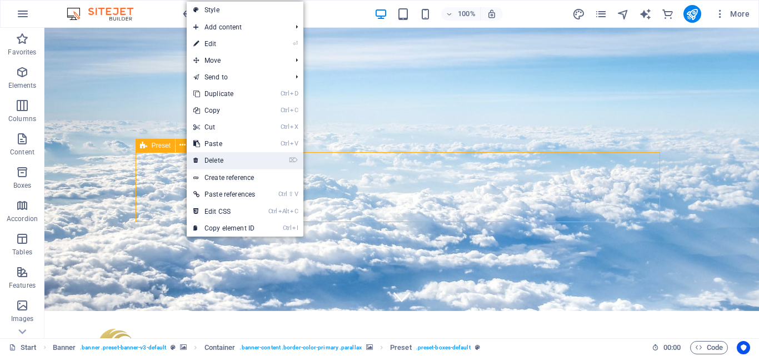
click at [232, 156] on link "⌦ Delete" at bounding box center [224, 160] width 75 height 17
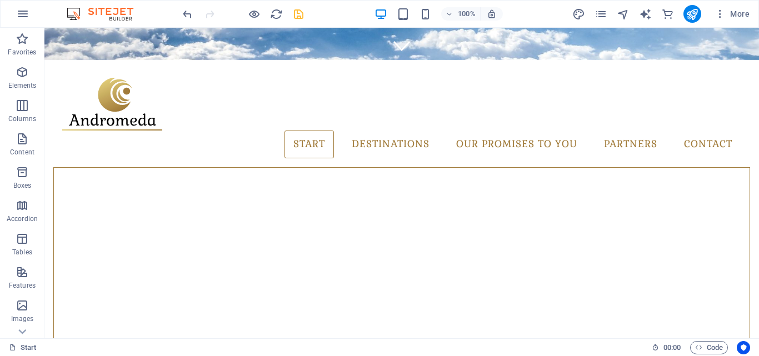
scroll to position [241, 0]
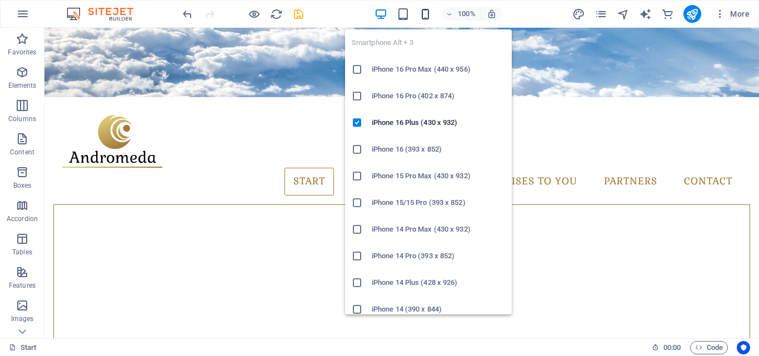
click at [427, 15] on icon "button" at bounding box center [425, 14] width 13 height 13
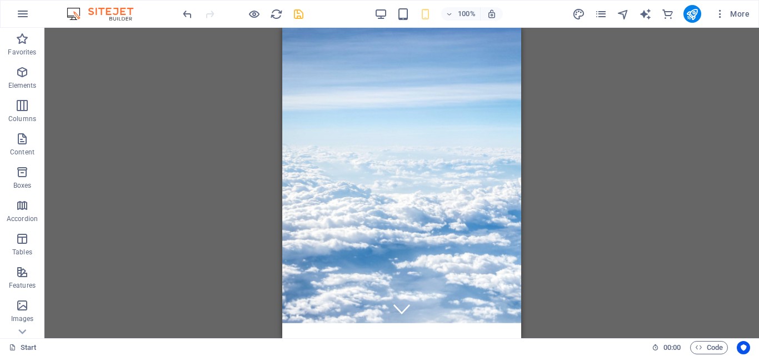
scroll to position [0, 0]
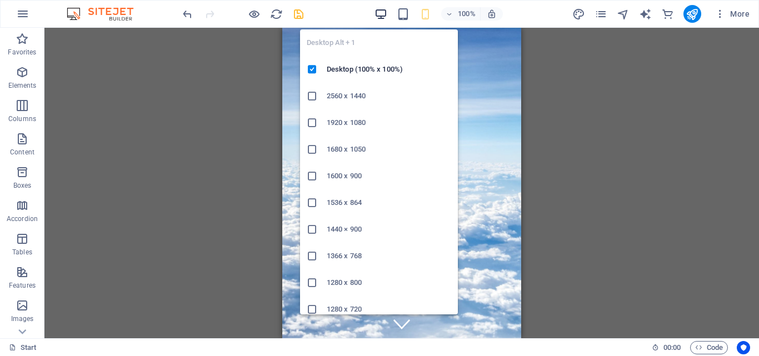
click at [382, 18] on icon "button" at bounding box center [380, 14] width 13 height 13
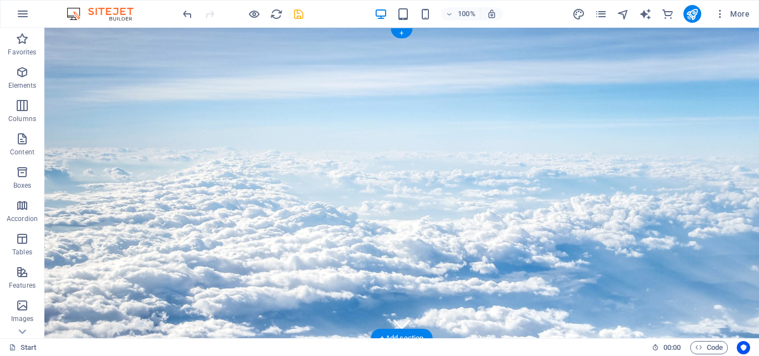
click at [744, 128] on figure at bounding box center [401, 183] width 714 height 311
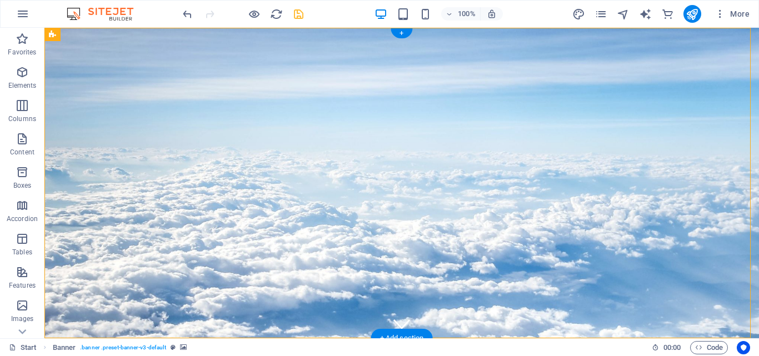
click at [744, 128] on figure at bounding box center [401, 183] width 714 height 311
select select "vh"
select select "header"
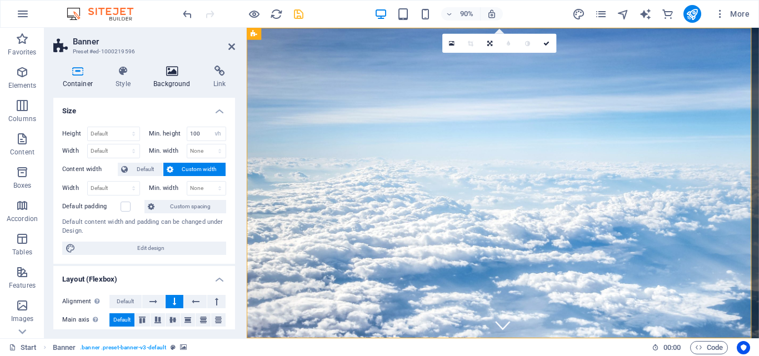
click at [182, 81] on h4 "Background" at bounding box center [174, 77] width 60 height 23
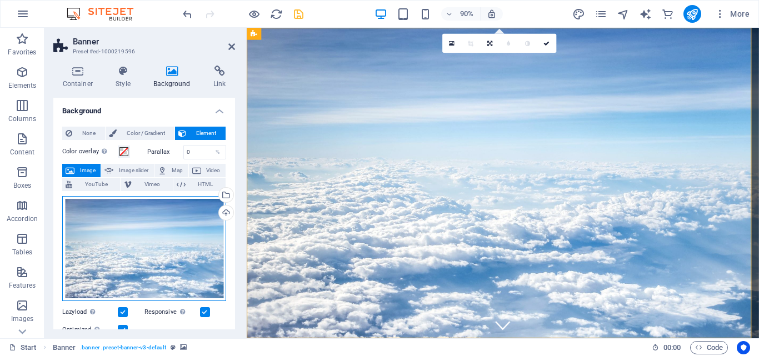
click at [195, 233] on div "Drag files here, click to choose files or select files from Files or our free s…" at bounding box center [144, 249] width 164 height 106
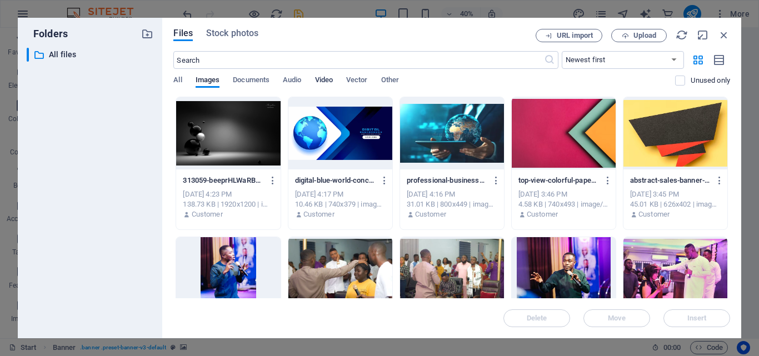
click at [328, 83] on span "Video" at bounding box center [324, 81] width 18 height 16
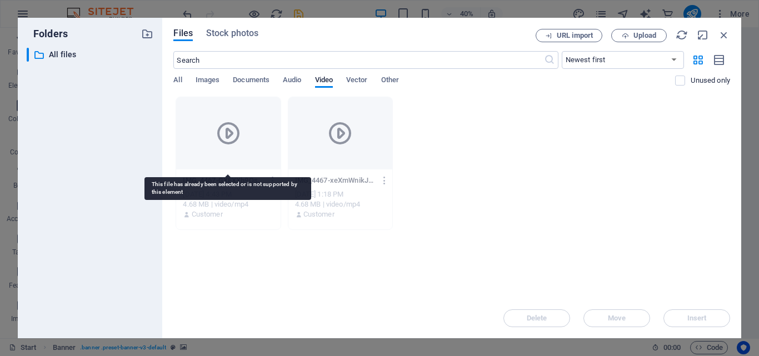
click at [228, 139] on icon at bounding box center [228, 133] width 27 height 27
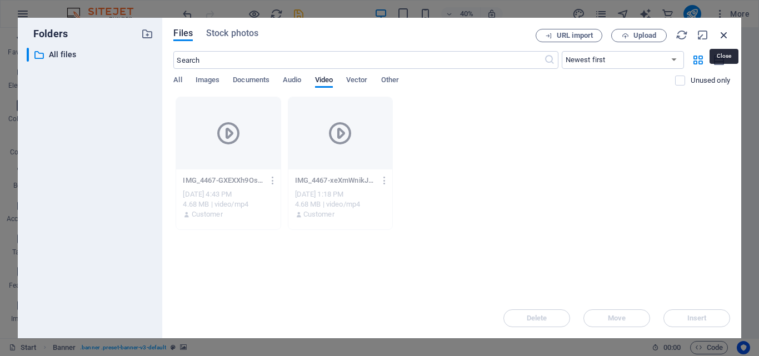
click at [723, 32] on icon "button" at bounding box center [724, 35] width 12 height 12
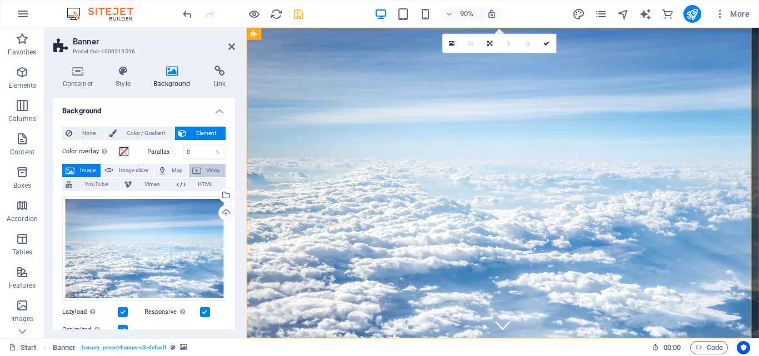
click at [199, 171] on button "Video" at bounding box center [207, 170] width 37 height 13
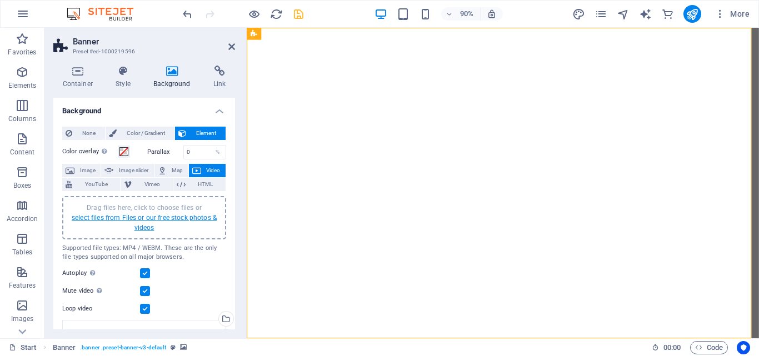
click at [173, 214] on link "select files from Files or our free stock photos & videos" at bounding box center [144, 223] width 145 height 18
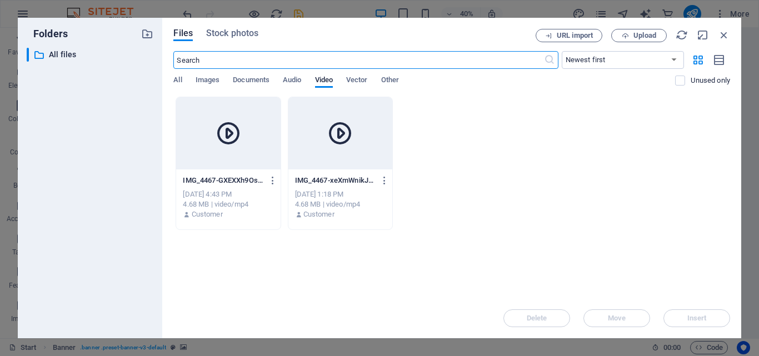
click at [240, 146] on icon at bounding box center [228, 133] width 27 height 27
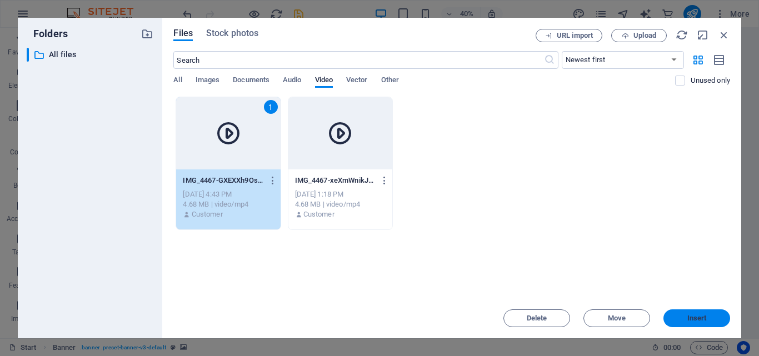
click at [708, 315] on span "Insert" at bounding box center [697, 318] width 58 height 7
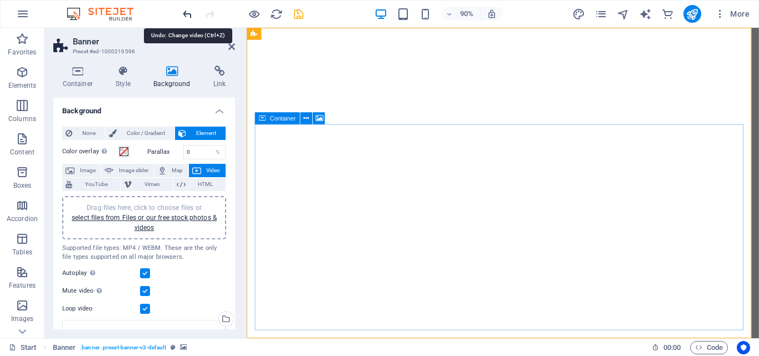
click at [183, 14] on icon "undo" at bounding box center [187, 14] width 13 height 13
click at [233, 46] on icon at bounding box center [231, 46] width 7 height 9
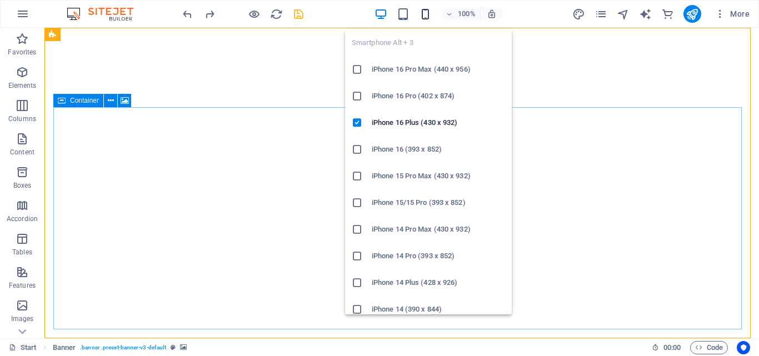
click at [423, 13] on icon "button" at bounding box center [425, 14] width 13 height 13
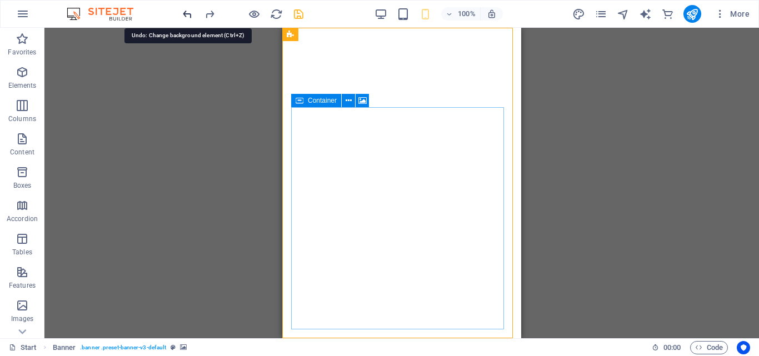
click at [189, 13] on icon "undo" at bounding box center [187, 14] width 13 height 13
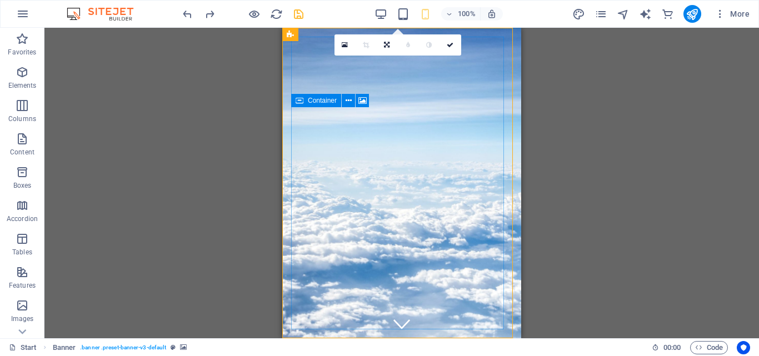
scroll to position [9, 0]
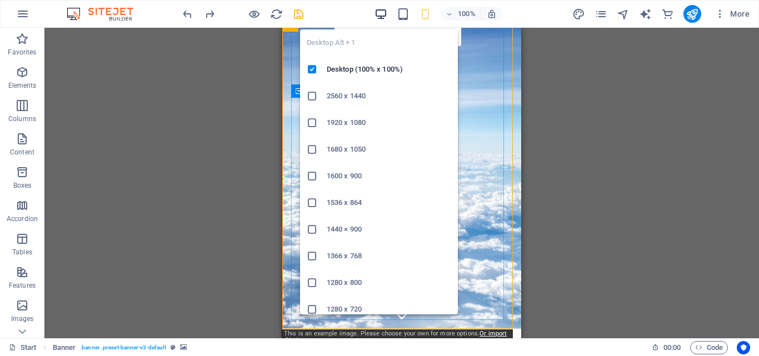
click at [382, 11] on icon "button" at bounding box center [380, 14] width 13 height 13
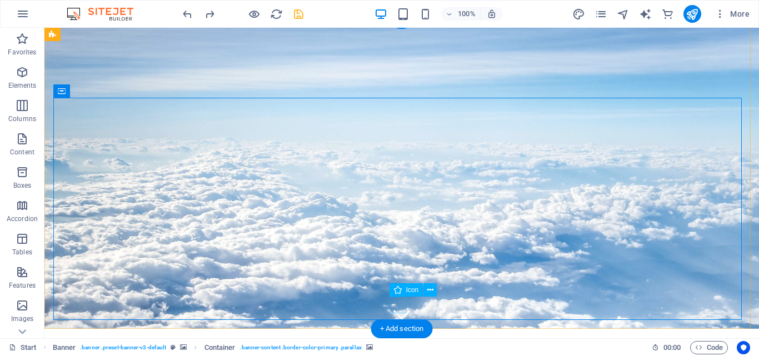
click at [402, 306] on figure at bounding box center [401, 314] width 17 height 17
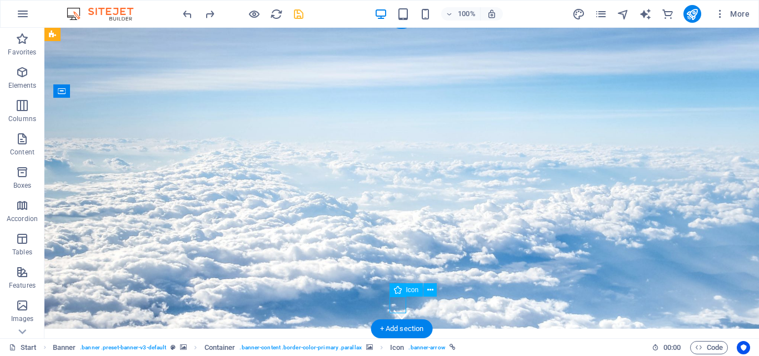
click at [393, 306] on figure at bounding box center [401, 314] width 17 height 17
select select "xMidYMid"
select select "px"
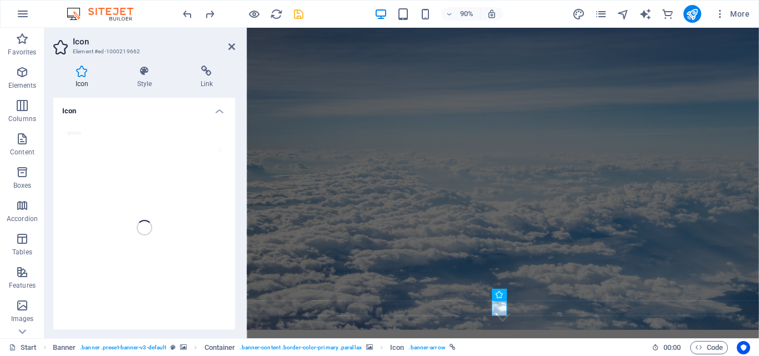
click at [227, 48] on header "Icon Element #ed-1000219662" at bounding box center [144, 42] width 182 height 29
click at [231, 48] on icon at bounding box center [231, 46] width 7 height 9
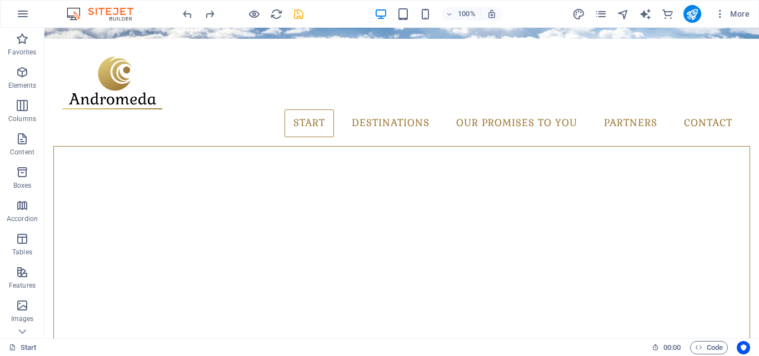
scroll to position [294, 0]
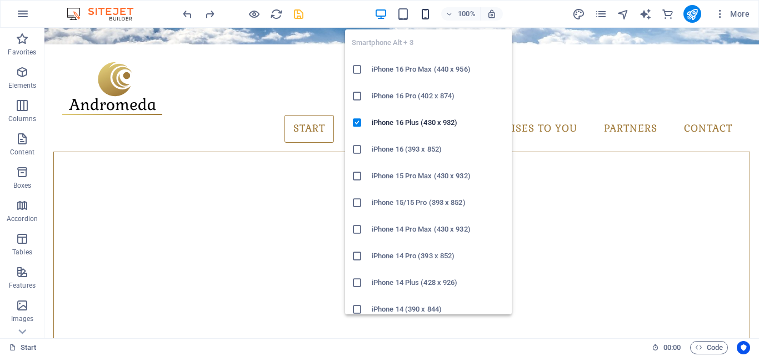
click at [421, 17] on icon "button" at bounding box center [425, 14] width 13 height 13
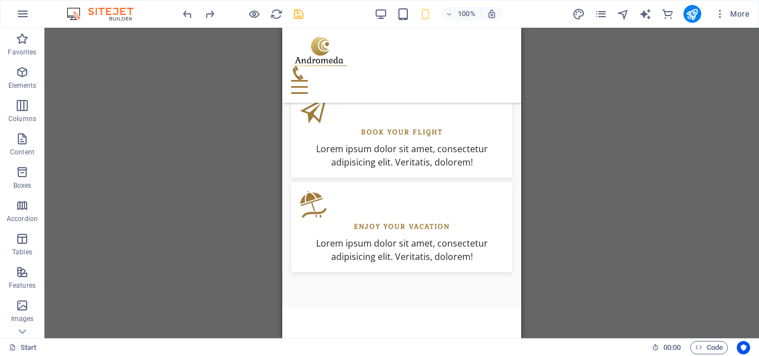
scroll to position [818, 0]
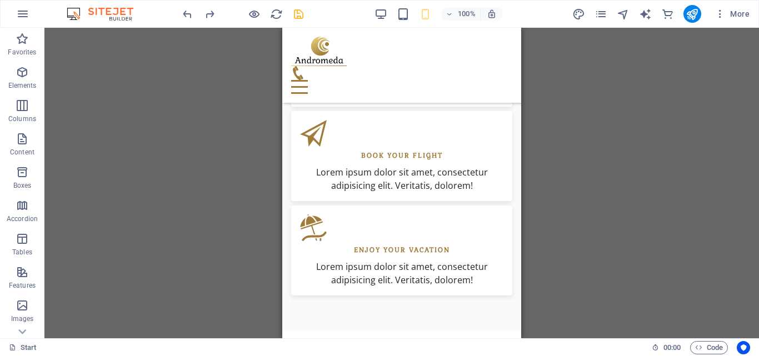
click at [534, 93] on div "H1 Container Banner Menu Bar Banner Container Form Preset Text Spacer Checkbox …" at bounding box center [401, 183] width 714 height 311
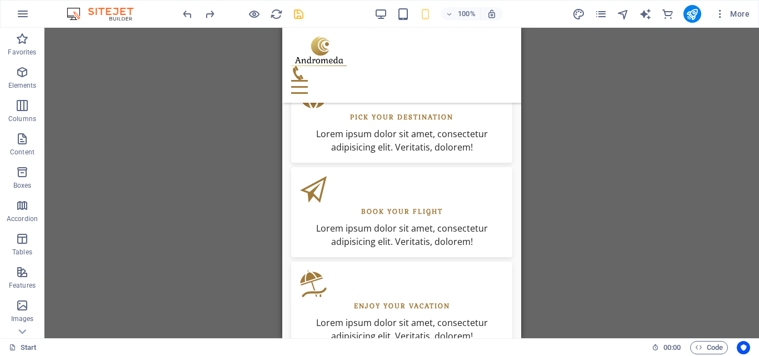
click at [534, 87] on div "H1 Container Banner Menu Bar Banner Container Form Preset Text Spacer Checkbox …" at bounding box center [401, 183] width 714 height 311
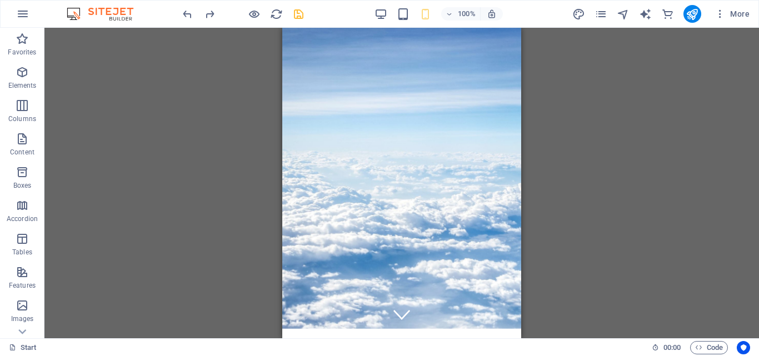
scroll to position [0, 0]
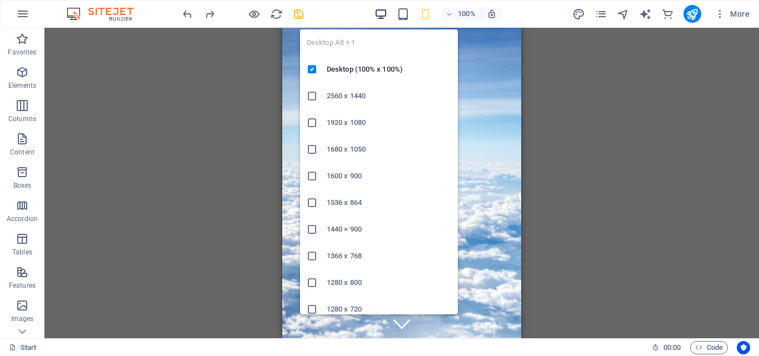
click at [383, 10] on icon "button" at bounding box center [380, 14] width 13 height 13
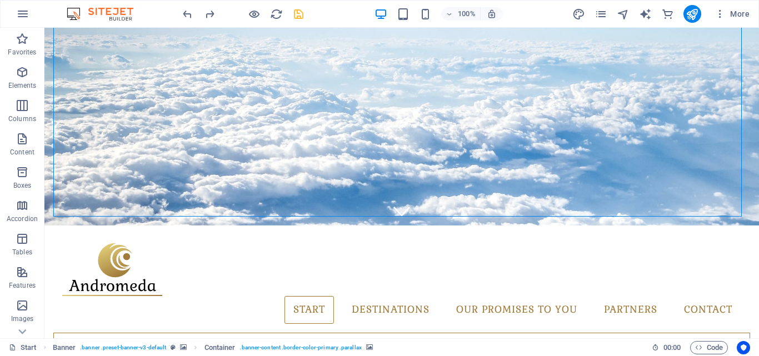
scroll to position [117, 0]
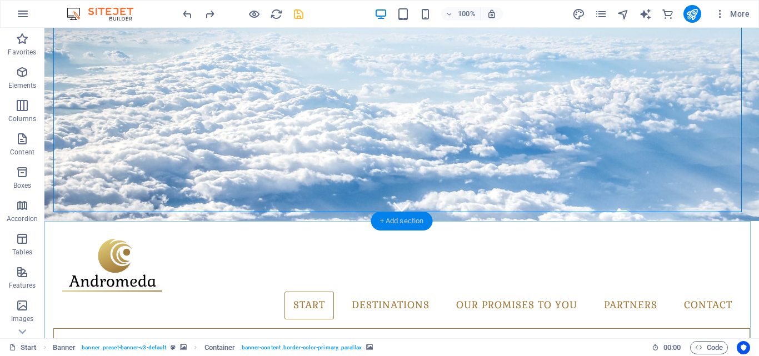
click at [410, 222] on div "+ Add section" at bounding box center [402, 221] width 62 height 19
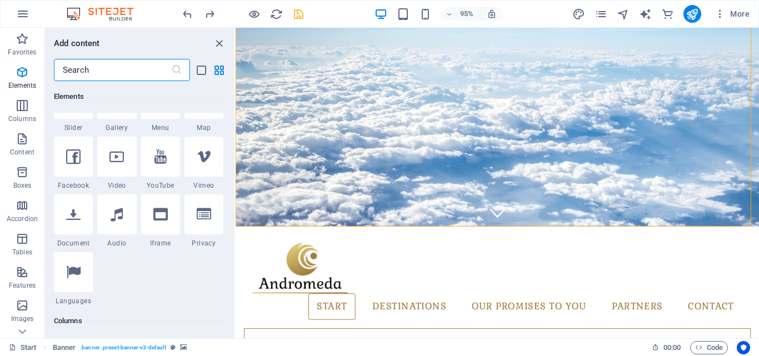
scroll to position [351, 0]
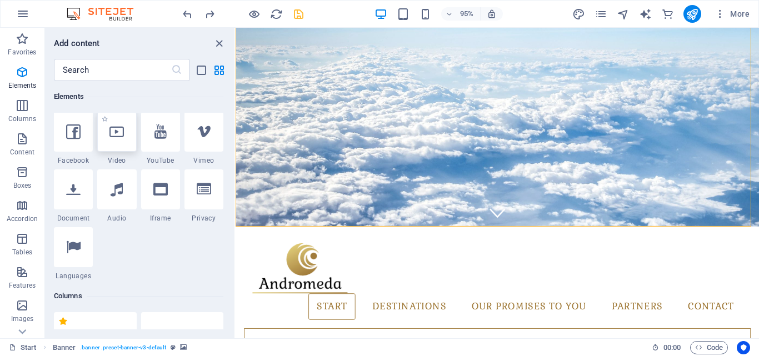
click at [121, 136] on icon at bounding box center [116, 131] width 14 height 14
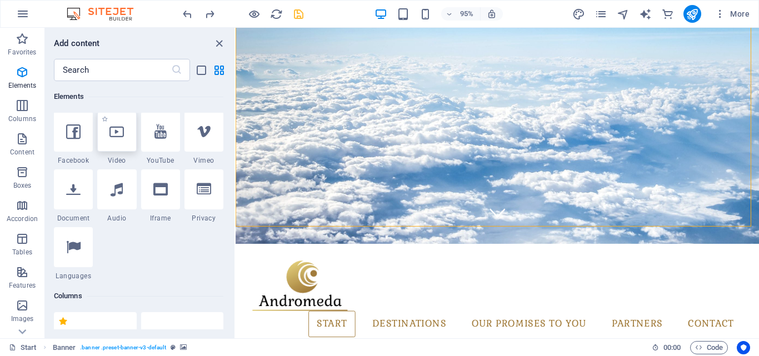
select select "%"
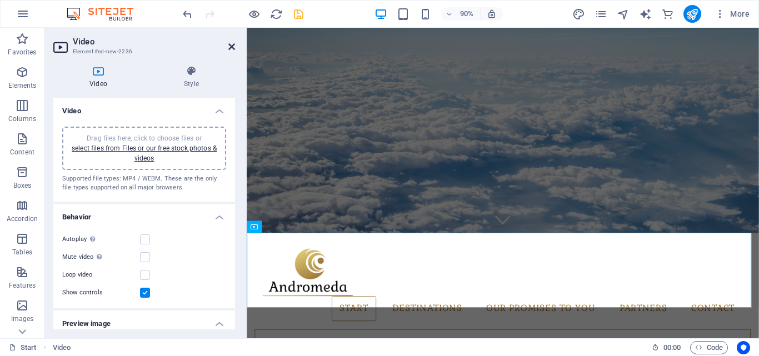
click at [233, 47] on icon at bounding box center [231, 46] width 7 height 9
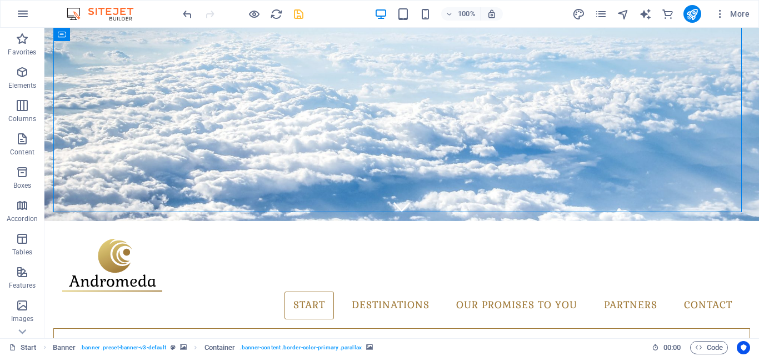
scroll to position [0, 0]
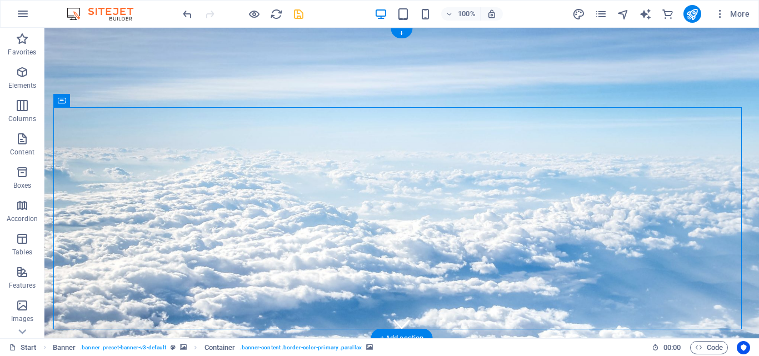
click at [112, 96] on icon at bounding box center [111, 101] width 6 height 12
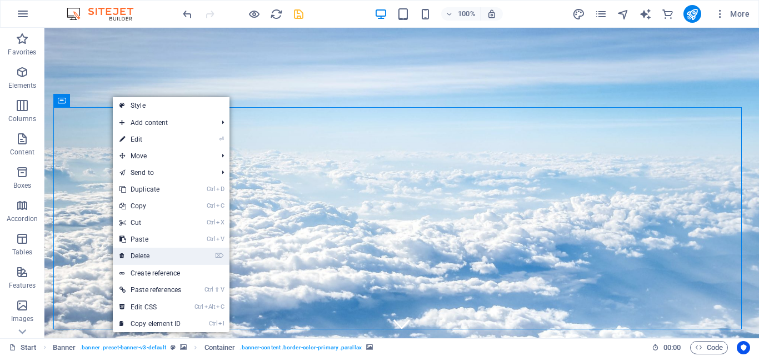
click at [151, 257] on link "⌦ Delete" at bounding box center [150, 256] width 75 height 17
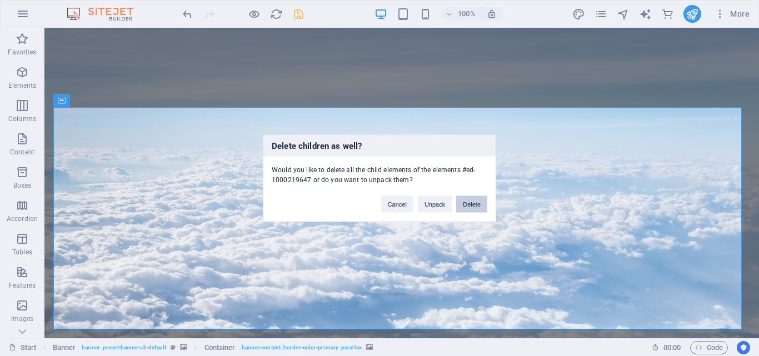
click at [469, 204] on button "Delete" at bounding box center [471, 204] width 31 height 17
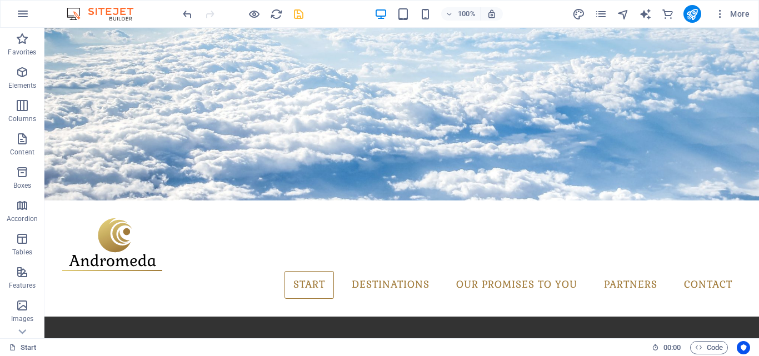
scroll to position [127, 0]
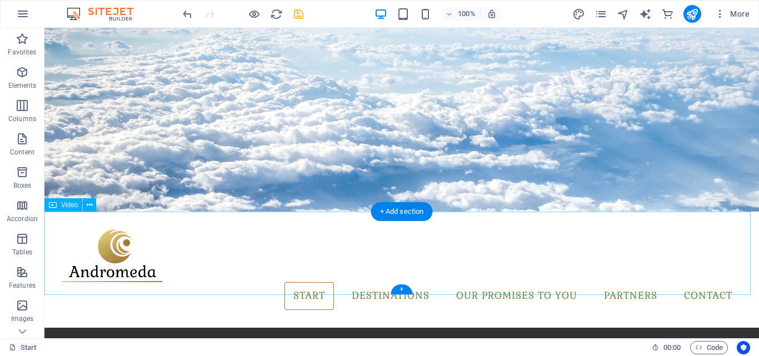
drag, startPoint x: 504, startPoint y: 224, endPoint x: 498, endPoint y: 145, distance: 79.7
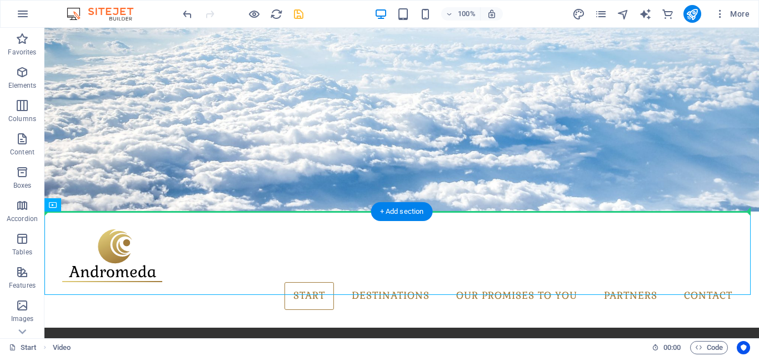
drag, startPoint x: 487, startPoint y: 231, endPoint x: 484, endPoint y: 48, distance: 182.2
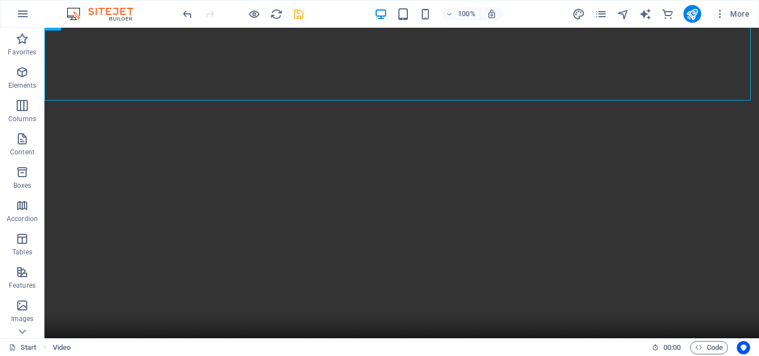
scroll to position [11, 0]
drag, startPoint x: 718, startPoint y: 57, endPoint x: 716, endPoint y: 226, distance: 168.4
drag, startPoint x: 628, startPoint y: 54, endPoint x: 525, endPoint y: 277, distance: 246.1
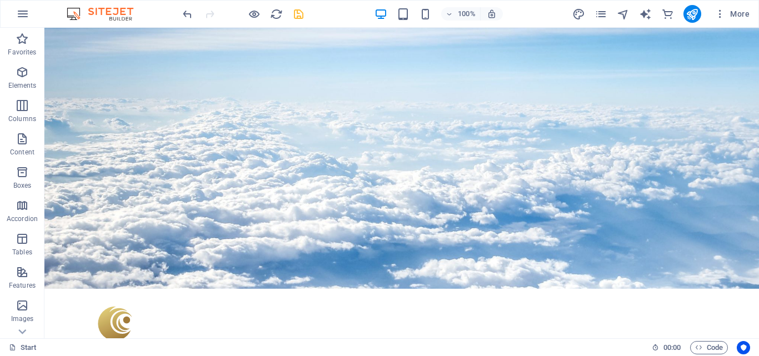
scroll to position [44, 0]
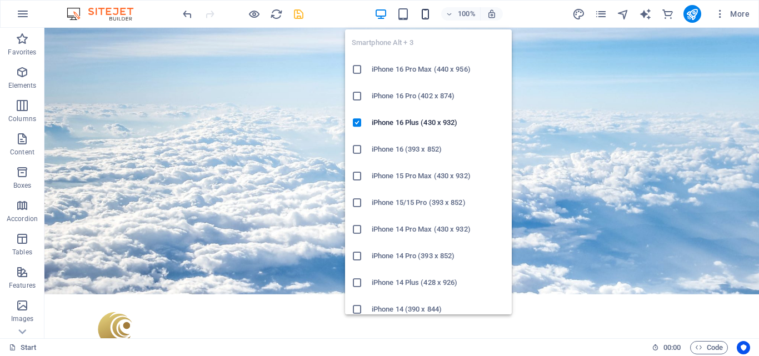
click at [419, 13] on icon "button" at bounding box center [425, 14] width 13 height 13
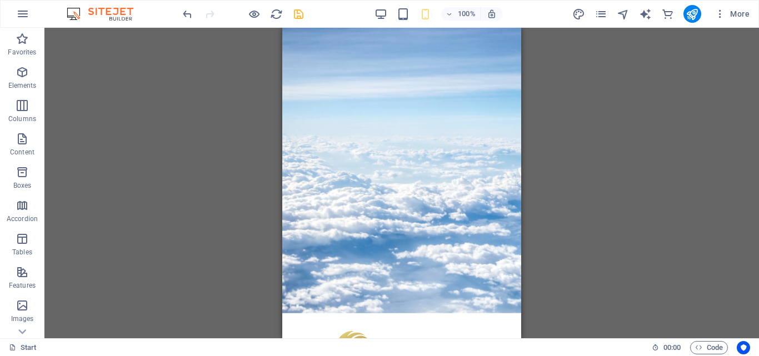
scroll to position [16, 0]
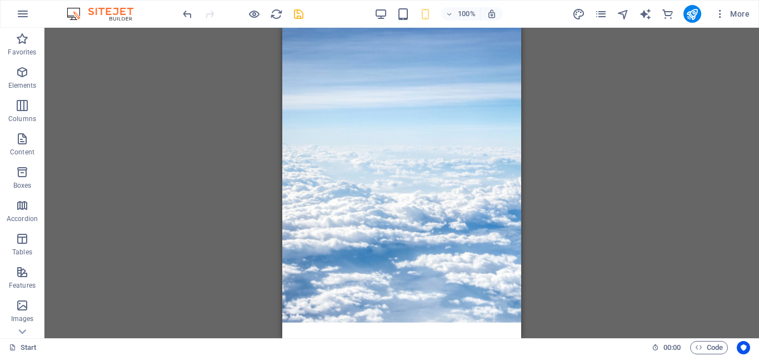
drag, startPoint x: 519, startPoint y: 49, endPoint x: 804, endPoint y: 76, distance: 286.2
click at [439, 113] on figure at bounding box center [401, 167] width 239 height 311
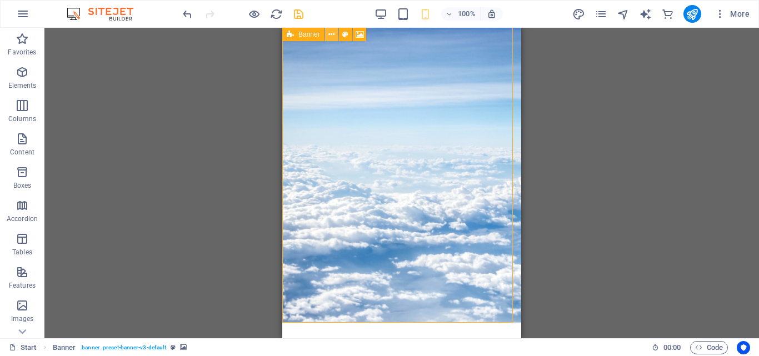
click at [334, 34] on icon at bounding box center [331, 35] width 6 height 12
click at [326, 317] on icon at bounding box center [327, 317] width 6 height 12
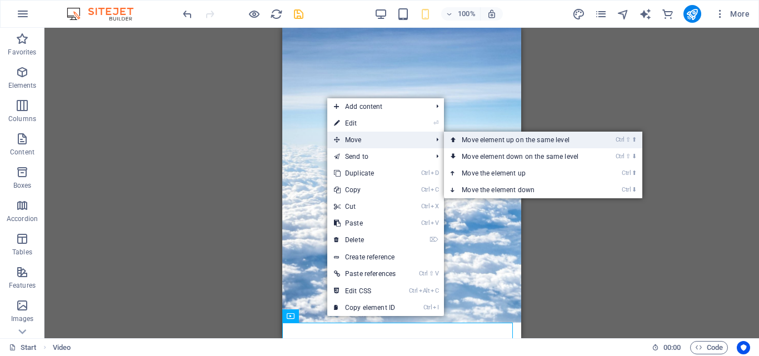
click at [486, 139] on link "Ctrl ⇧ ⬆ Move element up on the same level" at bounding box center [522, 140] width 157 height 17
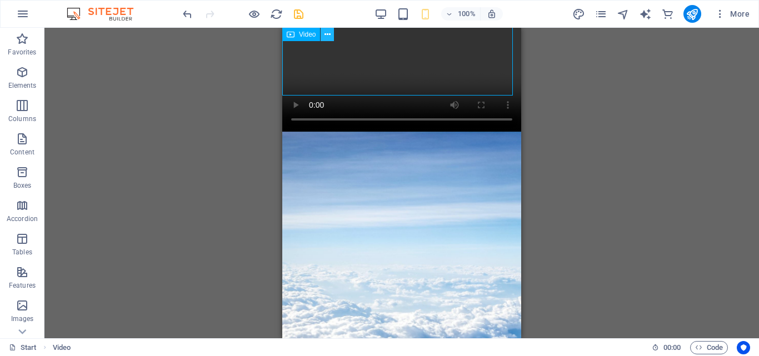
click at [326, 36] on icon at bounding box center [327, 35] width 6 height 12
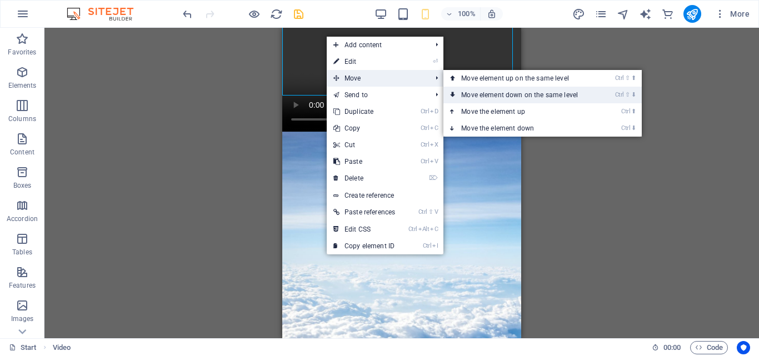
click at [486, 91] on link "Ctrl ⇧ ⬇ Move element down on the same level" at bounding box center [521, 95] width 157 height 17
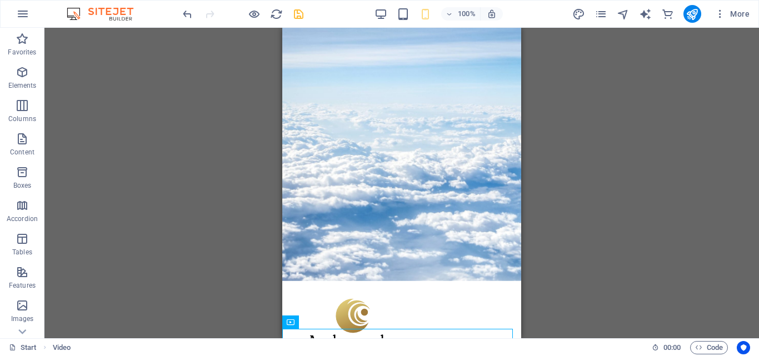
scroll to position [0, 0]
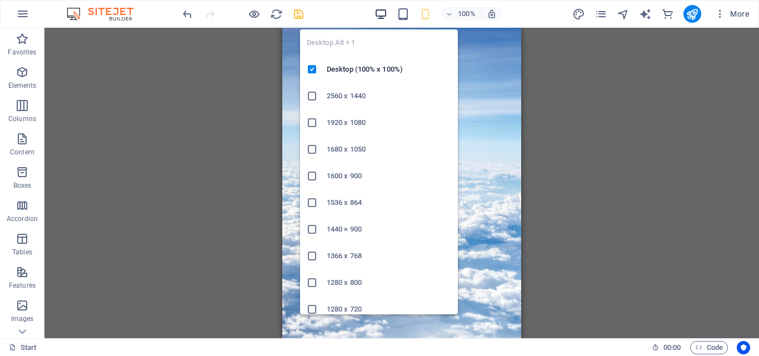
click at [380, 12] on icon "button" at bounding box center [380, 14] width 13 height 13
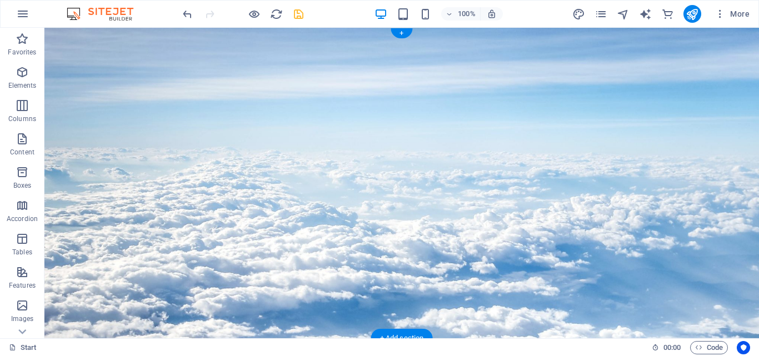
click at [443, 184] on figure at bounding box center [401, 183] width 714 height 311
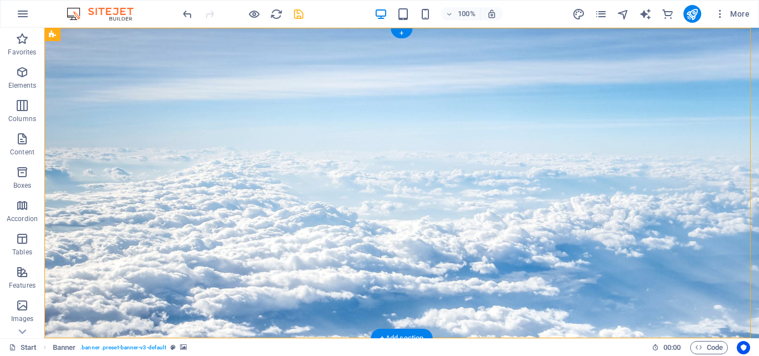
click at [377, 246] on figure at bounding box center [401, 183] width 714 height 311
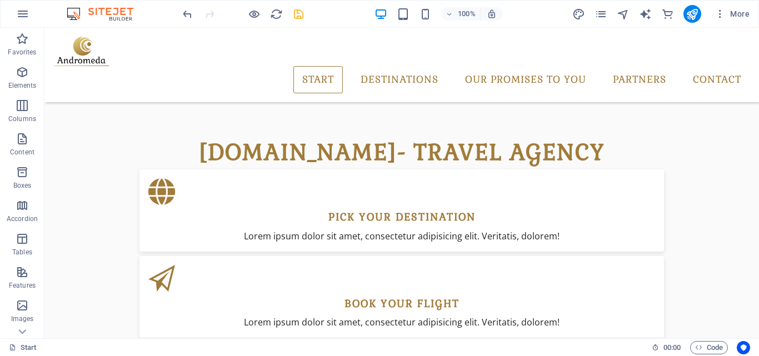
scroll to position [627, 0]
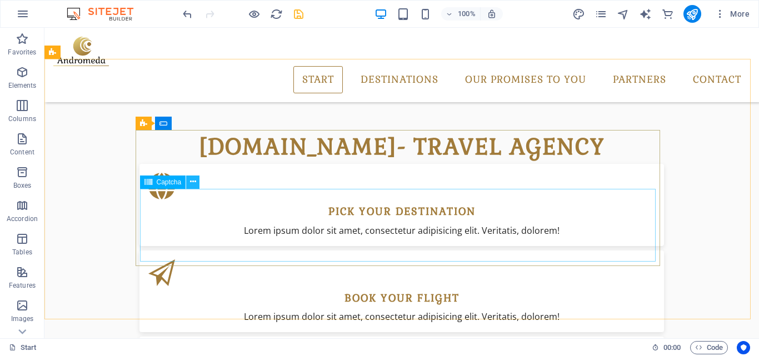
click at [191, 185] on icon at bounding box center [193, 182] width 6 height 12
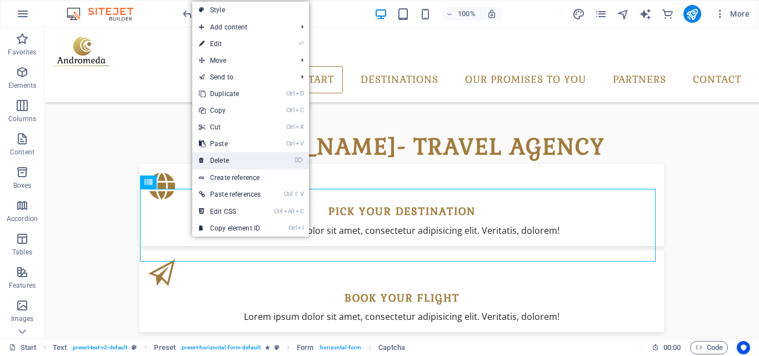
click at [234, 158] on link "⌦ Delete" at bounding box center [229, 160] width 75 height 17
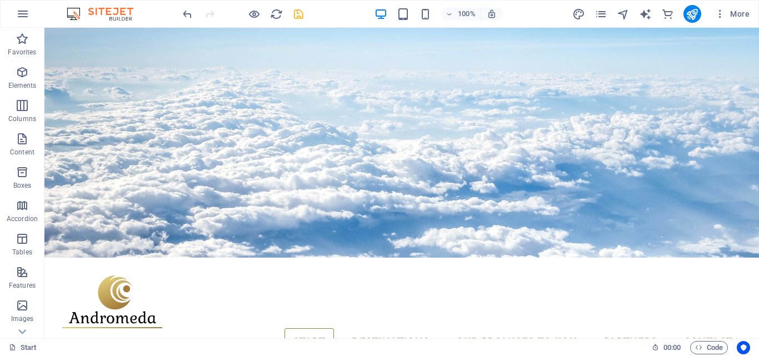
scroll to position [75, 0]
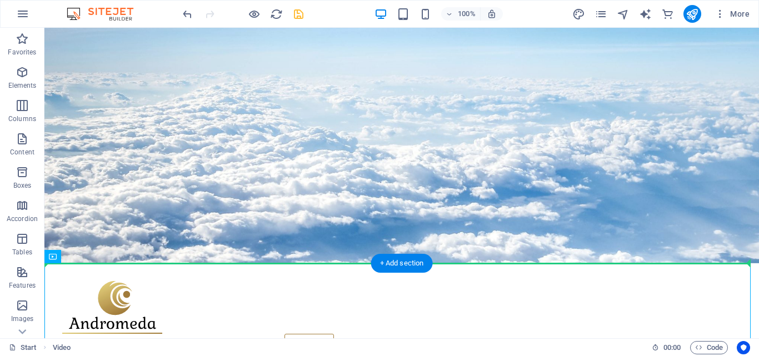
drag, startPoint x: 99, startPoint y: 284, endPoint x: 104, endPoint y: 112, distance: 172.3
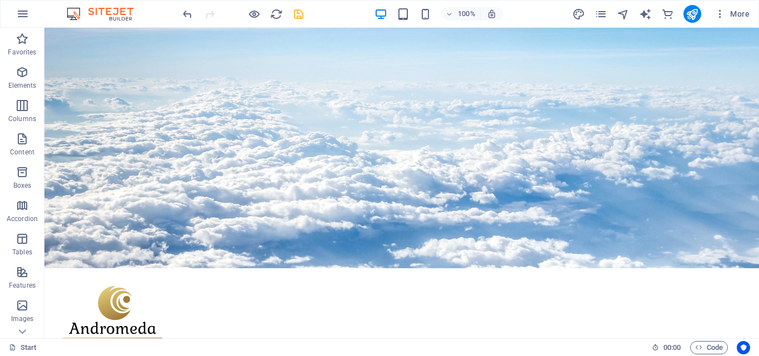
scroll to position [64, 0]
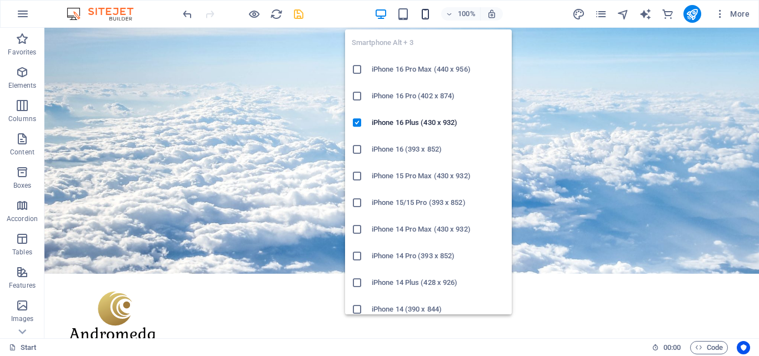
click at [427, 8] on icon "button" at bounding box center [425, 14] width 13 height 13
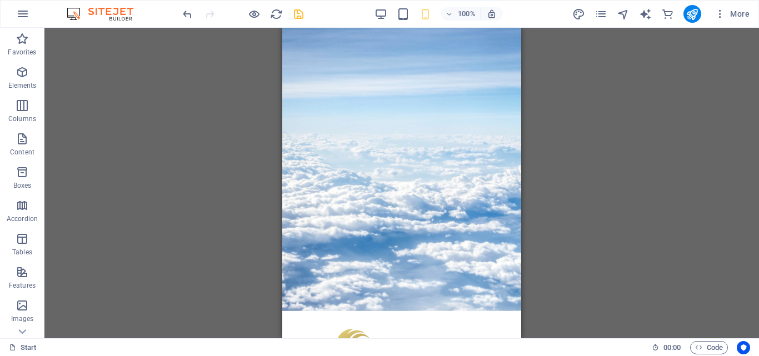
scroll to position [0, 0]
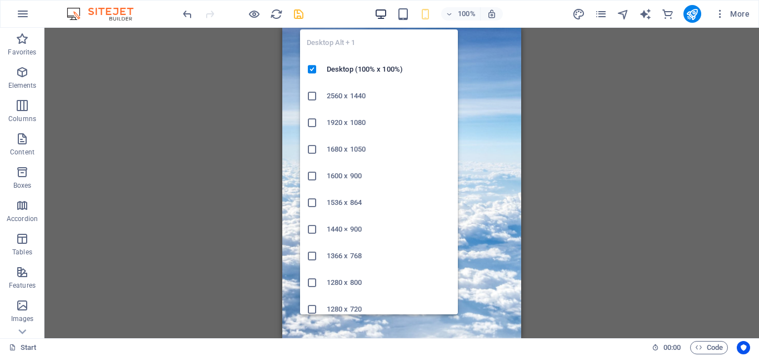
click at [383, 17] on icon "button" at bounding box center [380, 14] width 13 height 13
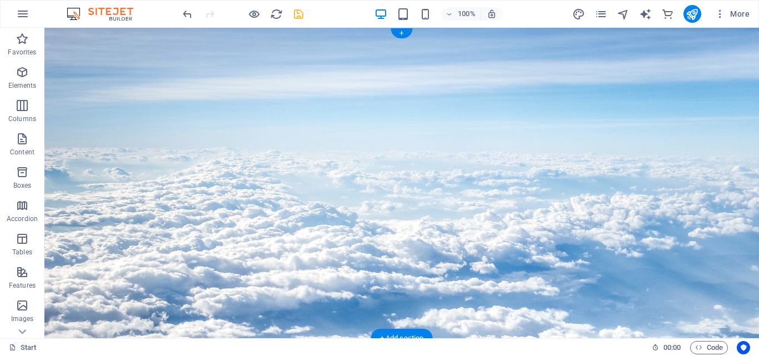
click at [543, 155] on figure at bounding box center [401, 183] width 714 height 311
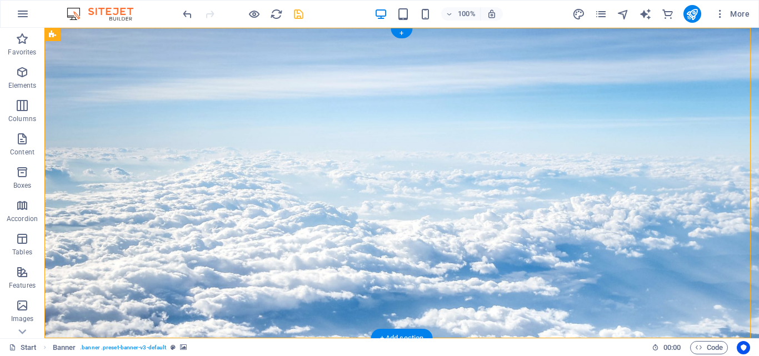
click at [543, 155] on figure at bounding box center [401, 183] width 714 height 311
click at [374, 169] on figure at bounding box center [401, 183] width 714 height 311
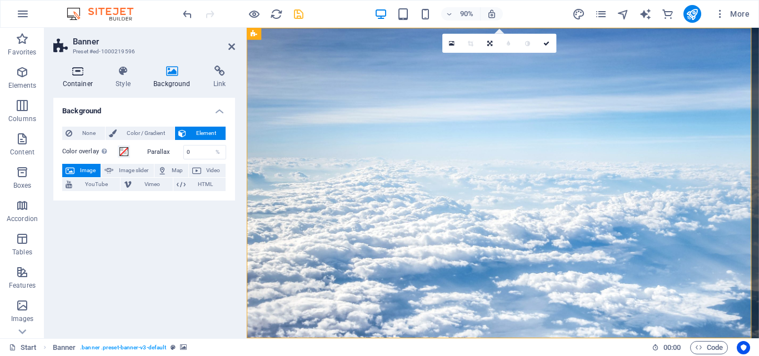
click at [85, 81] on h4 "Container" at bounding box center [79, 77] width 53 height 23
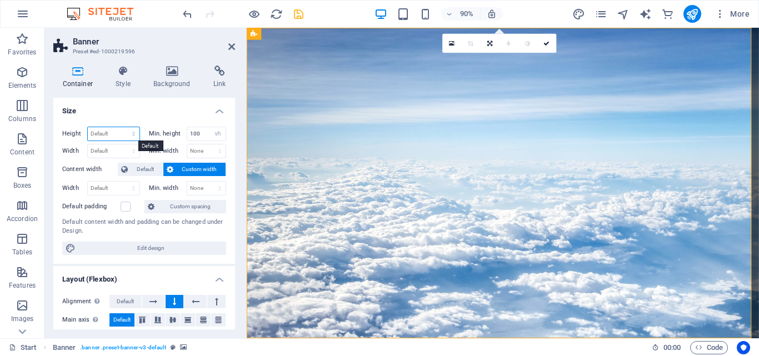
click at [133, 133] on select "Default px rem % vh vw" at bounding box center [114, 133] width 52 height 13
select select "px"
click at [122, 127] on select "Default px rem % vh vw" at bounding box center [114, 133] width 52 height 13
click at [107, 133] on input "621" at bounding box center [114, 133] width 52 height 13
type input "6"
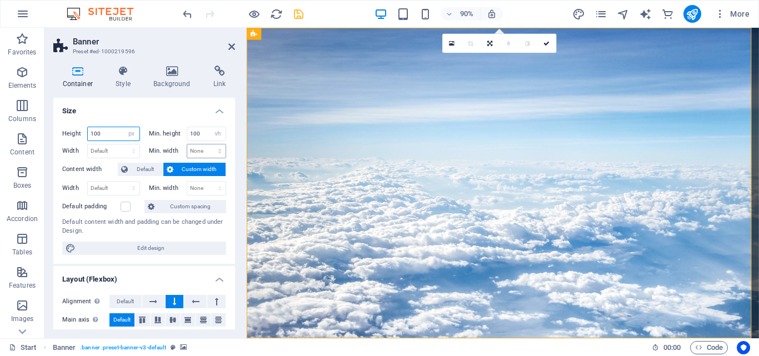
type input "100"
click at [212, 150] on select "None px rem % vh vw" at bounding box center [206, 150] width 39 height 13
select select "px"
click at [208, 144] on select "None px rem % vh vw" at bounding box center [206, 150] width 39 height 13
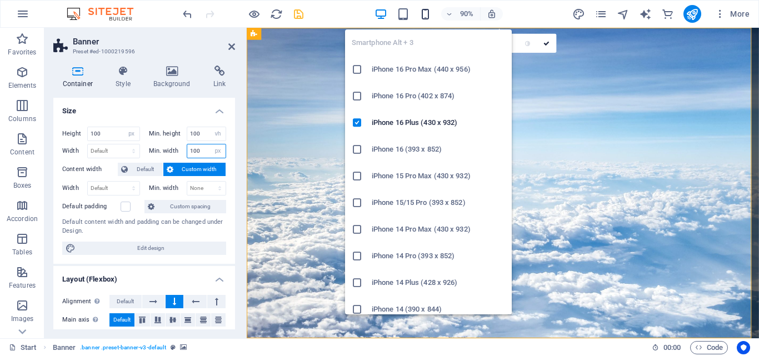
type input "100"
click at [432, 11] on icon "button" at bounding box center [425, 14] width 13 height 13
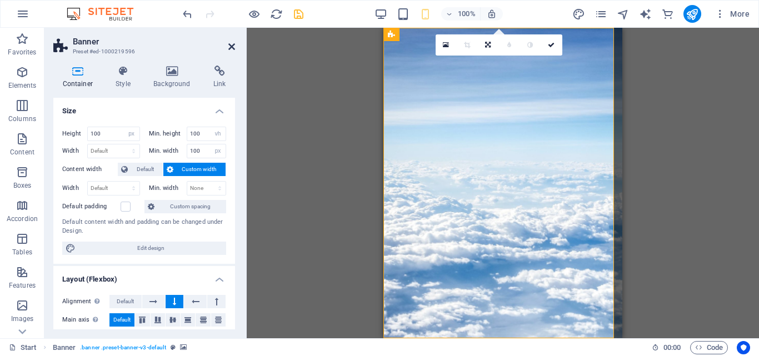
click at [232, 49] on icon at bounding box center [231, 46] width 7 height 9
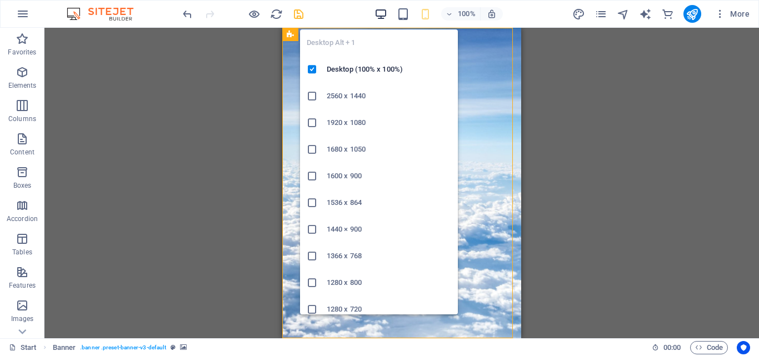
click at [381, 17] on icon "button" at bounding box center [380, 14] width 13 height 13
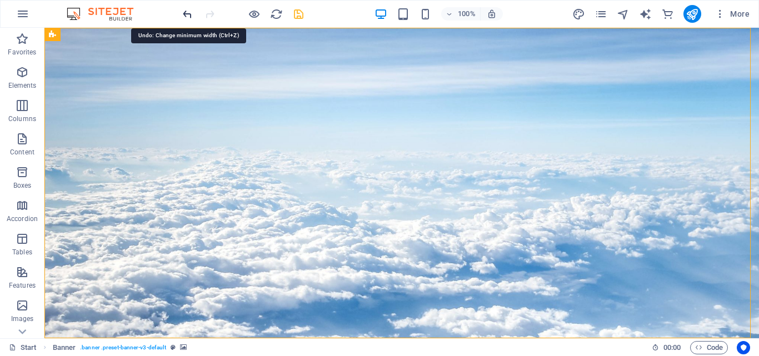
click at [188, 15] on icon "undo" at bounding box center [187, 14] width 13 height 13
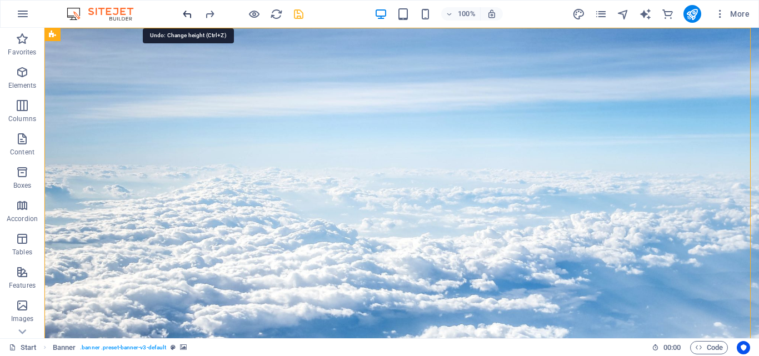
click at [188, 15] on icon "undo" at bounding box center [187, 14] width 13 height 13
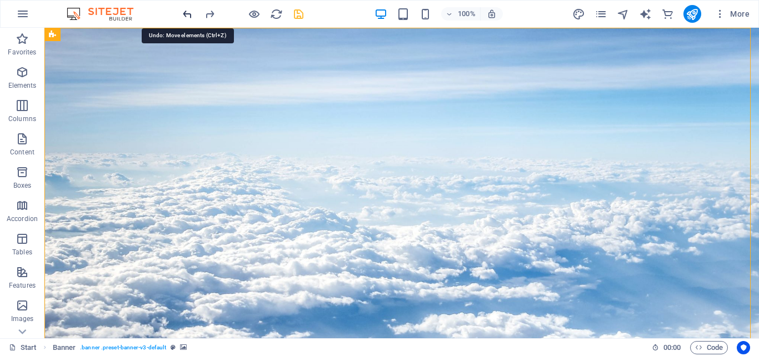
click at [188, 15] on icon "undo" at bounding box center [187, 14] width 13 height 13
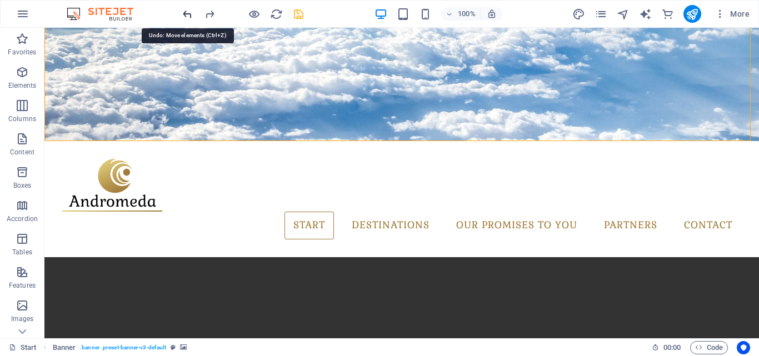
click at [188, 15] on icon "undo" at bounding box center [187, 14] width 13 height 13
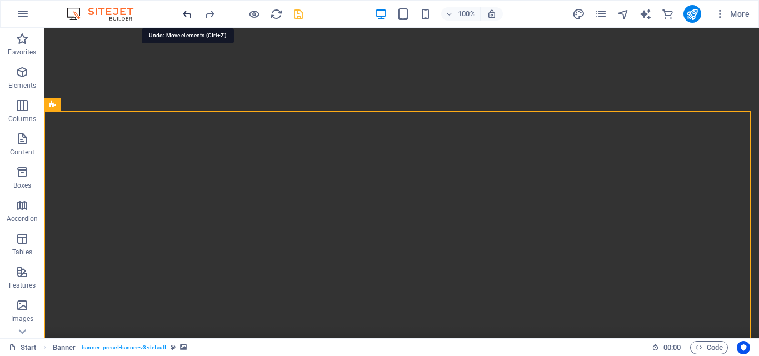
click at [188, 15] on icon "undo" at bounding box center [187, 14] width 13 height 13
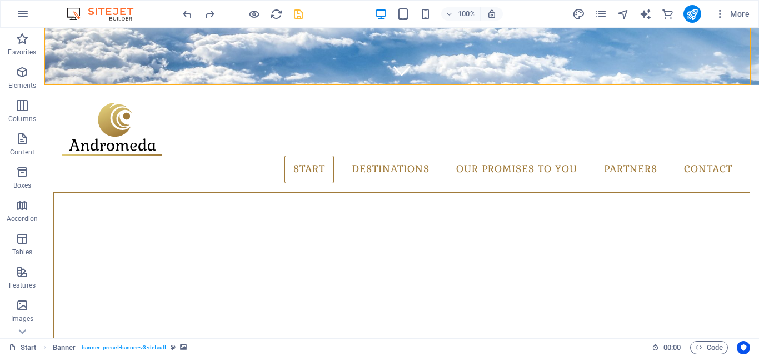
scroll to position [264, 0]
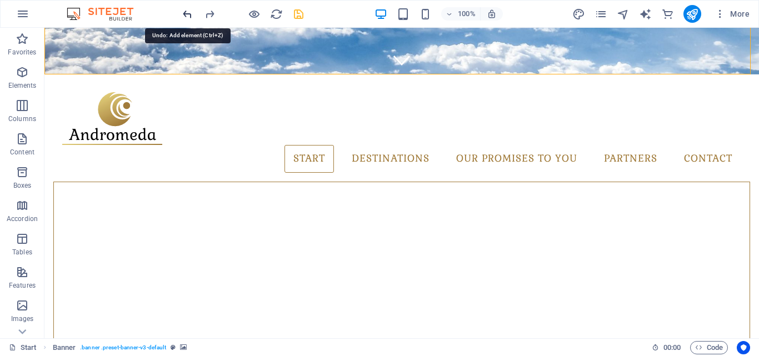
click at [186, 17] on icon "undo" at bounding box center [187, 14] width 13 height 13
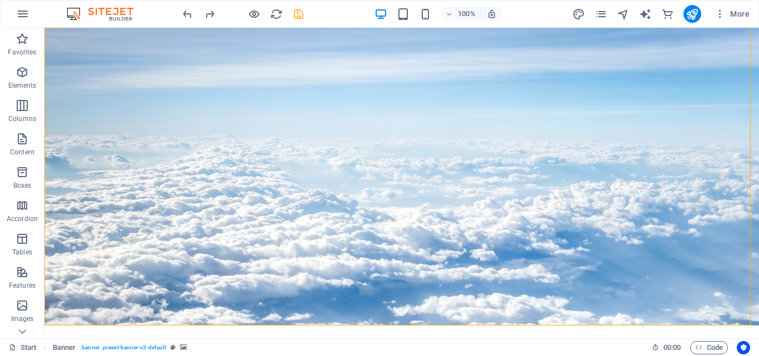
scroll to position [0, 0]
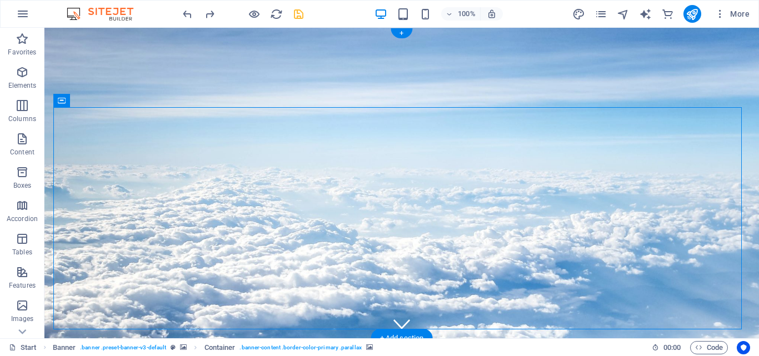
select select "px"
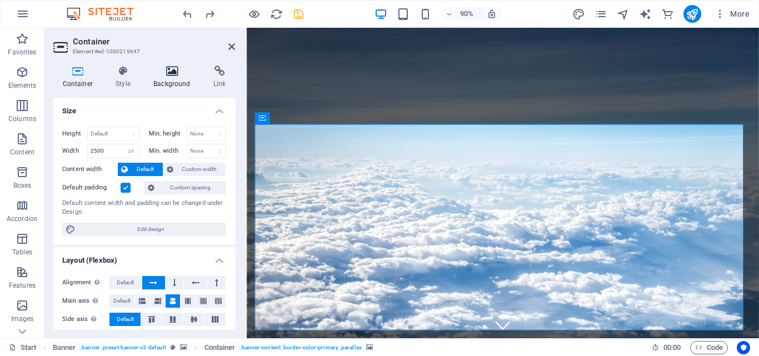
click at [169, 73] on icon at bounding box center [172, 71] width 56 height 11
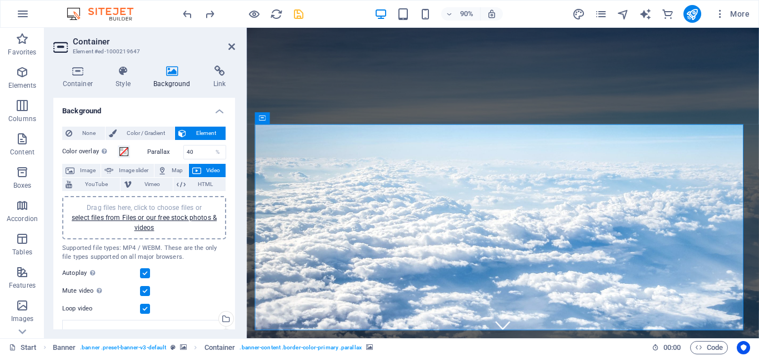
click at [202, 173] on button "Video" at bounding box center [207, 170] width 37 height 13
click at [208, 168] on span "Video" at bounding box center [213, 170] width 18 height 13
click at [157, 217] on link "select files from Files or our free stock photos & videos" at bounding box center [144, 223] width 145 height 18
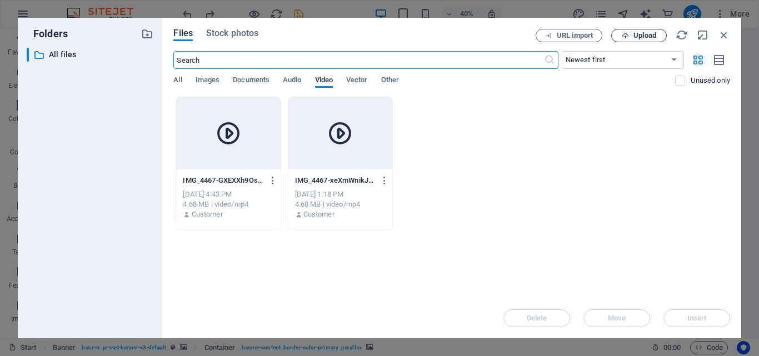
click at [634, 39] on span "Upload" at bounding box center [644, 35] width 23 height 7
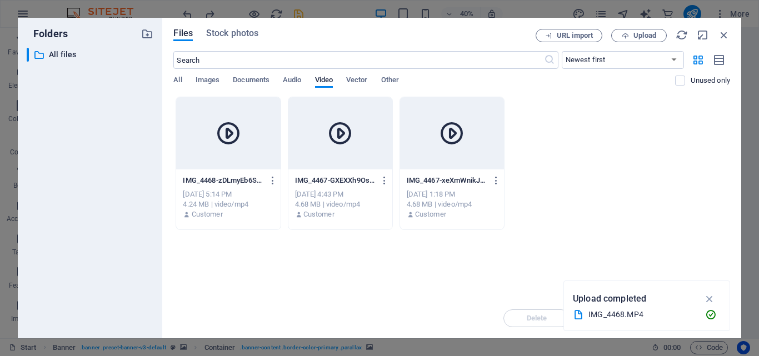
click at [243, 155] on div at bounding box center [228, 133] width 104 height 72
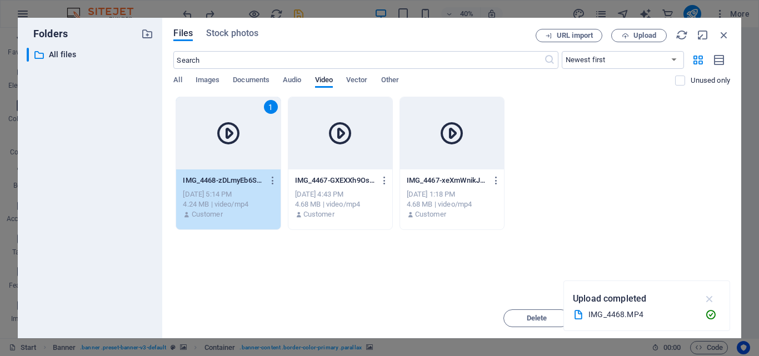
click at [708, 300] on icon "button" at bounding box center [709, 299] width 13 height 12
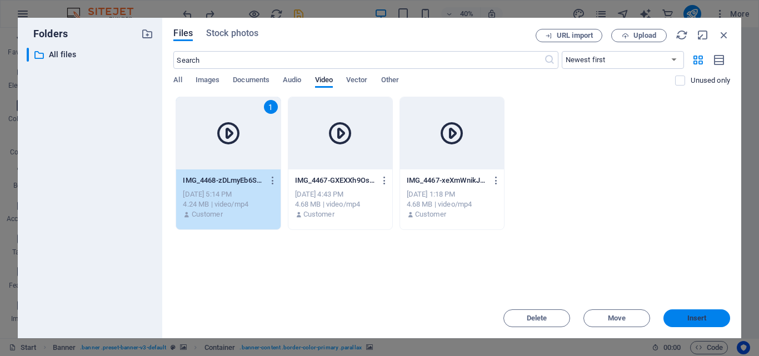
click at [701, 315] on span "Insert" at bounding box center [696, 318] width 19 height 7
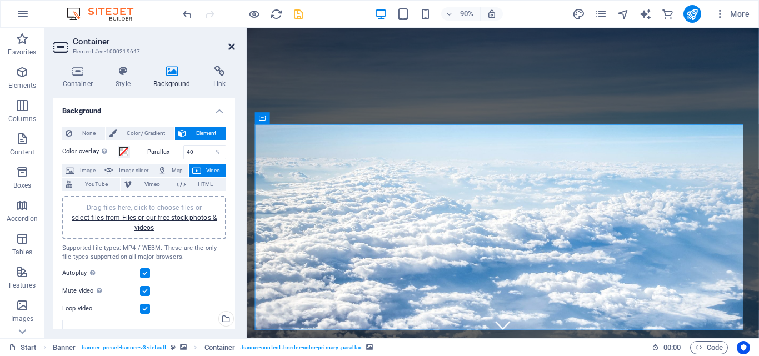
click at [228, 44] on icon at bounding box center [231, 46] width 7 height 9
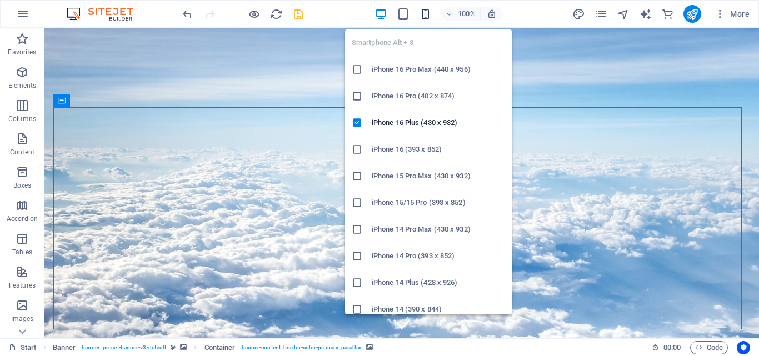
click at [423, 14] on icon "button" at bounding box center [425, 14] width 13 height 13
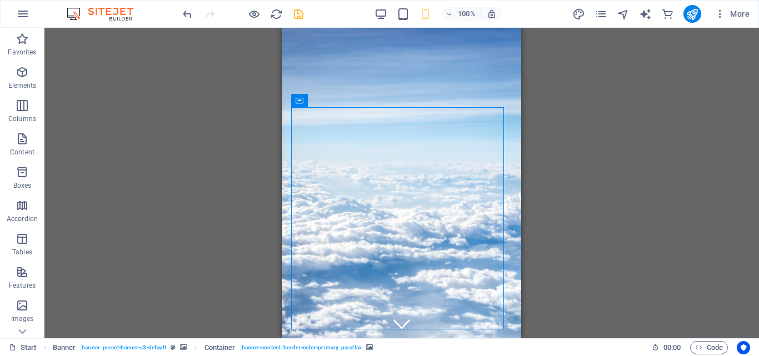
drag, startPoint x: 517, startPoint y: 48, endPoint x: 804, endPoint y: 76, distance: 288.6
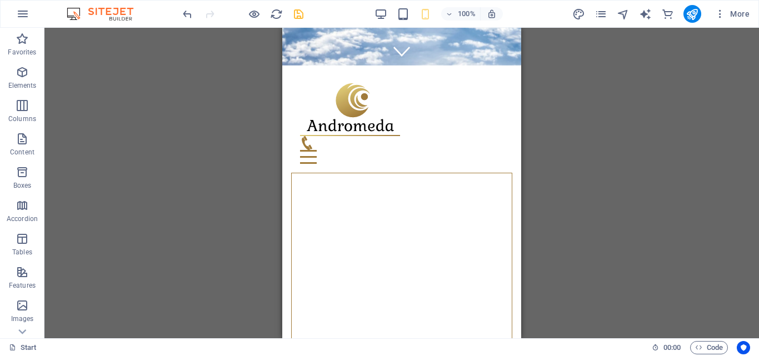
scroll to position [244, 0]
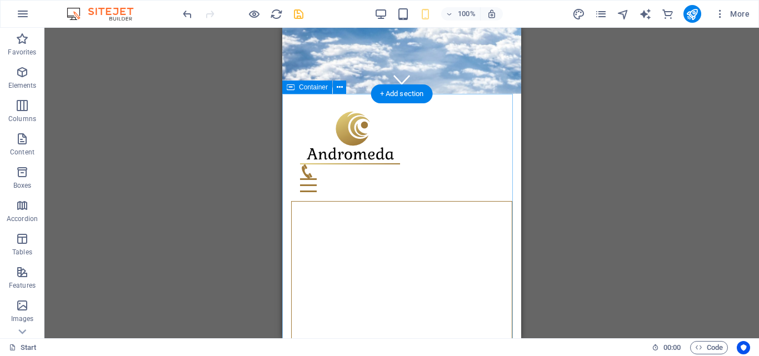
click at [338, 90] on icon at bounding box center [340, 88] width 6 height 12
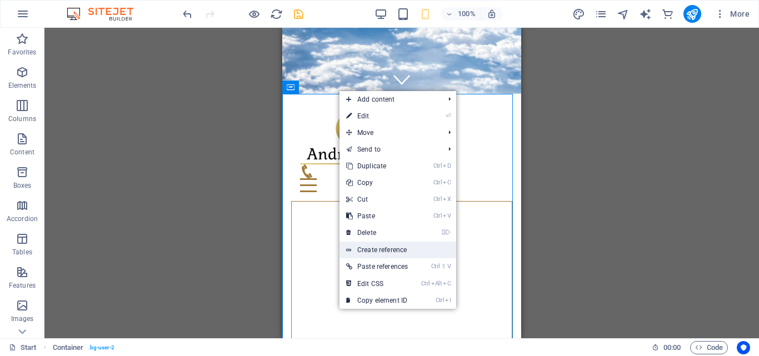
click at [375, 247] on link "Create reference" at bounding box center [397, 250] width 117 height 17
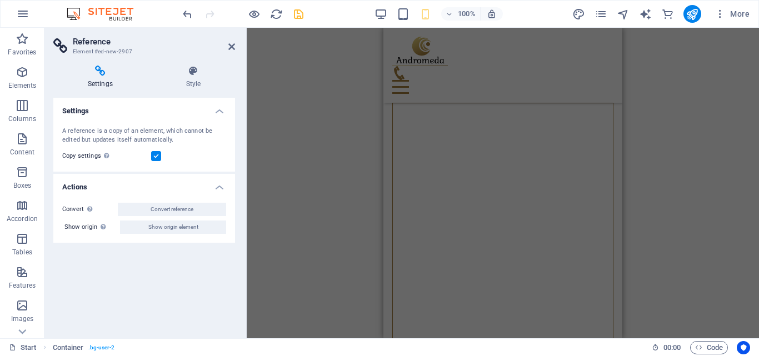
scroll to position [773, 0]
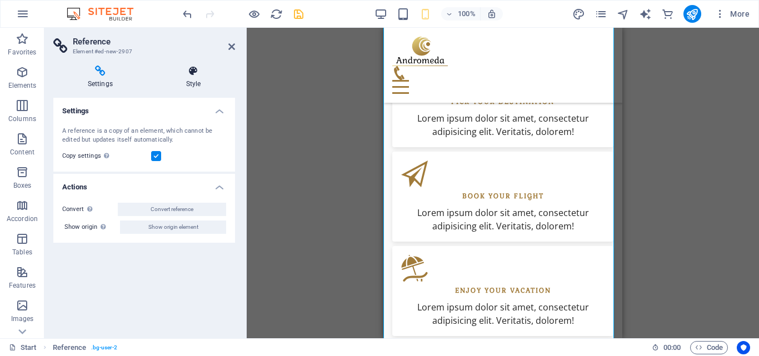
click at [201, 78] on h4 "Style" at bounding box center [193, 77] width 83 height 23
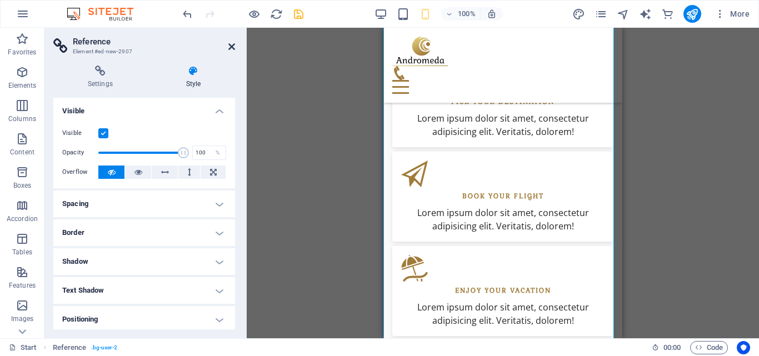
click at [231, 48] on icon at bounding box center [231, 46] width 7 height 9
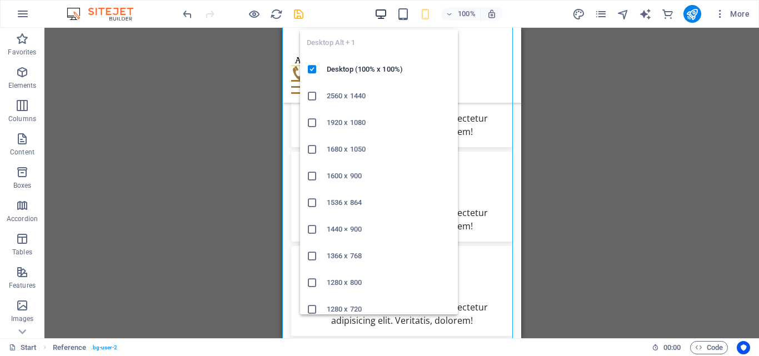
click at [380, 16] on icon "button" at bounding box center [380, 14] width 13 height 13
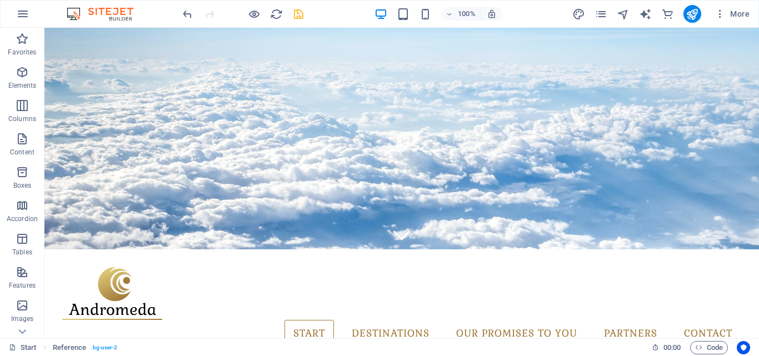
scroll to position [0, 0]
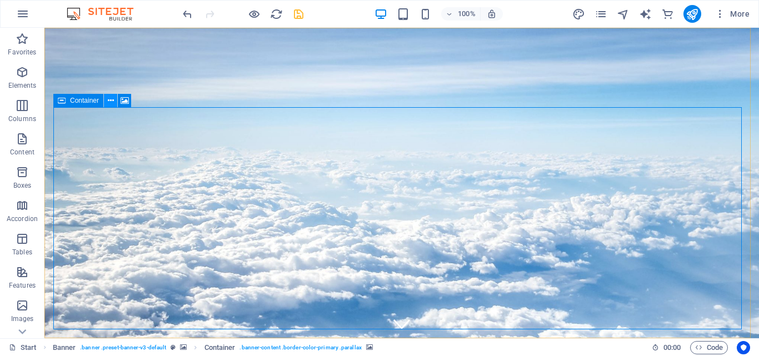
click at [113, 104] on icon at bounding box center [111, 101] width 6 height 12
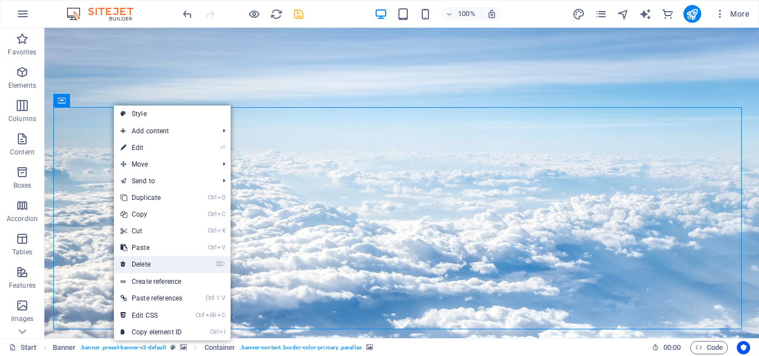
click at [149, 262] on link "⌦ Delete" at bounding box center [151, 264] width 75 height 17
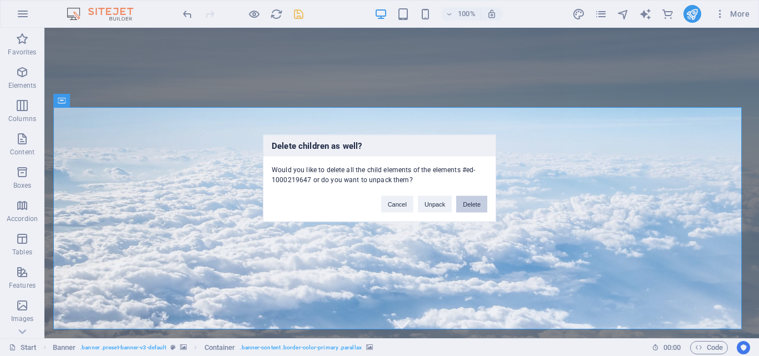
click at [463, 209] on button "Delete" at bounding box center [471, 204] width 31 height 17
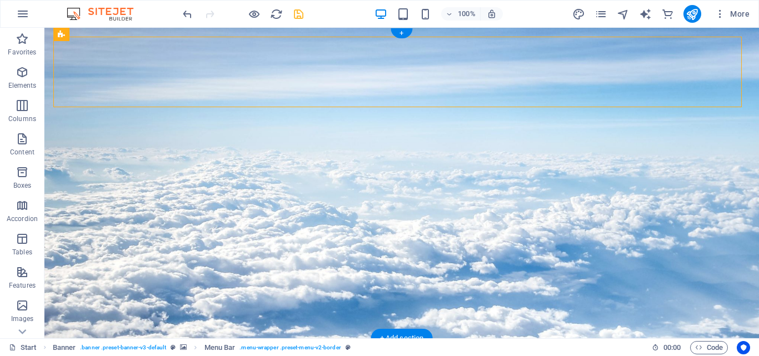
click at [657, 142] on figure at bounding box center [401, 183] width 714 height 311
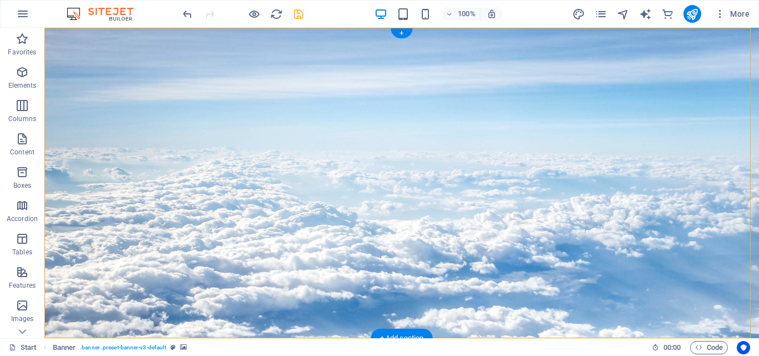
click at [205, 174] on figure at bounding box center [401, 183] width 714 height 311
click at [711, 130] on figure at bounding box center [401, 183] width 714 height 311
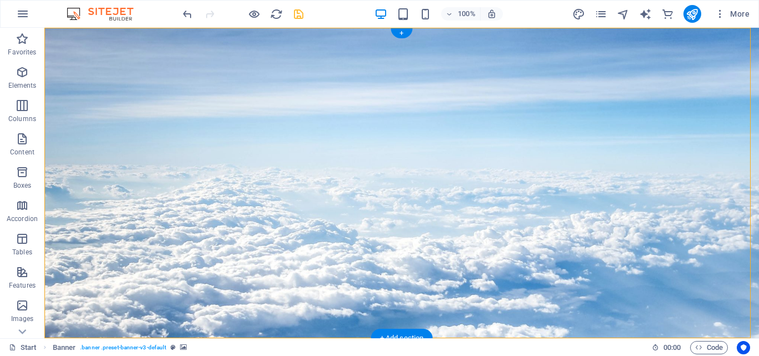
select select "vh"
select select "header"
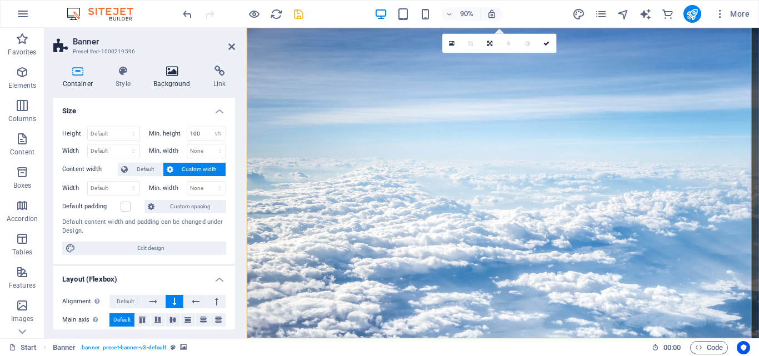
click at [159, 81] on h4 "Background" at bounding box center [174, 77] width 60 height 23
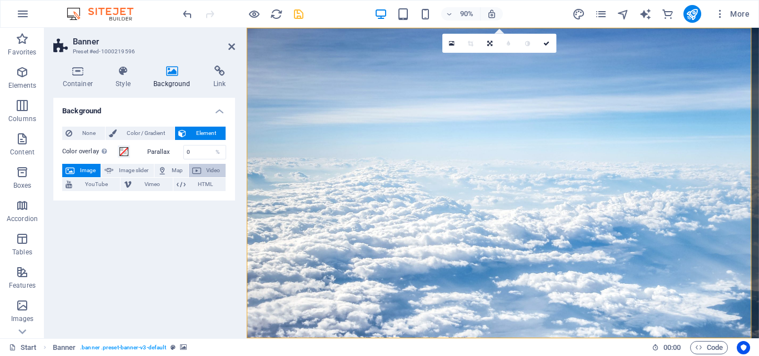
click at [201, 171] on icon at bounding box center [196, 170] width 9 height 13
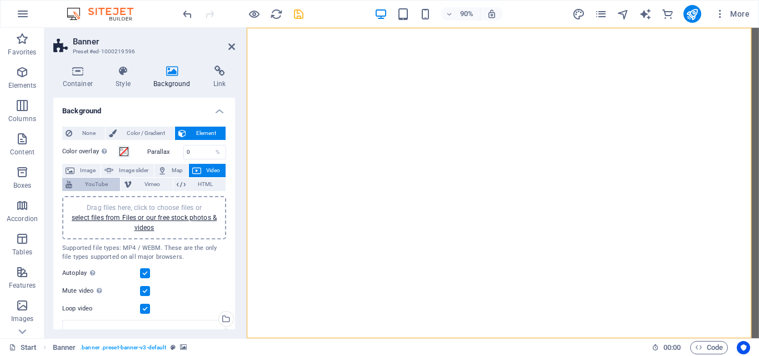
click at [107, 183] on span "YouTube" at bounding box center [96, 184] width 41 height 13
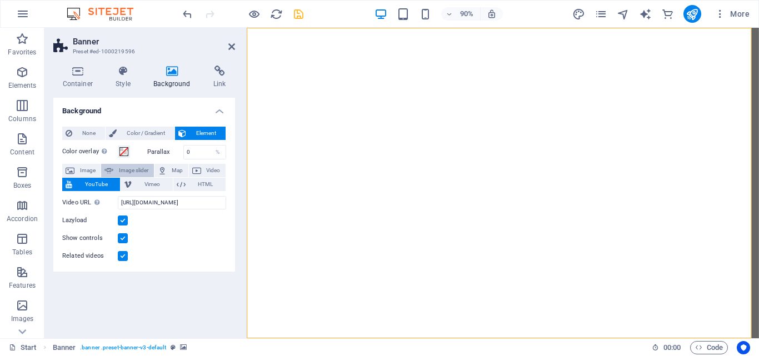
click at [143, 168] on span "Image slider" at bounding box center [133, 170] width 33 height 13
select select "ms"
select select "s"
select select "progressive"
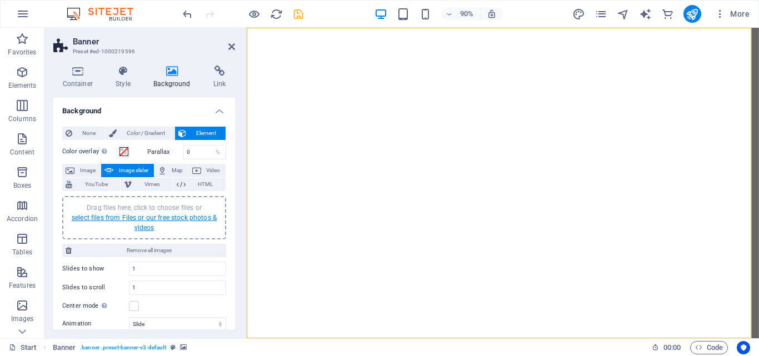
click at [159, 218] on link "select files from Files or our free stock photos & videos" at bounding box center [144, 223] width 145 height 18
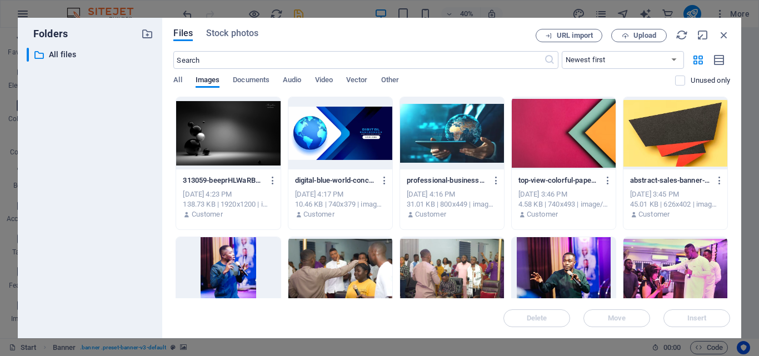
drag, startPoint x: 730, startPoint y: 126, endPoint x: 726, endPoint y: 161, distance: 35.8
click at [726, 161] on div "Files Stock photos URL import Upload ​ Newest first Oldest first Name (A-Z) Nam…" at bounding box center [451, 178] width 579 height 321
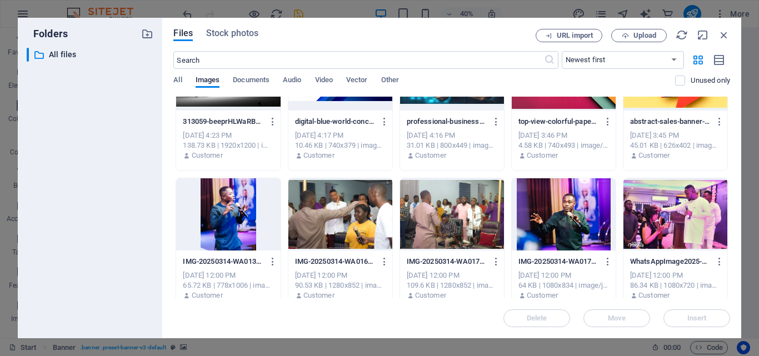
scroll to position [63, 0]
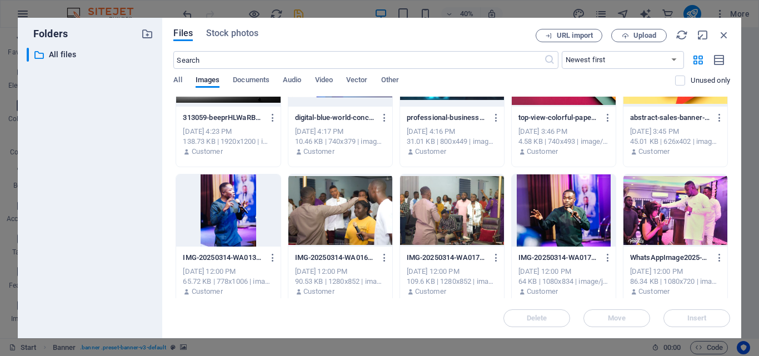
click at [360, 209] on div at bounding box center [340, 210] width 104 height 72
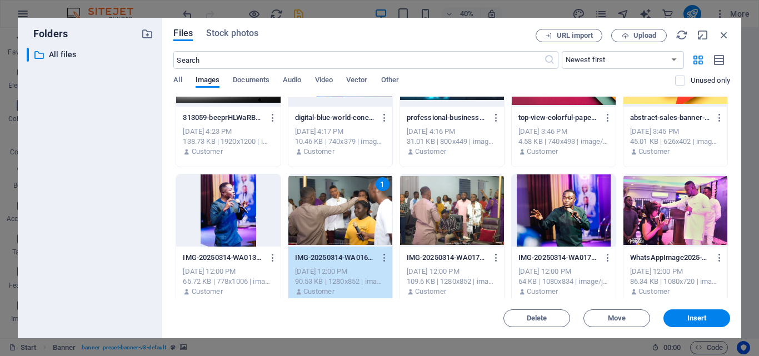
click at [442, 208] on div at bounding box center [452, 210] width 104 height 72
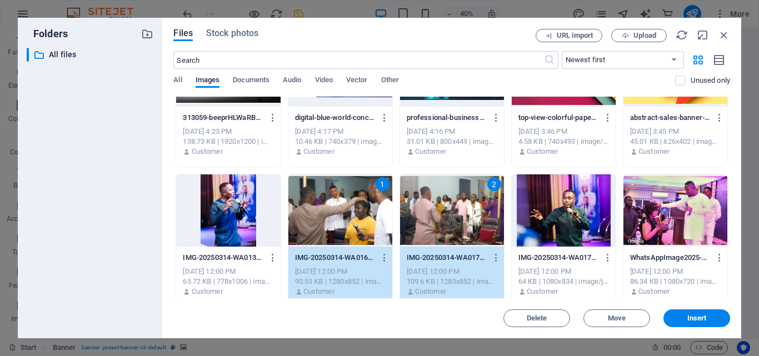
click at [531, 207] on div at bounding box center [564, 210] width 104 height 72
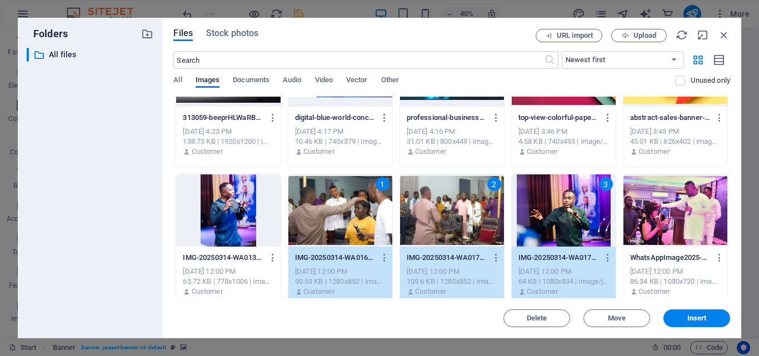
click at [673, 199] on div at bounding box center [675, 210] width 104 height 72
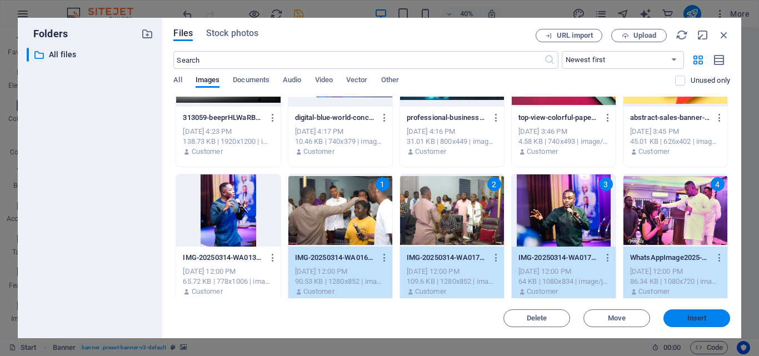
click at [701, 321] on span "Insert" at bounding box center [696, 318] width 19 height 7
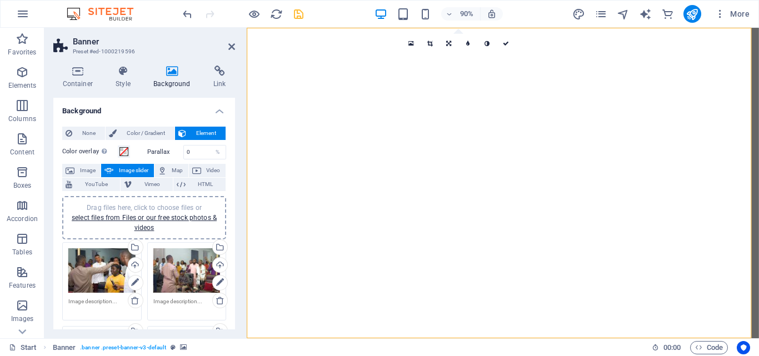
drag, startPoint x: 232, startPoint y: 168, endPoint x: 234, endPoint y: 208, distance: 40.6
click at [234, 208] on div "Background None Color / Gradient Element Stretch background to full-width Color…" at bounding box center [144, 214] width 182 height 232
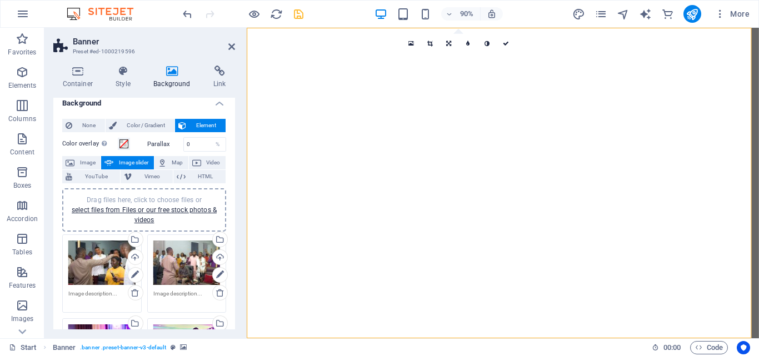
scroll to position [0, 0]
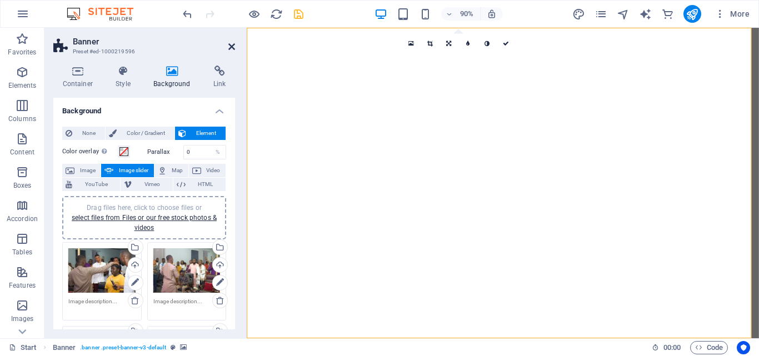
click at [231, 44] on icon at bounding box center [231, 46] width 7 height 9
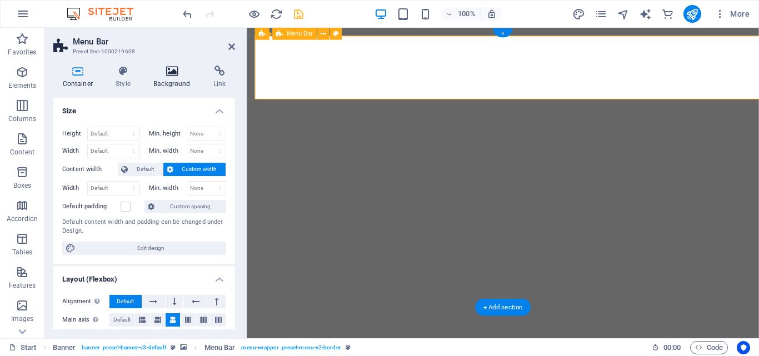
click at [172, 87] on h4 "Background" at bounding box center [174, 77] width 60 height 23
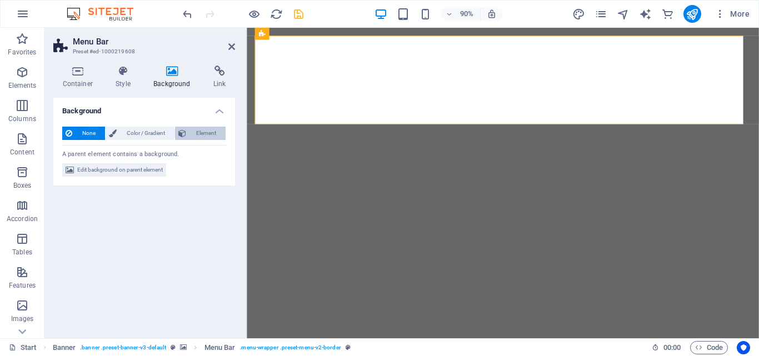
click at [199, 128] on span "Element" at bounding box center [205, 133] width 33 height 13
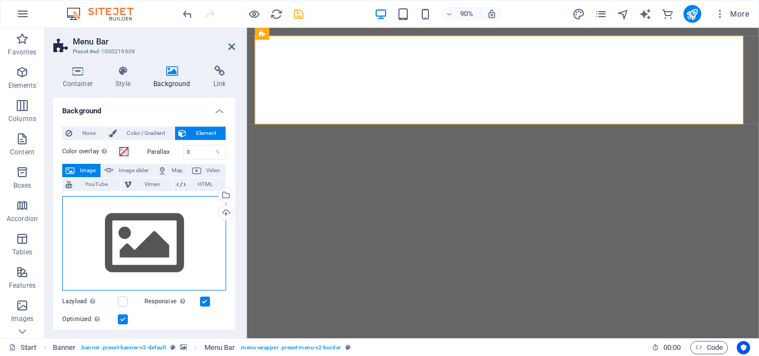
click at [174, 239] on div "Drag files here, click to choose files or select files from Files or our free s…" at bounding box center [144, 243] width 164 height 94
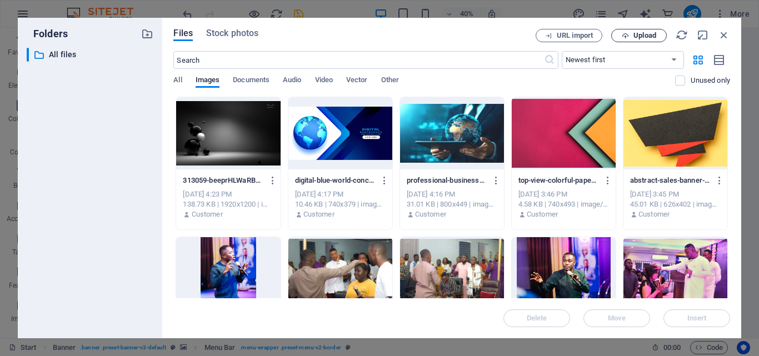
click at [624, 38] on icon "button" at bounding box center [625, 35] width 7 height 7
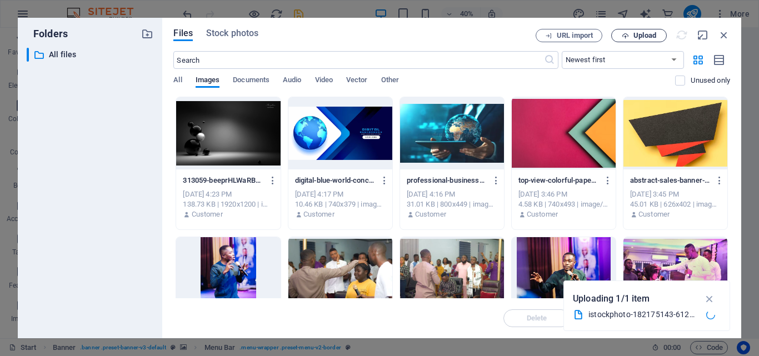
click at [656, 332] on div "Files Stock photos URL import Upload ​ Newest first Oldest first Name (A-Z) Nam…" at bounding box center [451, 178] width 579 height 321
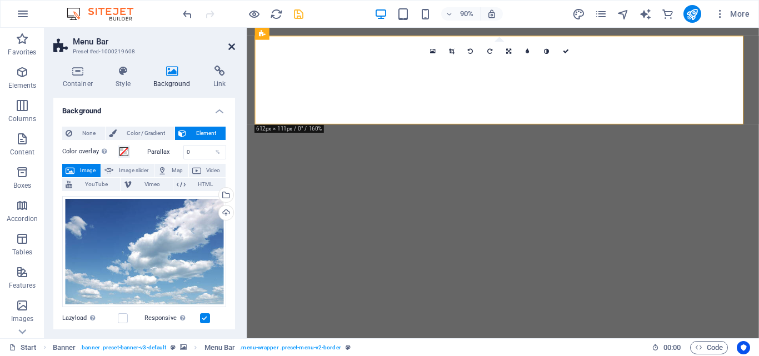
click at [233, 46] on icon at bounding box center [231, 46] width 7 height 9
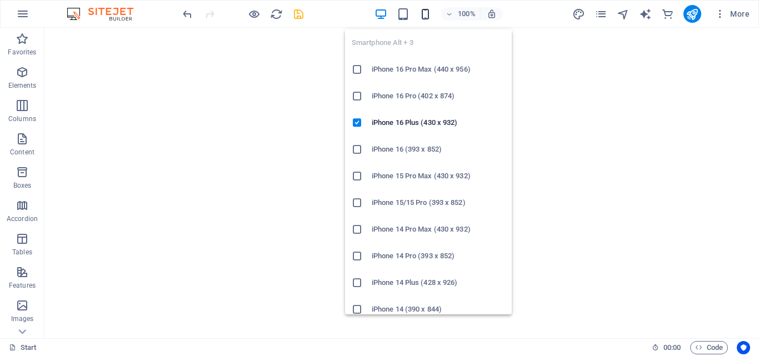
click at [424, 12] on icon "button" at bounding box center [425, 14] width 13 height 13
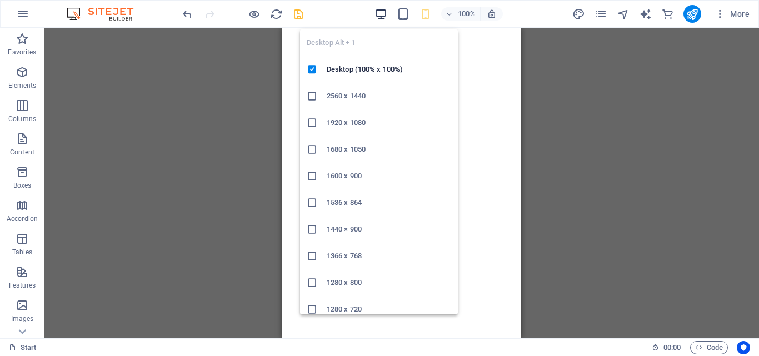
click at [387, 11] on icon "button" at bounding box center [380, 14] width 13 height 13
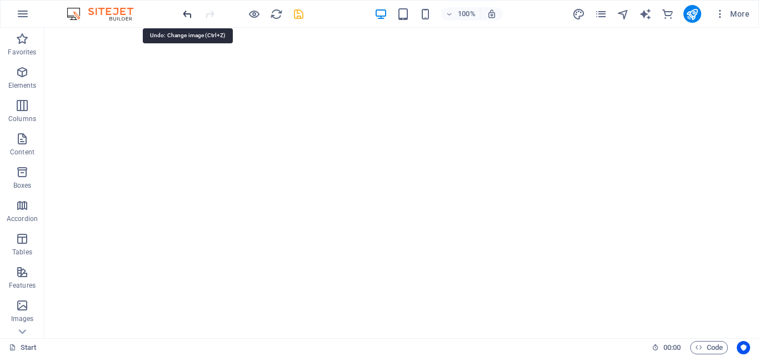
click at [191, 14] on icon "undo" at bounding box center [187, 14] width 13 height 13
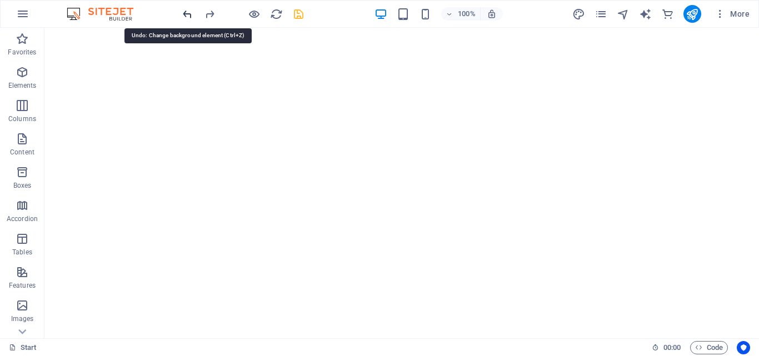
click at [191, 14] on icon "undo" at bounding box center [187, 14] width 13 height 13
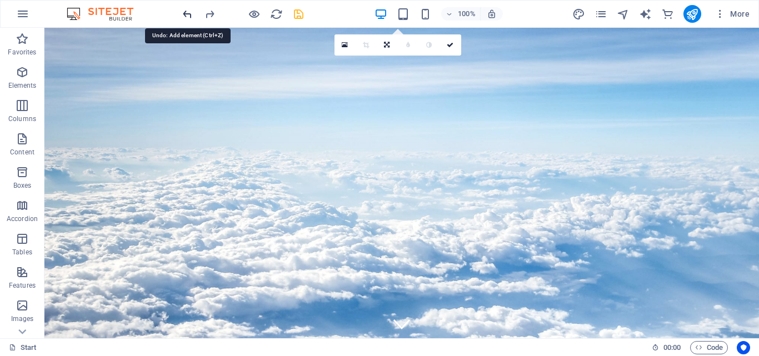
click at [191, 14] on icon "undo" at bounding box center [187, 14] width 13 height 13
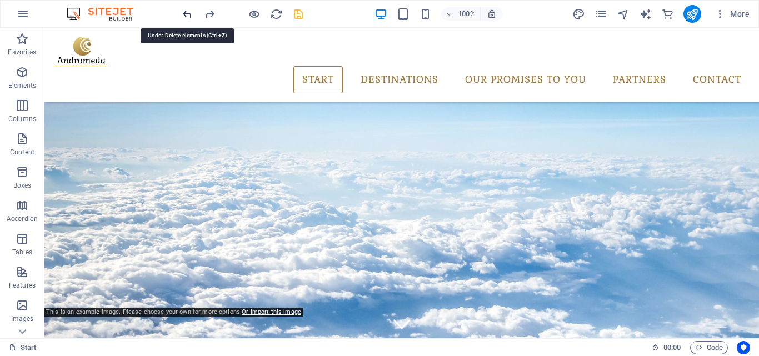
scroll to position [31, 0]
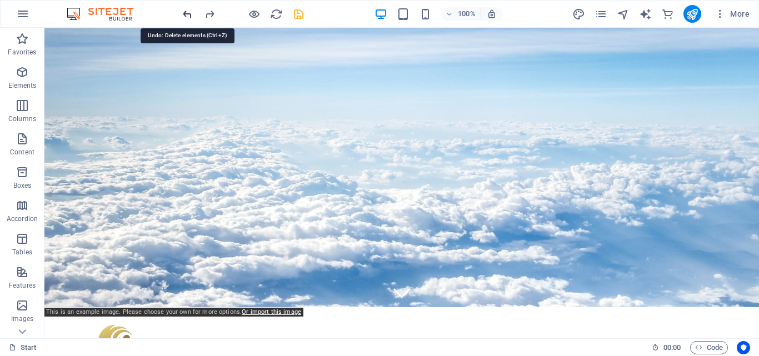
click at [191, 14] on icon "undo" at bounding box center [187, 14] width 13 height 13
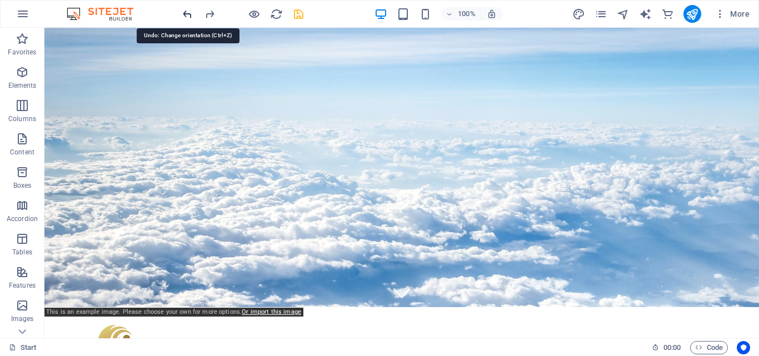
click at [191, 14] on icon "undo" at bounding box center [187, 14] width 13 height 13
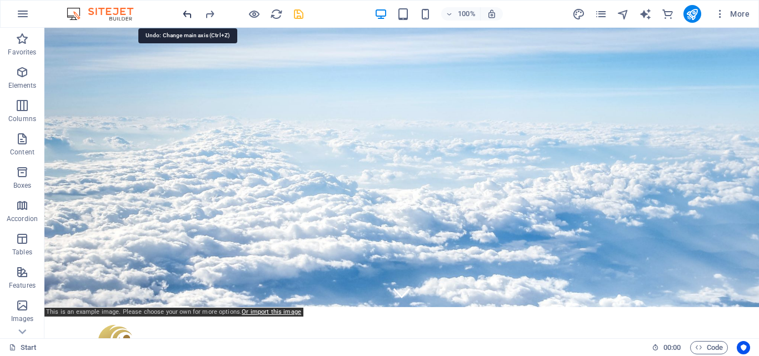
click at [191, 14] on icon "undo" at bounding box center [187, 14] width 13 height 13
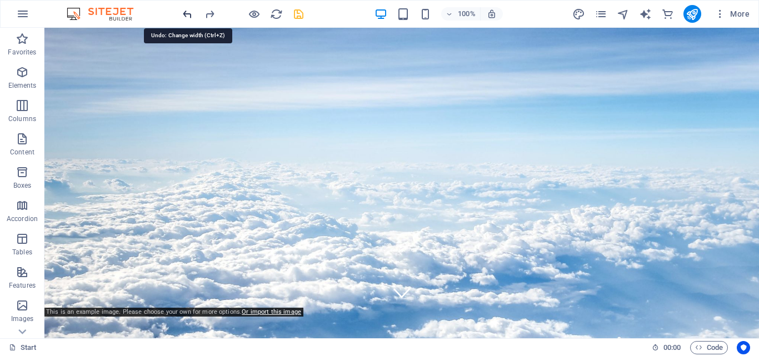
click at [191, 14] on icon "undo" at bounding box center [187, 14] width 13 height 13
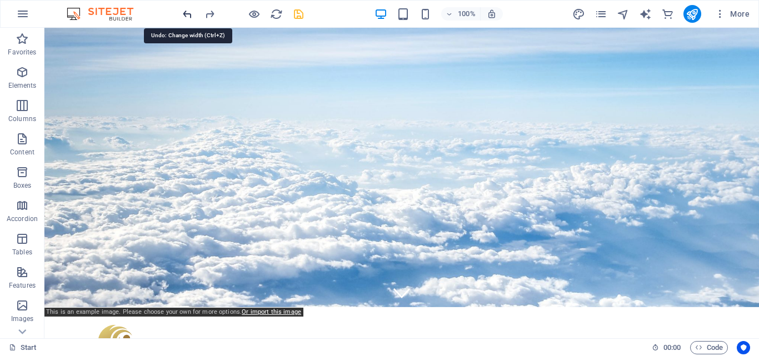
click at [191, 14] on icon "undo" at bounding box center [187, 14] width 13 height 13
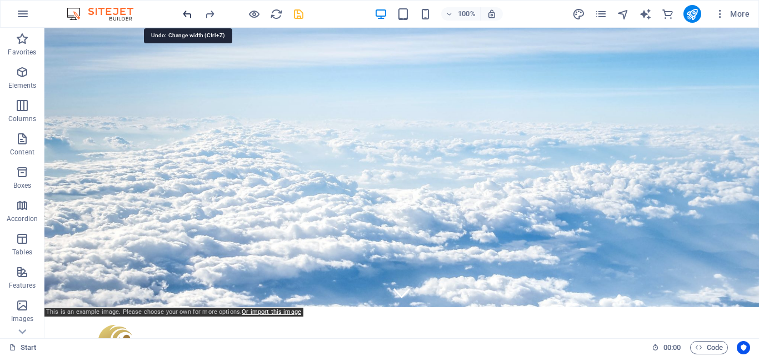
click at [191, 14] on icon "undo" at bounding box center [187, 14] width 13 height 13
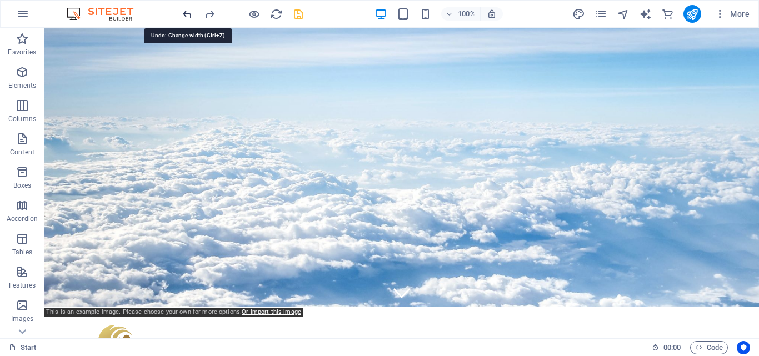
click at [191, 14] on icon "undo" at bounding box center [187, 14] width 13 height 13
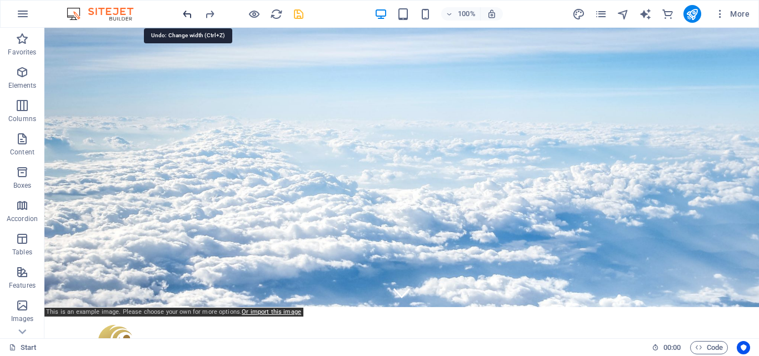
click at [191, 14] on icon "undo" at bounding box center [187, 14] width 13 height 13
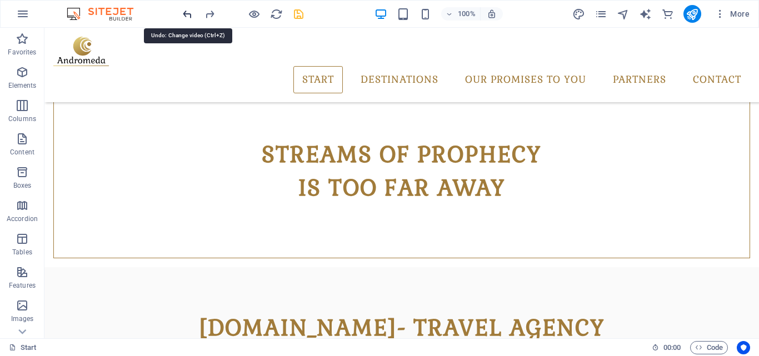
click at [191, 17] on icon "undo" at bounding box center [187, 14] width 13 height 13
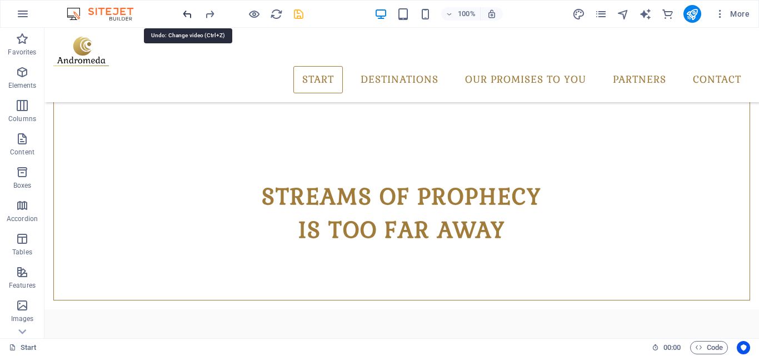
click at [191, 17] on icon "undo" at bounding box center [187, 14] width 13 height 13
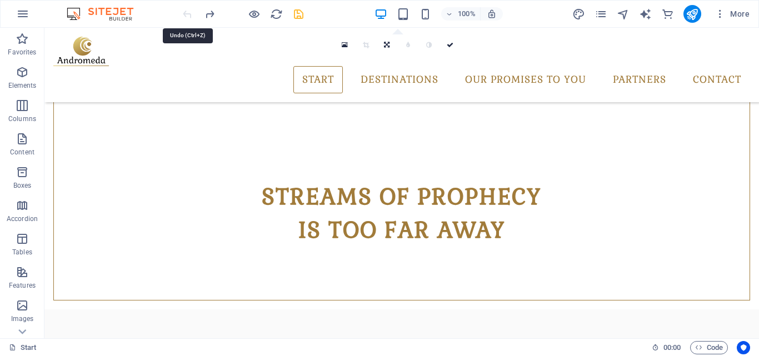
click at [191, 17] on div at bounding box center [243, 14] width 124 height 18
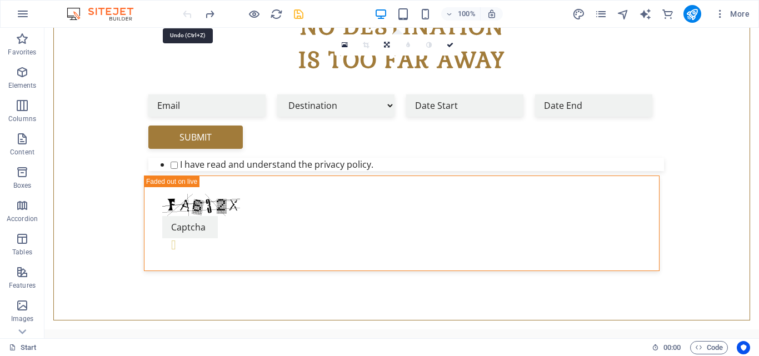
scroll to position [0, 0]
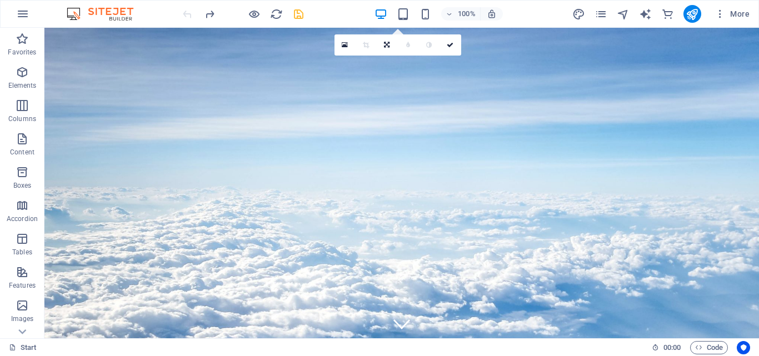
click at [191, 17] on div at bounding box center [243, 14] width 124 height 18
click at [301, 14] on icon "save" at bounding box center [298, 14] width 13 height 13
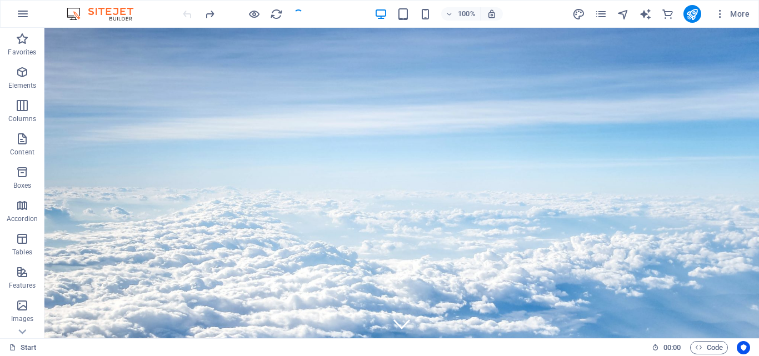
checkbox input "false"
